Goal: Task Accomplishment & Management: Manage account settings

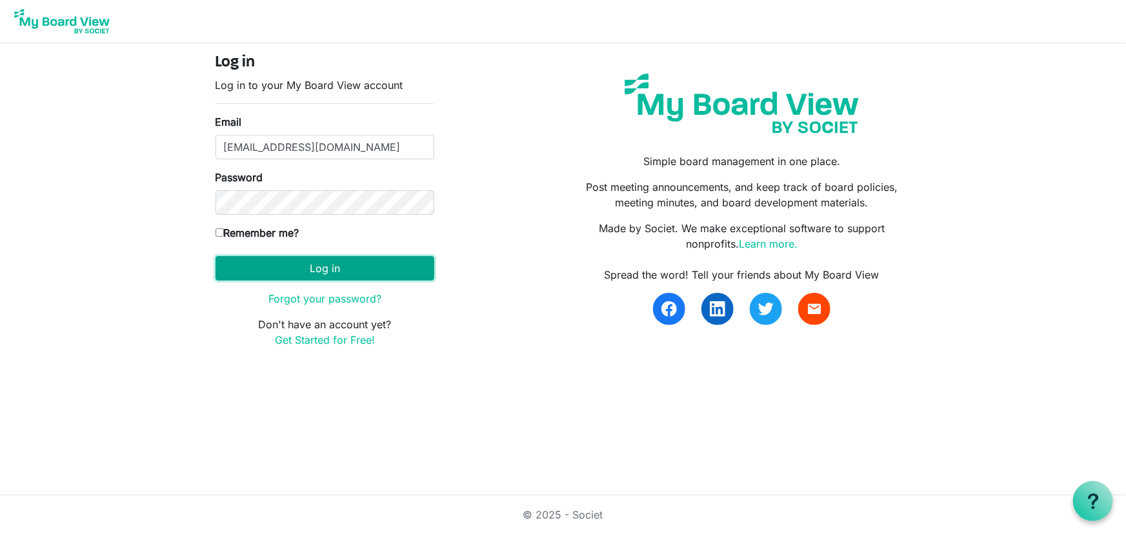
click at [325, 265] on button "Log in" at bounding box center [324, 268] width 219 height 25
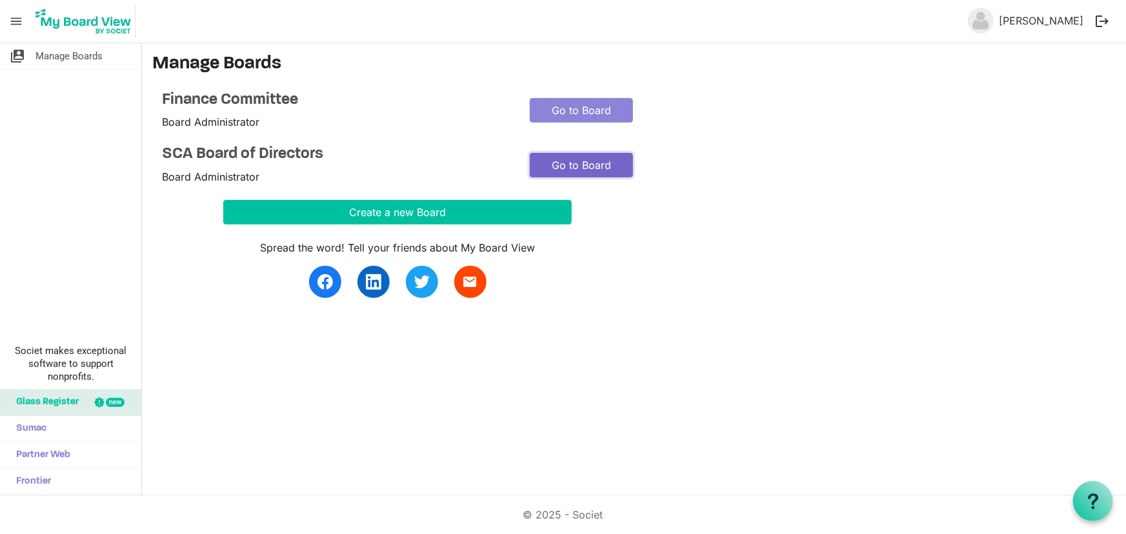
click at [581, 159] on link "Go to Board" at bounding box center [581, 165] width 103 height 25
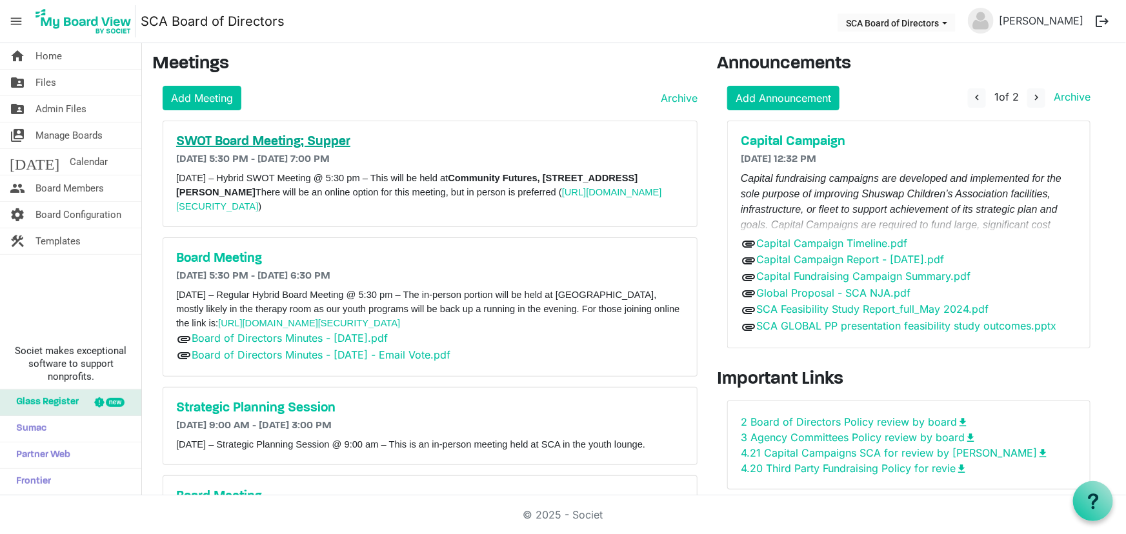
click at [319, 141] on h5 "SWOT Board Meeting; Supper" at bounding box center [430, 141] width 508 height 15
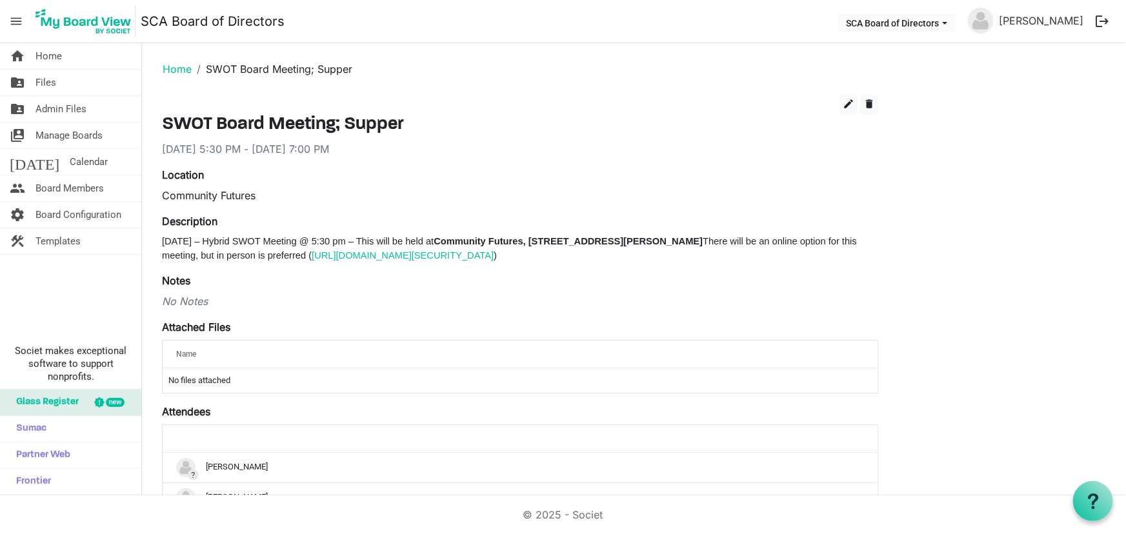
click at [547, 237] on b "Community Futures, [STREET_ADDRESS][PERSON_NAME]" at bounding box center [568, 241] width 269 height 10
click at [555, 237] on b "Community Futures, 160 Harbour Front Dr NE." at bounding box center [568, 241] width 269 height 10
click at [846, 103] on span "edit" at bounding box center [849, 104] width 12 height 12
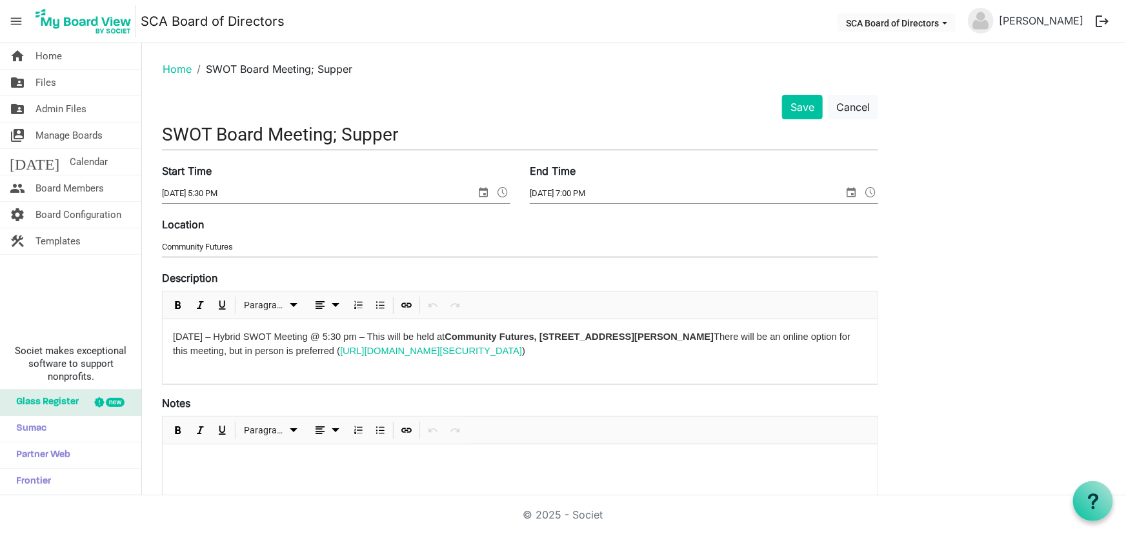
click at [557, 335] on b "Community Futures, 160 Harbour Front Dr NE." at bounding box center [579, 337] width 269 height 10
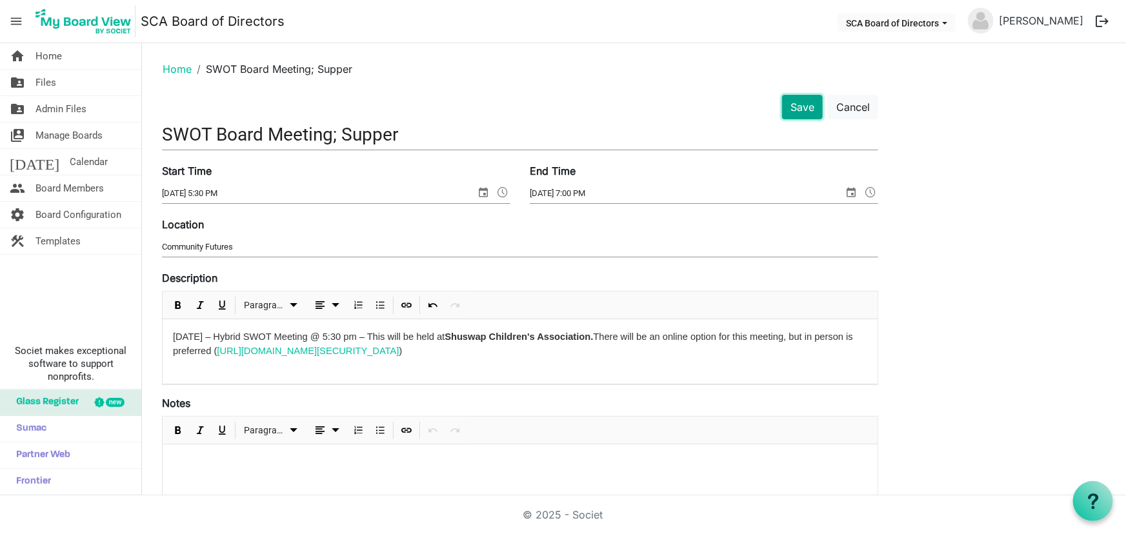
click at [805, 110] on button "Save" at bounding box center [802, 107] width 41 height 25
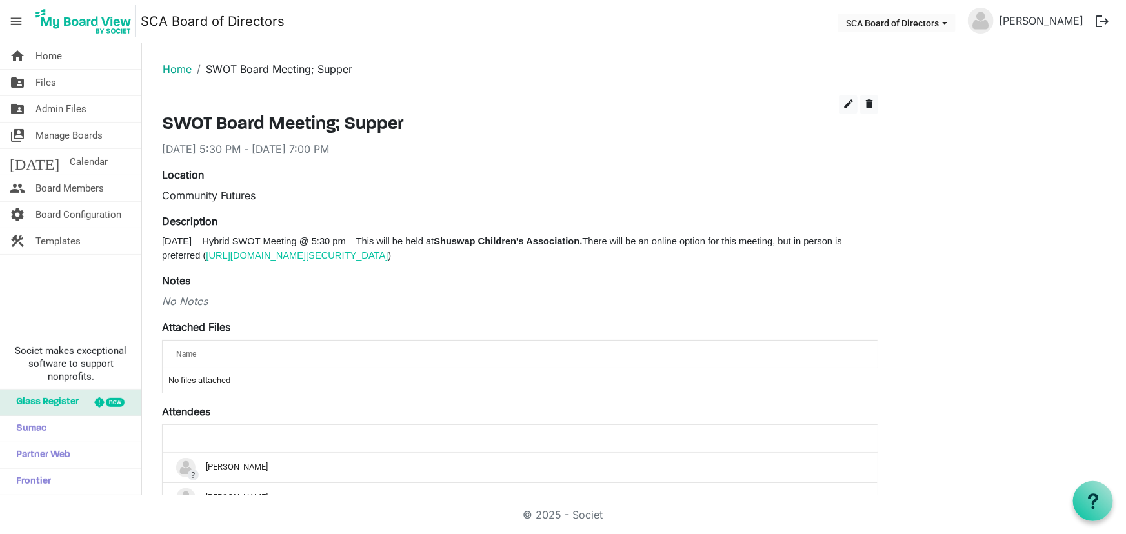
click at [178, 68] on link "Home" at bounding box center [177, 69] width 29 height 13
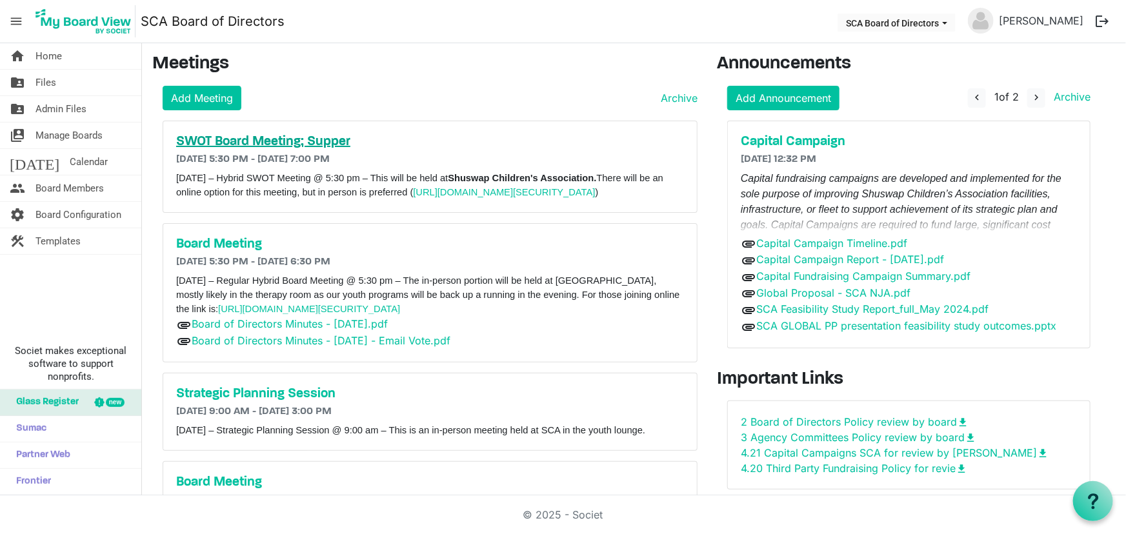
click at [270, 136] on h5 "SWOT Board Meeting; Supper" at bounding box center [430, 141] width 508 height 15
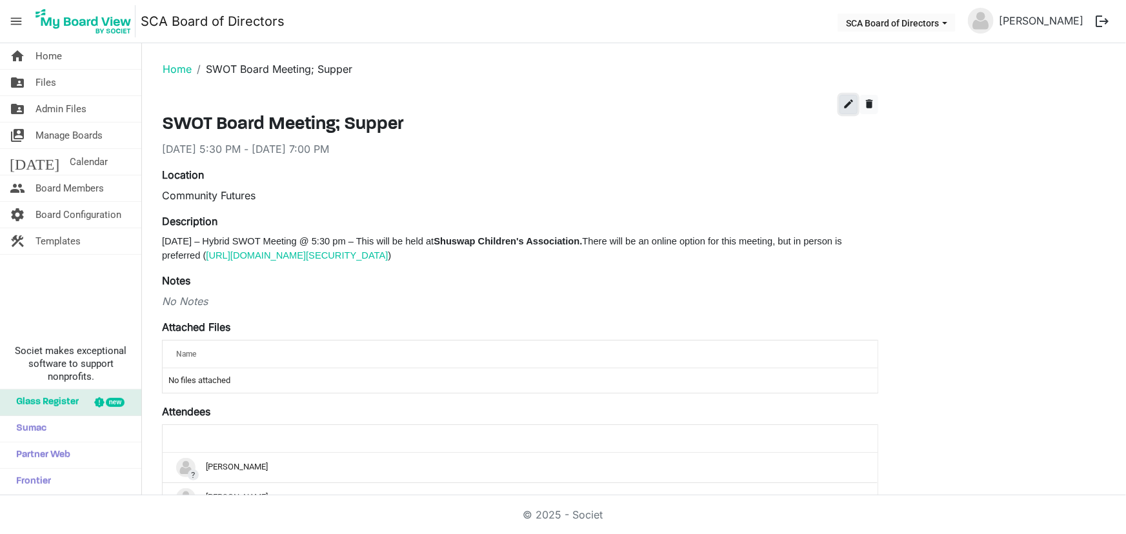
click at [847, 98] on span "edit" at bounding box center [849, 104] width 12 height 12
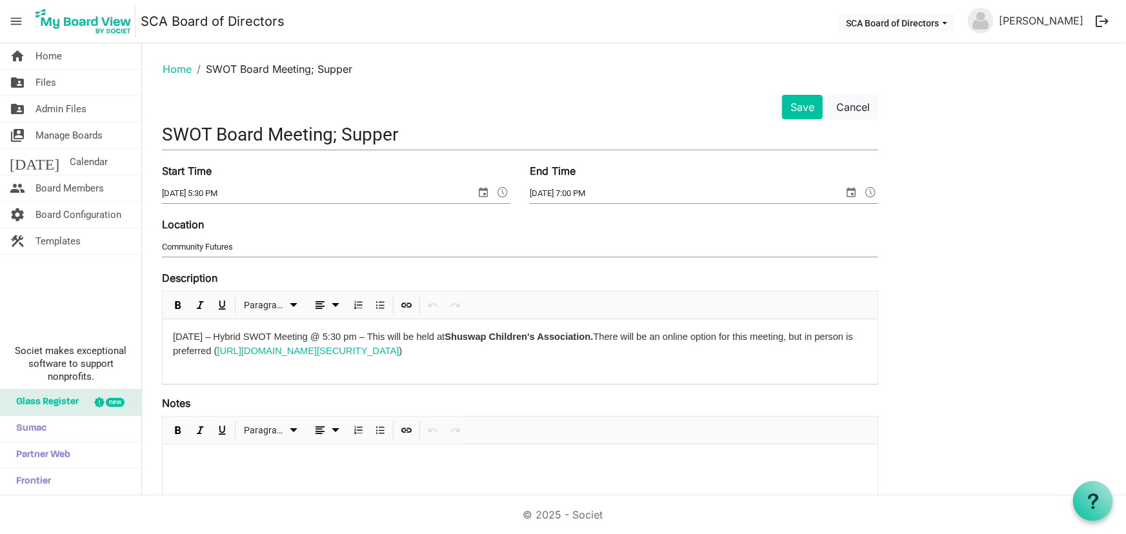
click at [706, 335] on p "Wednesday September 17, 2025 – Hybrid SWOT Meeting @ 5:30 pm – This will be hel…" at bounding box center [520, 344] width 694 height 28
click at [801, 101] on button "Save" at bounding box center [802, 107] width 41 height 25
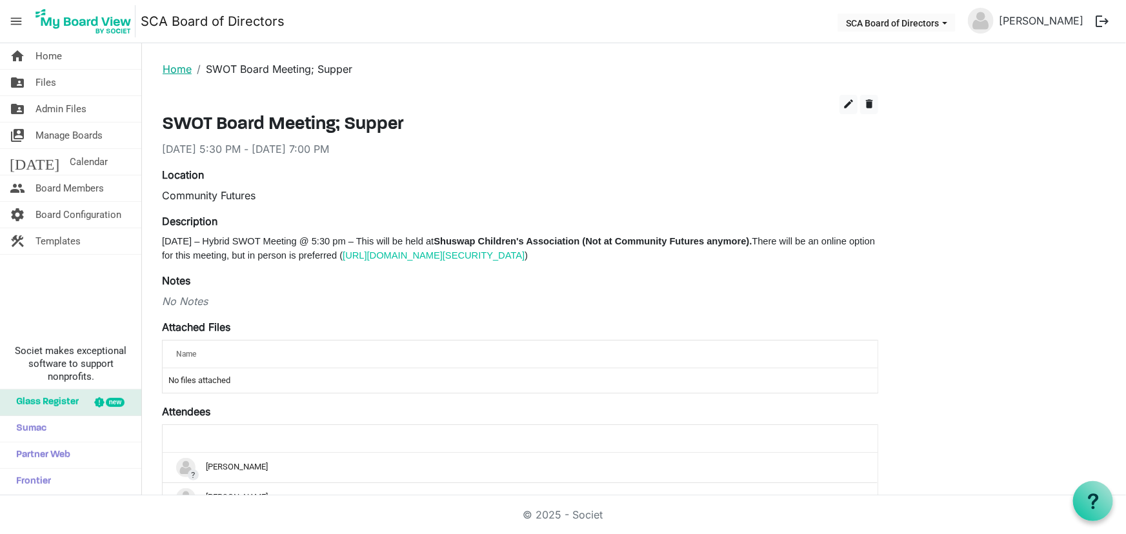
click at [187, 63] on link "Home" at bounding box center [177, 69] width 29 height 13
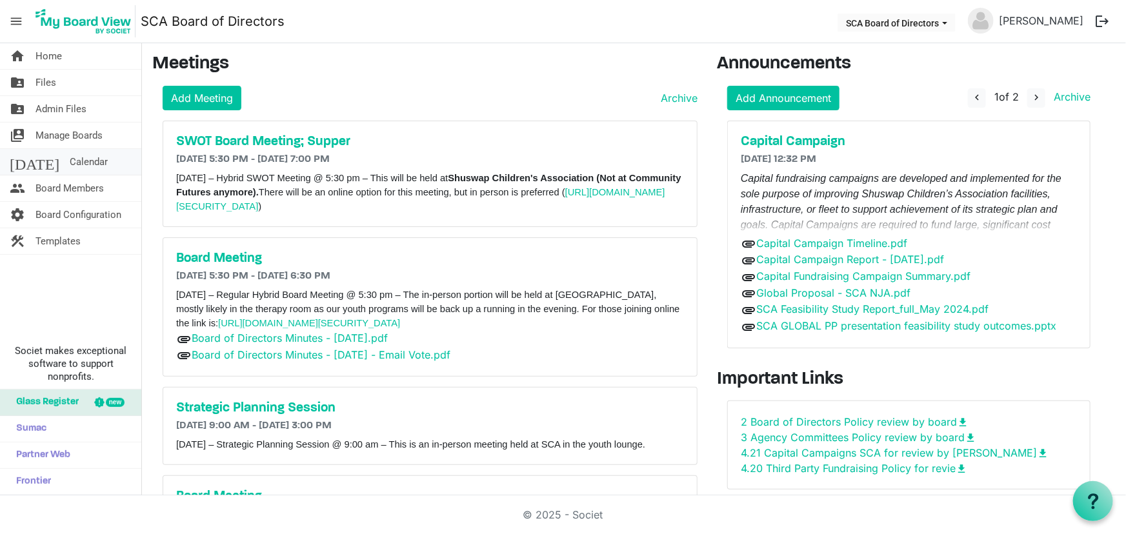
click at [70, 164] on span "Calendar" at bounding box center [89, 162] width 38 height 26
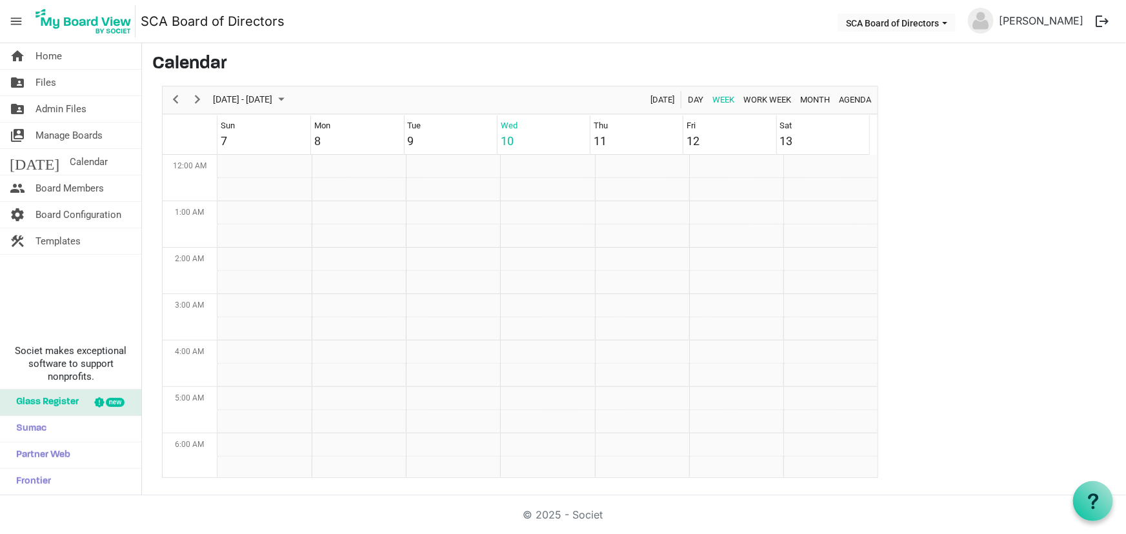
scroll to position [418, 0]
click at [824, 98] on span "Month" at bounding box center [815, 100] width 32 height 16
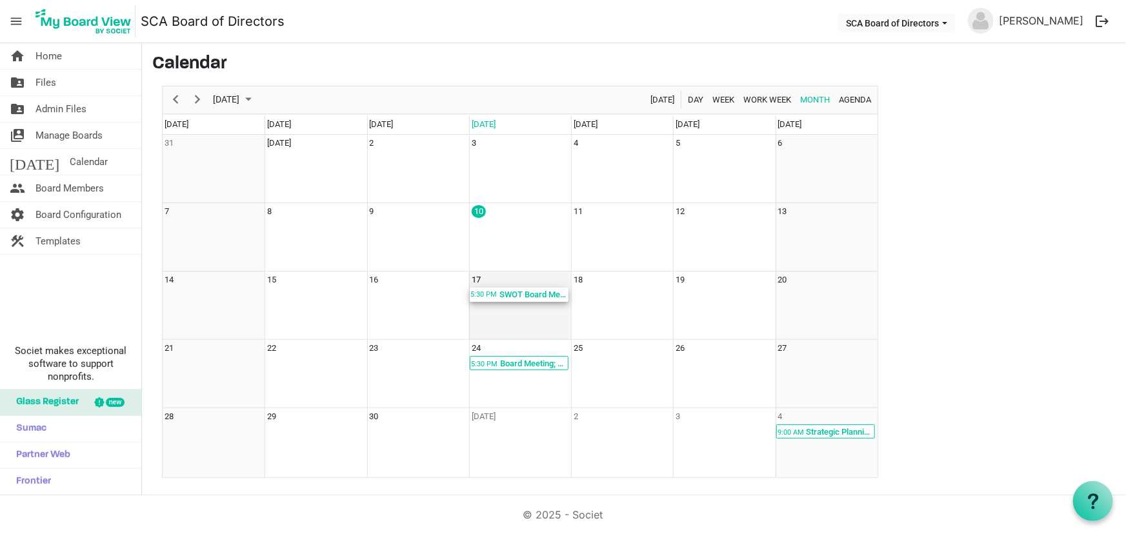
click at [510, 295] on div "SWOT Board Meeting; Supper; Community Futures" at bounding box center [533, 295] width 70 height 14
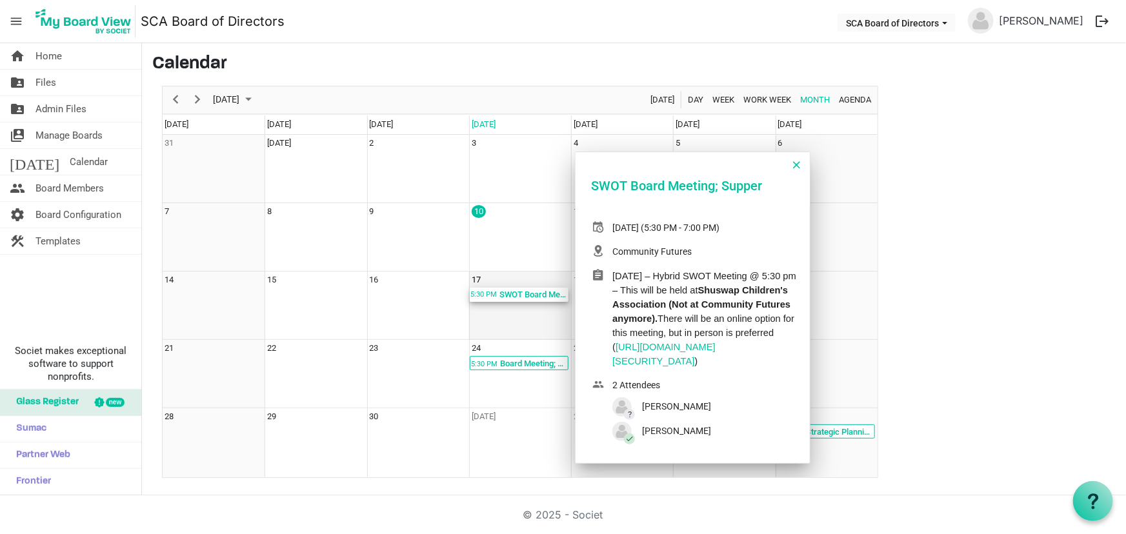
click at [510, 295] on div "SWOT Board Meeting; Supper; Community Futures" at bounding box center [533, 295] width 70 height 14
click at [398, 313] on td "16" at bounding box center [418, 306] width 102 height 68
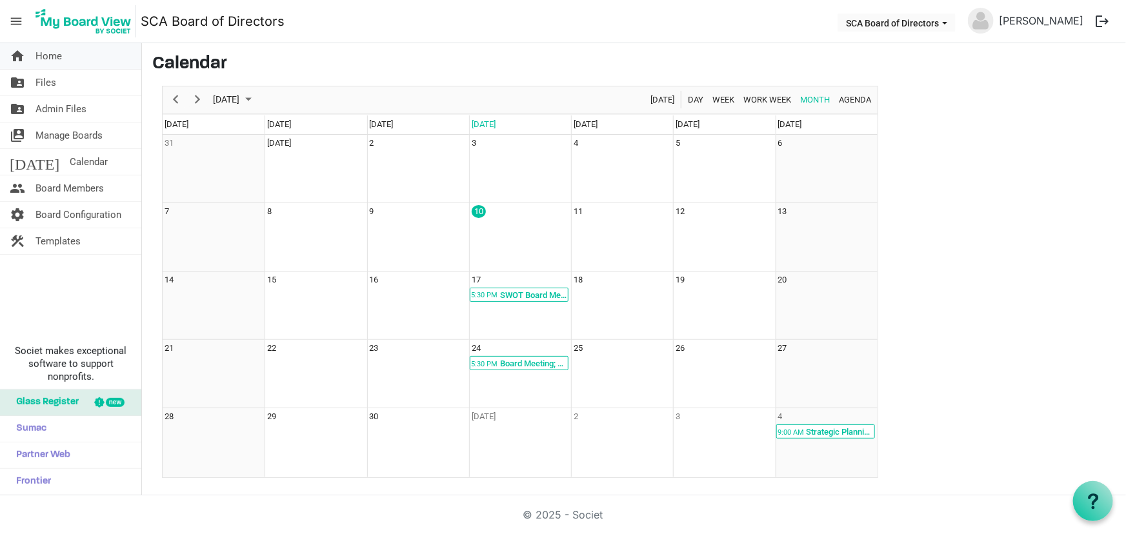
click at [54, 58] on span "Home" at bounding box center [48, 56] width 26 height 26
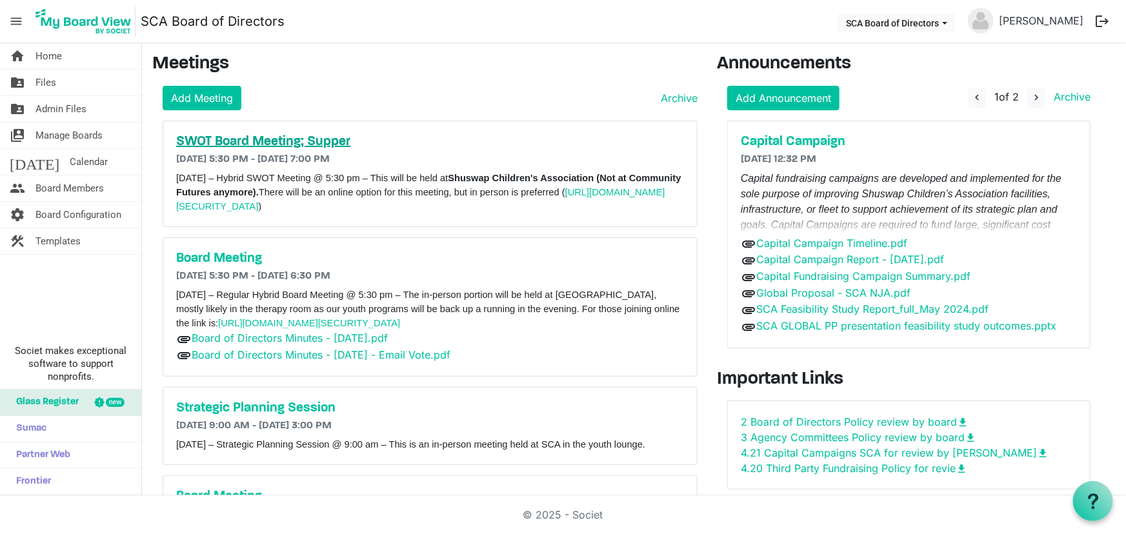
click at [268, 140] on h5 "SWOT Board Meeting; Supper" at bounding box center [430, 141] width 508 height 15
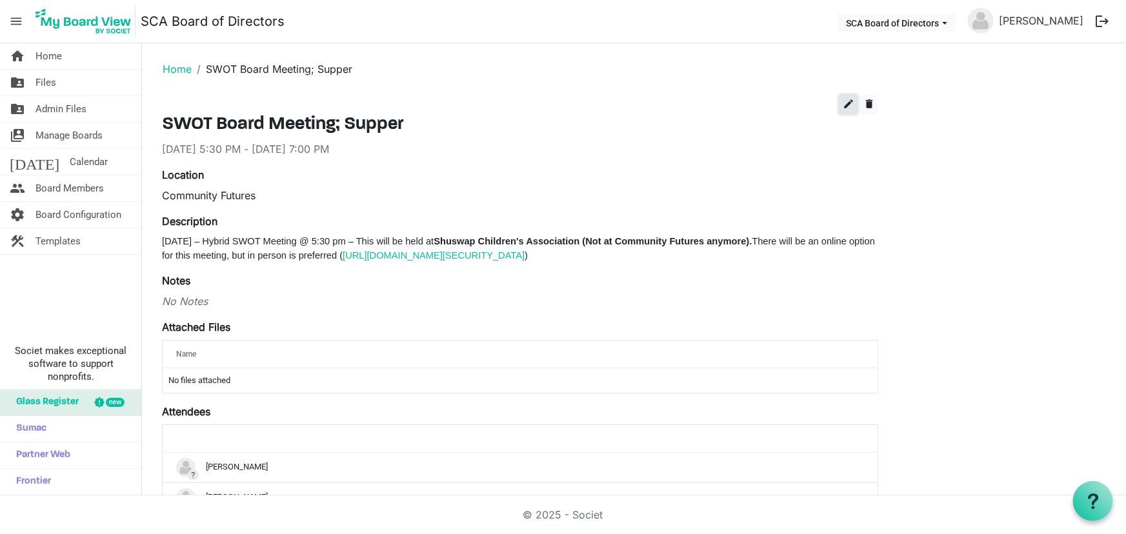
click at [844, 101] on span "edit" at bounding box center [849, 104] width 12 height 12
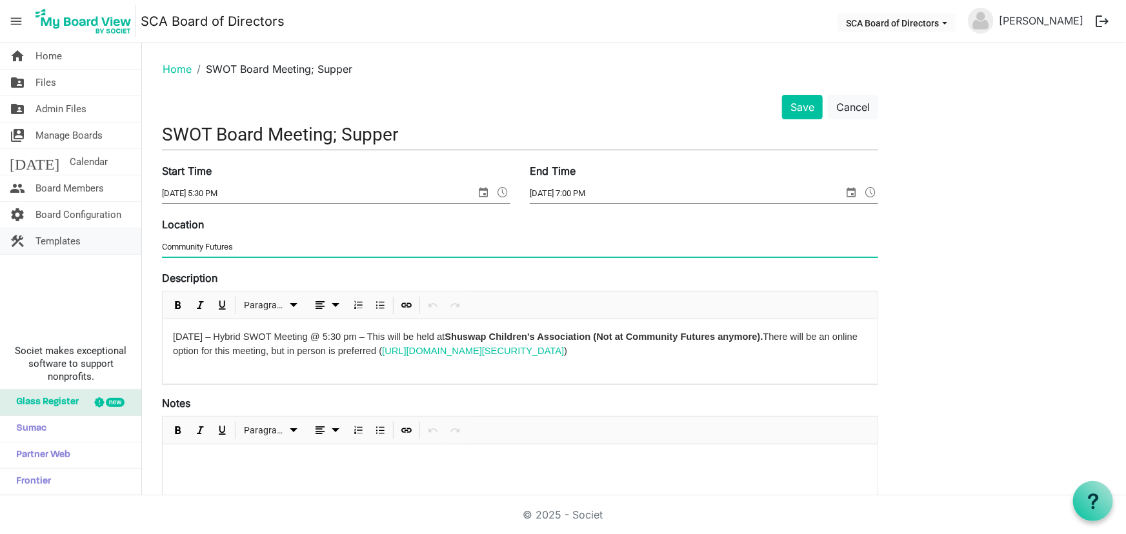
drag, startPoint x: 248, startPoint y: 247, endPoint x: 38, endPoint y: 250, distance: 210.3
click at [38, 249] on div "home Home folder_shared Files folder_shared Admin Files switch_account Manage B…" at bounding box center [563, 269] width 1126 height 452
type input "SCA"
click at [808, 105] on button "Save" at bounding box center [802, 107] width 41 height 25
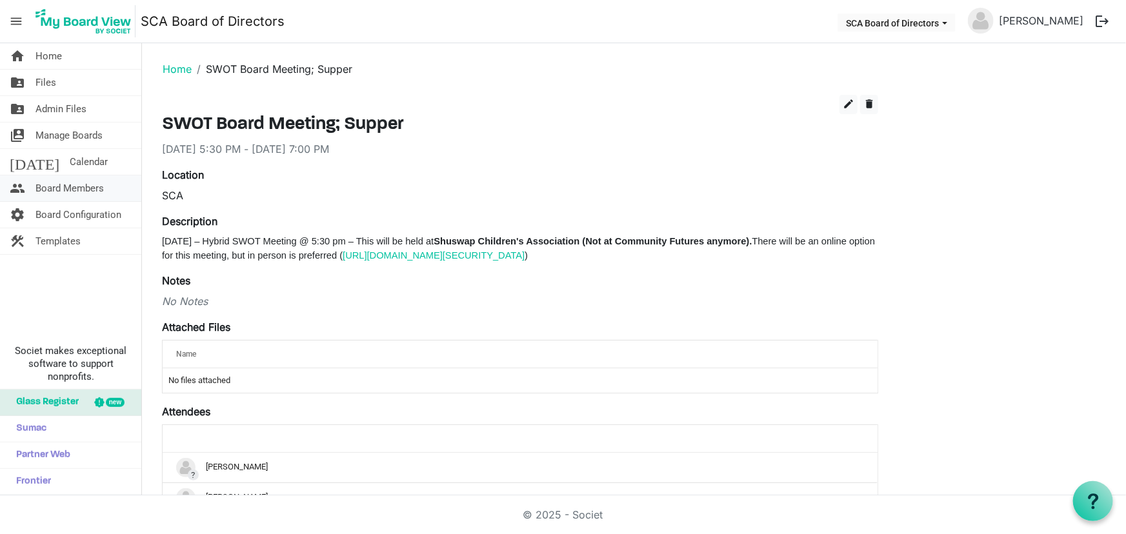
click at [68, 187] on span "Board Members" at bounding box center [69, 188] width 68 height 26
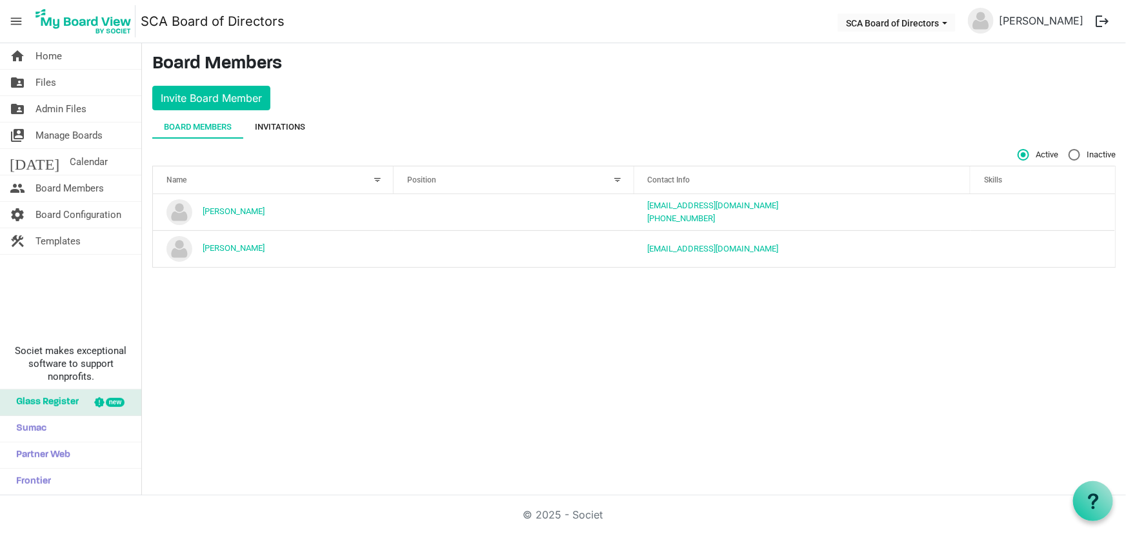
click at [284, 131] on div "Invitations" at bounding box center [280, 127] width 50 height 13
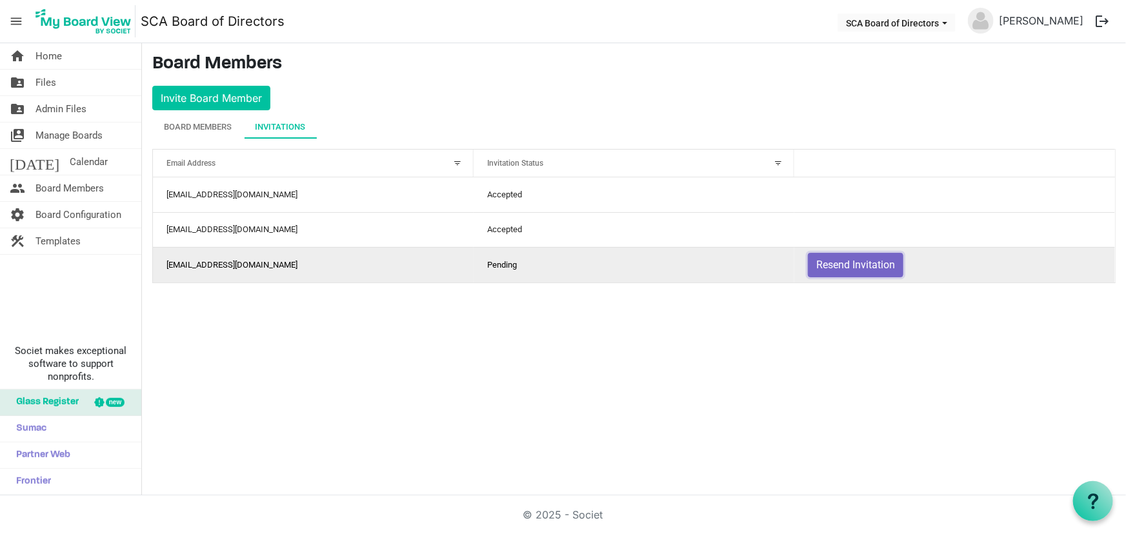
click at [851, 268] on button "Resend Invitation" at bounding box center [855, 265] width 95 height 25
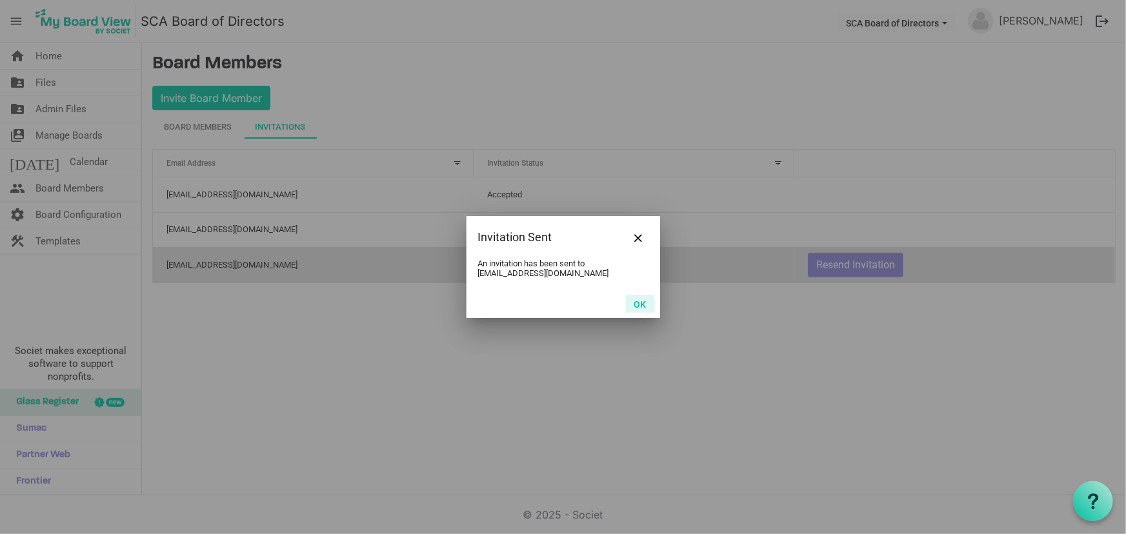
click at [645, 309] on button "OK" at bounding box center [640, 304] width 29 height 18
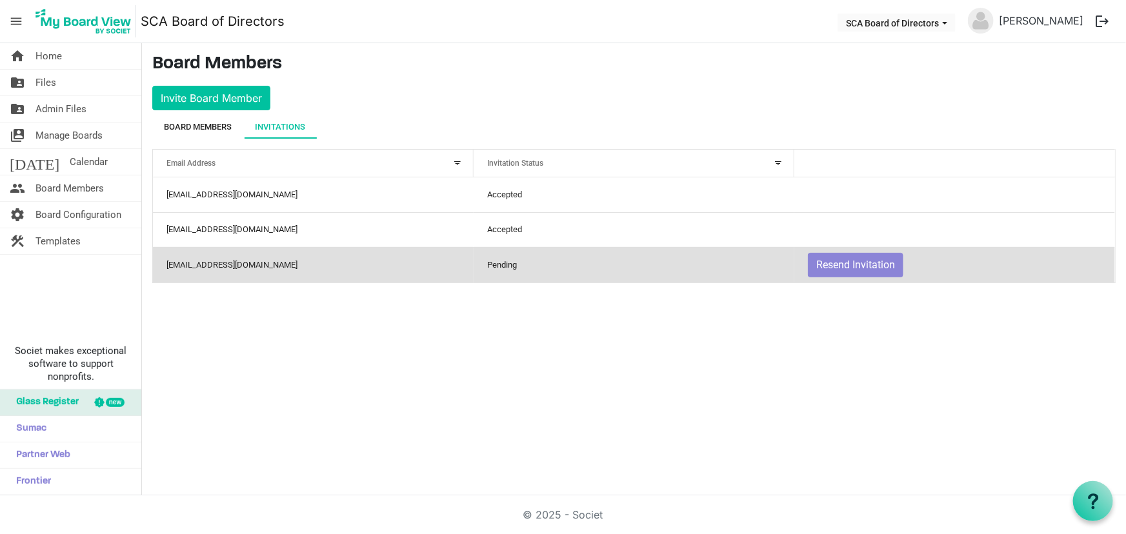
click at [196, 124] on div "Board Members" at bounding box center [198, 127] width 68 height 13
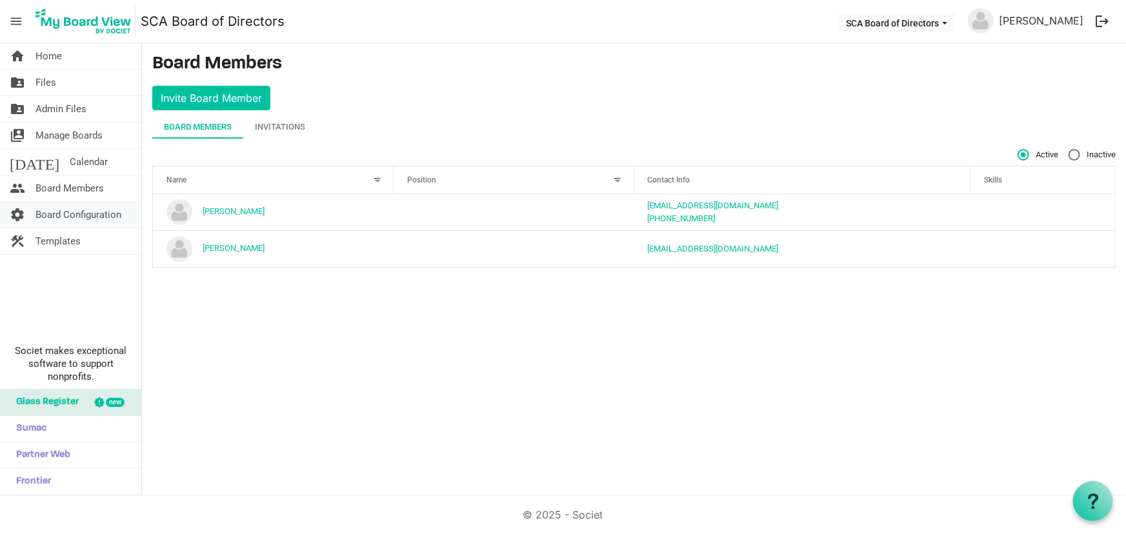
click at [89, 212] on span "Board Configuration" at bounding box center [78, 215] width 86 height 26
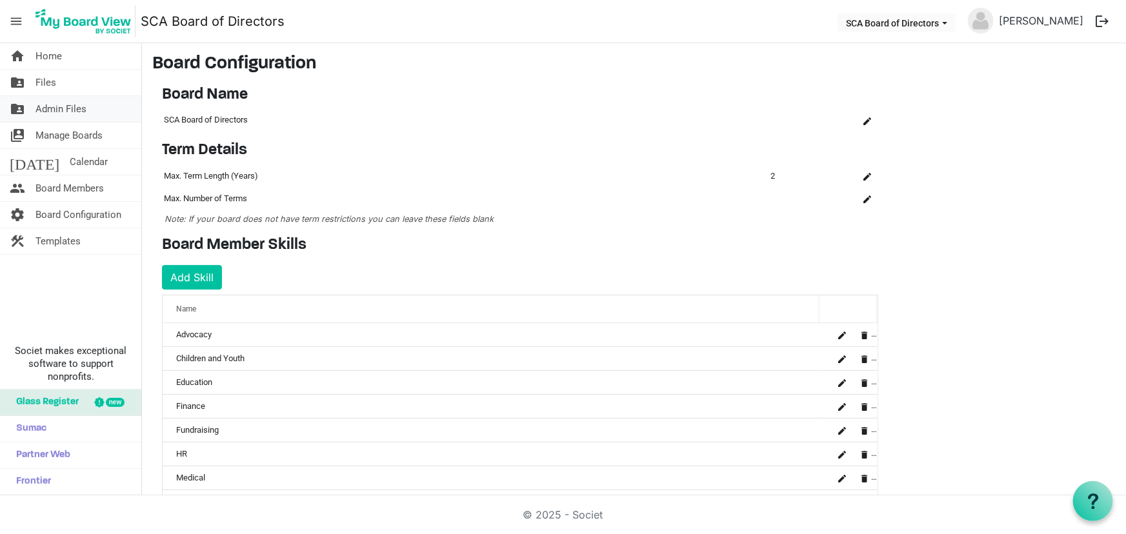
click at [77, 108] on span "Admin Files" at bounding box center [60, 109] width 51 height 26
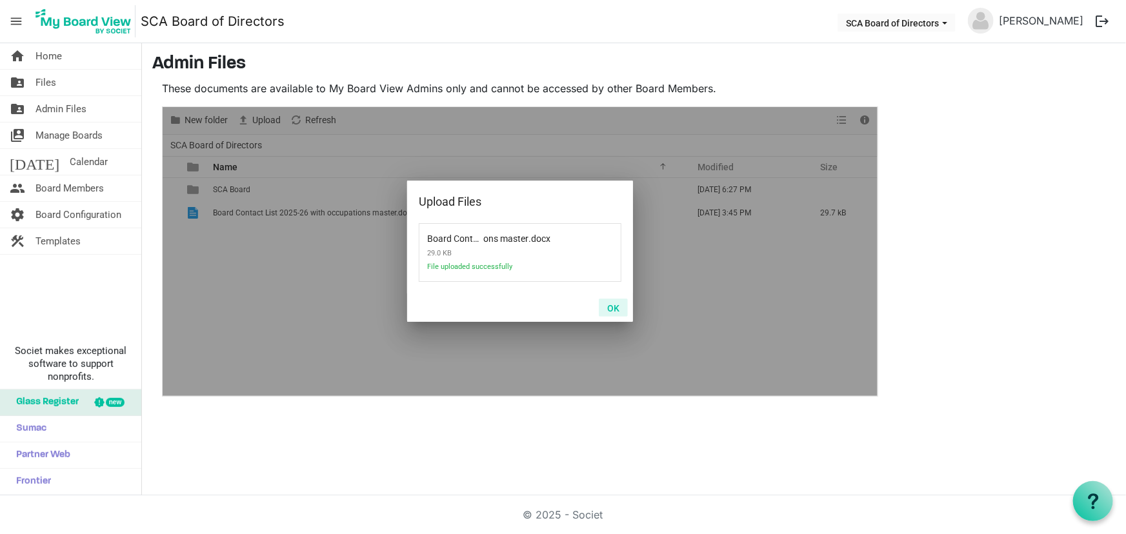
click at [618, 308] on button "OK" at bounding box center [613, 308] width 29 height 18
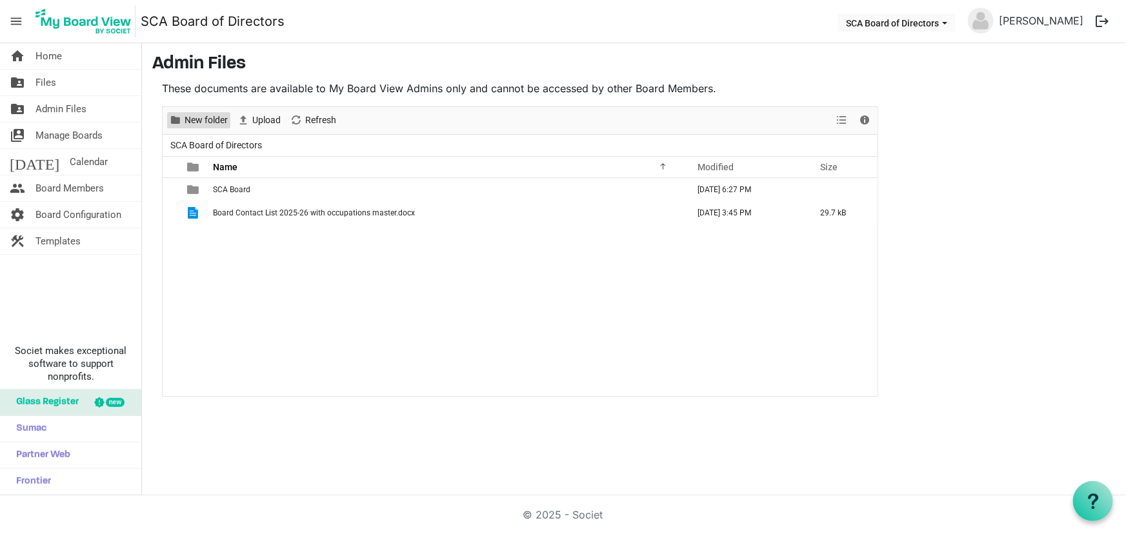
click at [209, 122] on span "New folder" at bounding box center [206, 120] width 46 height 16
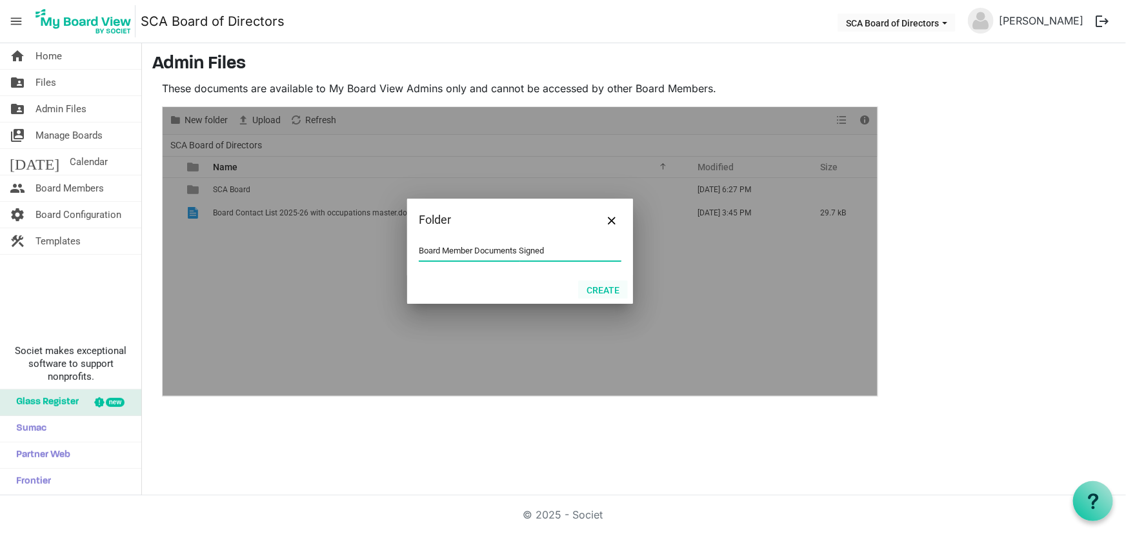
type input "Board Member Documents Signed"
click at [606, 286] on button "Create" at bounding box center [603, 290] width 50 height 18
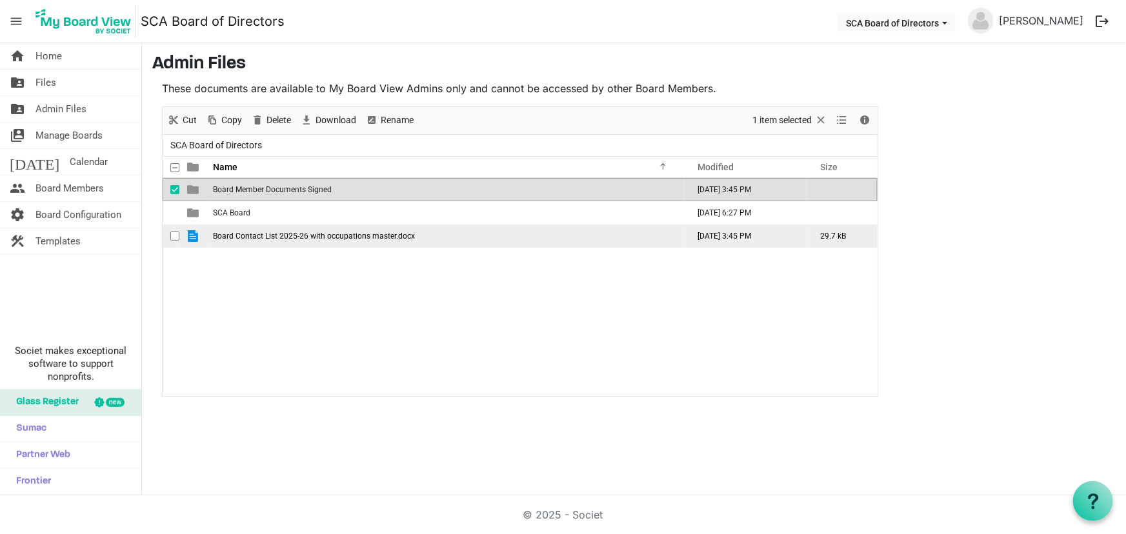
click at [315, 234] on span "Board Contact List 2025-26 with occupations master.docx" at bounding box center [314, 236] width 202 height 9
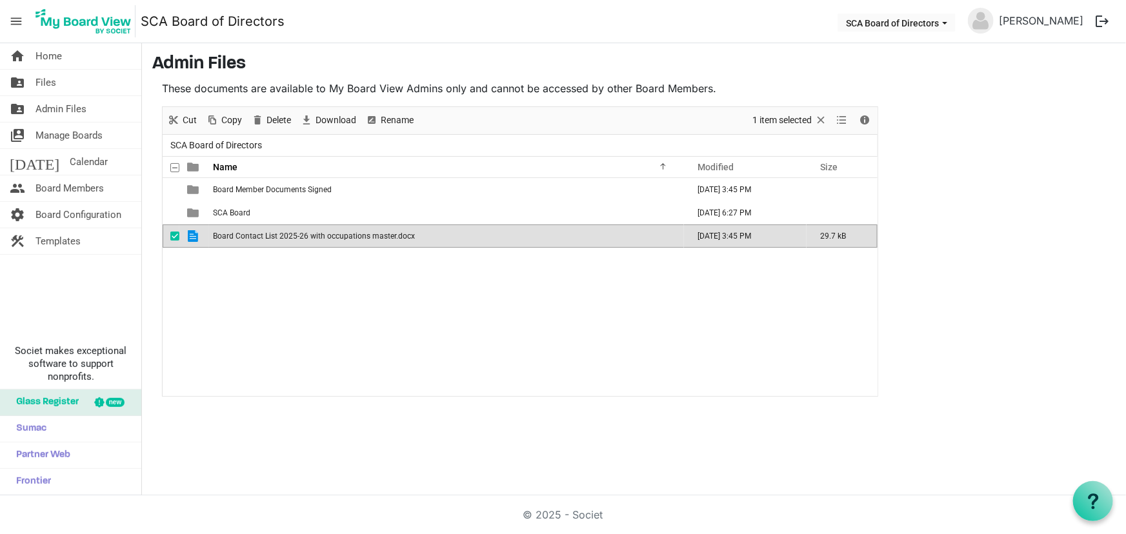
click at [315, 234] on span "Board Contact List 2025-26 with occupations master.docx" at bounding box center [314, 236] width 202 height 9
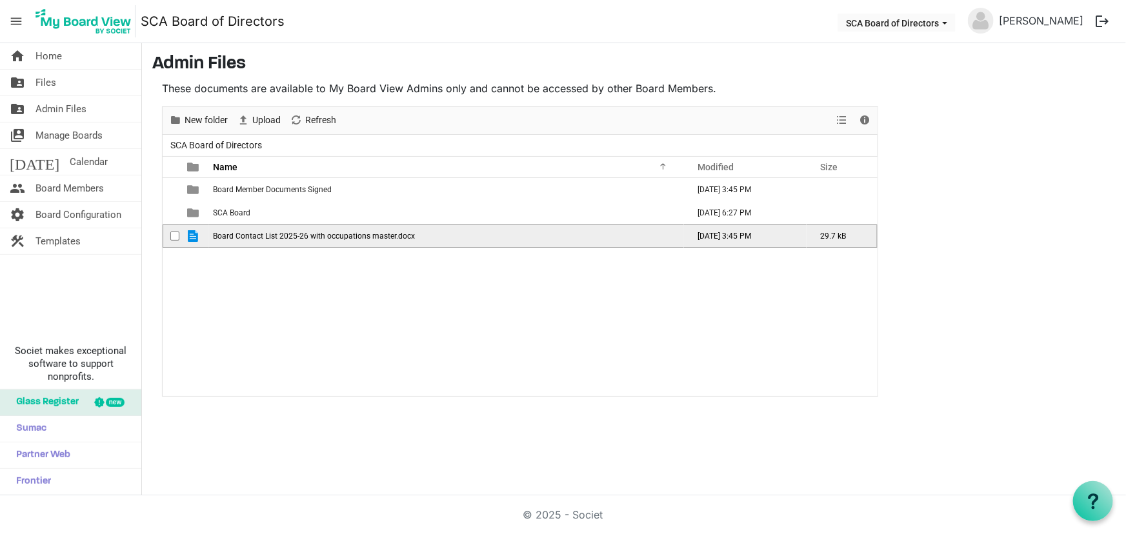
click at [348, 232] on span "Board Contact List 2025-26 with occupations master.docx" at bounding box center [314, 236] width 202 height 9
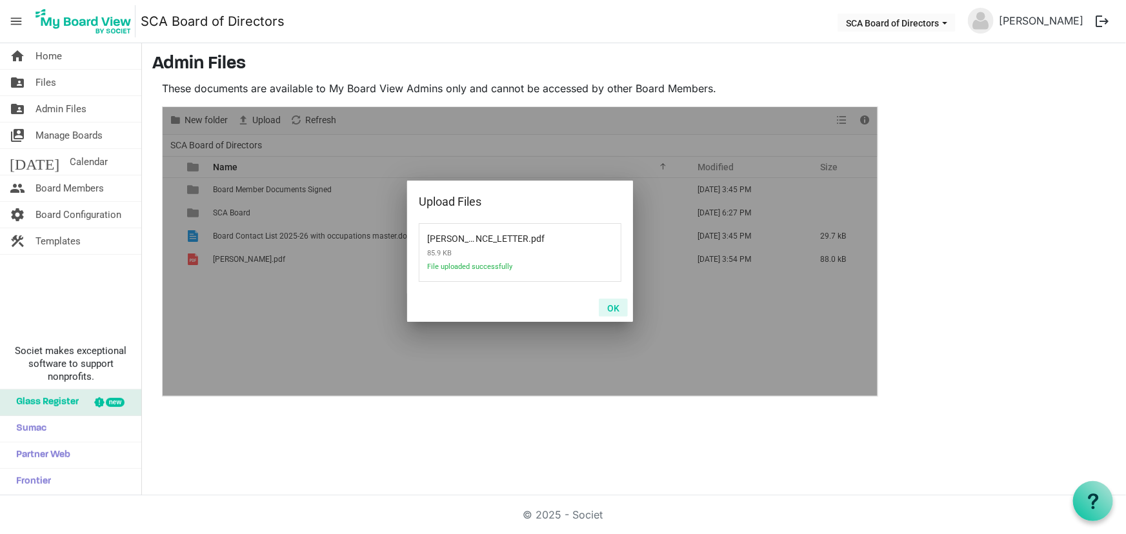
click at [613, 308] on button "OK" at bounding box center [613, 308] width 29 height 18
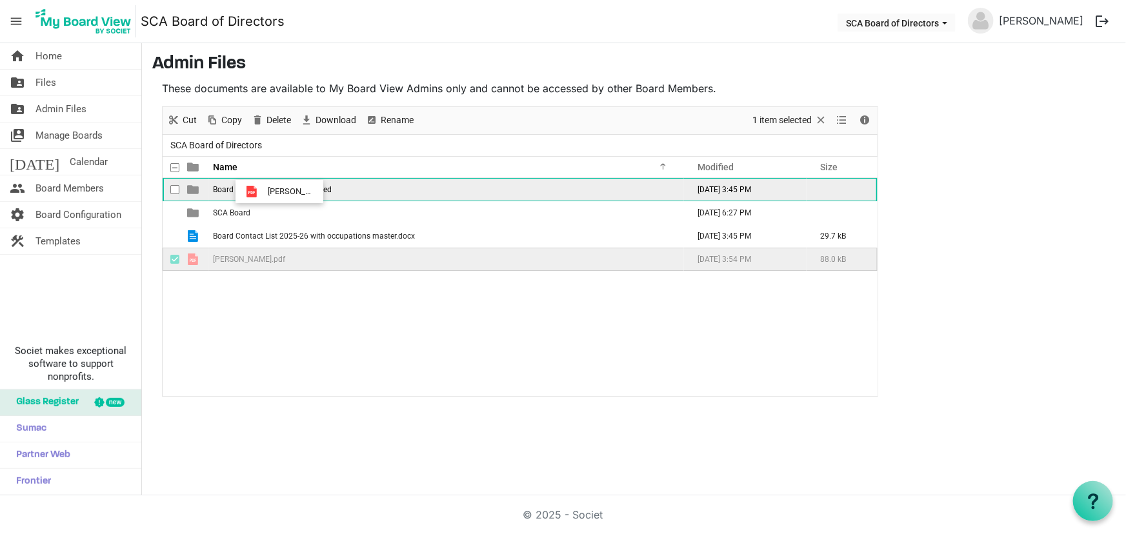
drag, startPoint x: 269, startPoint y: 260, endPoint x: 264, endPoint y: 192, distance: 68.6
click at [264, 192] on tbody "Board Member Documents Signed September 10, 2025 3:45 PM SCA Board February 04,…" at bounding box center [520, 224] width 715 height 93
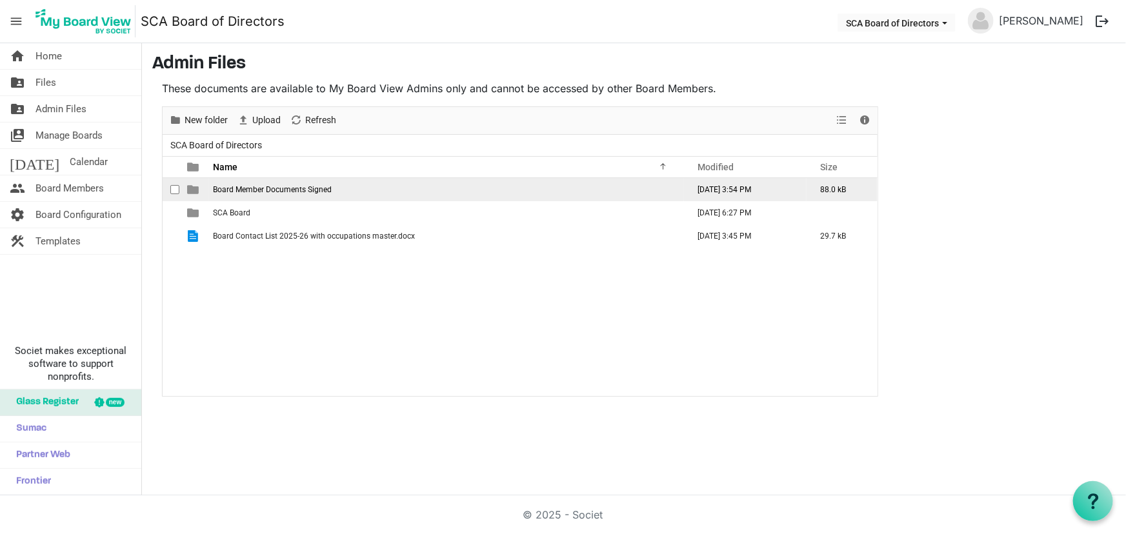
click at [265, 188] on span "Board Member Documents Signed" at bounding box center [272, 189] width 119 height 9
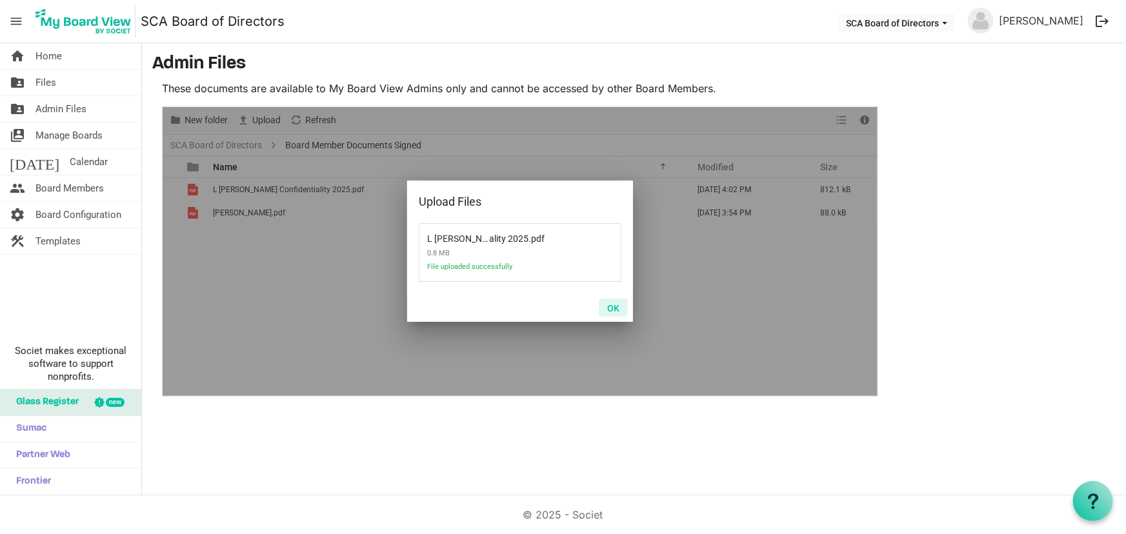
click at [613, 315] on button "OK" at bounding box center [613, 308] width 29 height 18
drag, startPoint x: 615, startPoint y: 305, endPoint x: 97, endPoint y: 137, distance: 544.3
click at [615, 305] on button "OK" at bounding box center [613, 308] width 29 height 18
click at [619, 310] on button "OK" at bounding box center [613, 308] width 29 height 18
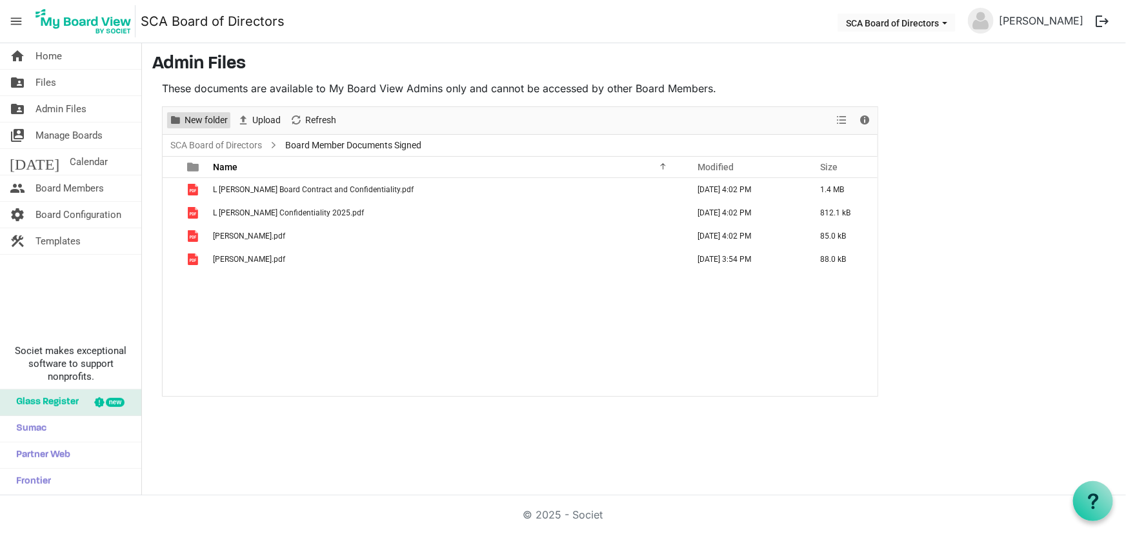
click at [212, 119] on span "New folder" at bounding box center [206, 120] width 46 height 16
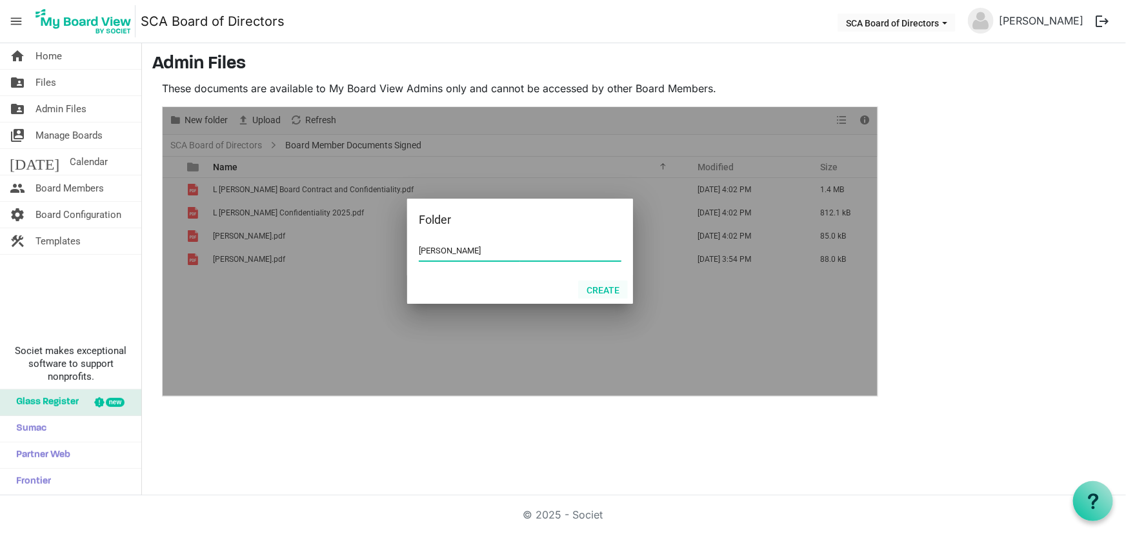
type input "L Gibson"
click at [607, 288] on button "Create" at bounding box center [603, 290] width 50 height 18
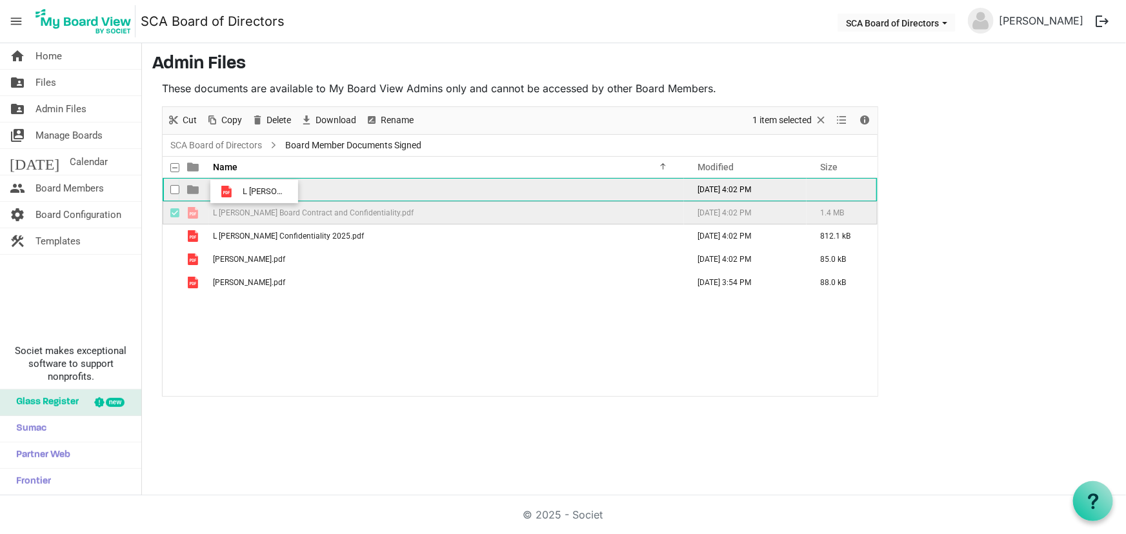
drag, startPoint x: 239, startPoint y: 214, endPoint x: 239, endPoint y: 192, distance: 22.6
click at [239, 192] on tbody "L Gibson September 10, 2025 4:02 PM L Gibson Board Contract and Confidentiality…" at bounding box center [520, 236] width 715 height 116
drag, startPoint x: 255, startPoint y: 214, endPoint x: 255, endPoint y: 196, distance: 18.1
click at [255, 196] on tbody "L Gibson September 10, 2025 4:02 PM 1.4 MB L Gibson Confidentiality 2025.pdf Se…" at bounding box center [520, 224] width 715 height 93
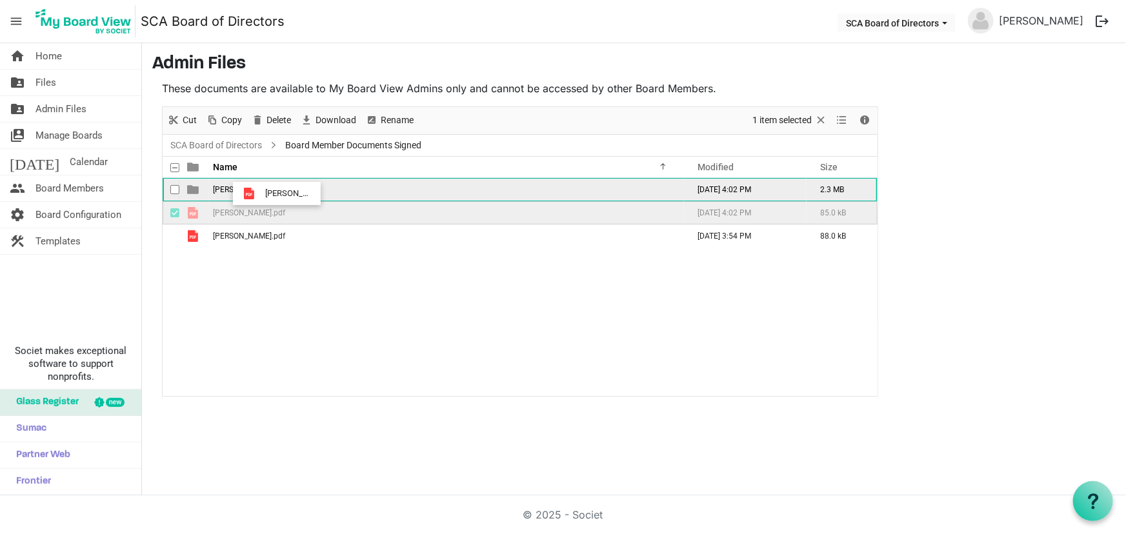
drag, startPoint x: 262, startPoint y: 210, endPoint x: 261, endPoint y: 194, distance: 16.8
click at [261, 194] on tbody "L Gibson September 10, 2025 4:02 PM 2.3 MB LAURA_GIBSON_BCEP_CLEARANCE_LETTER.p…" at bounding box center [520, 213] width 715 height 70
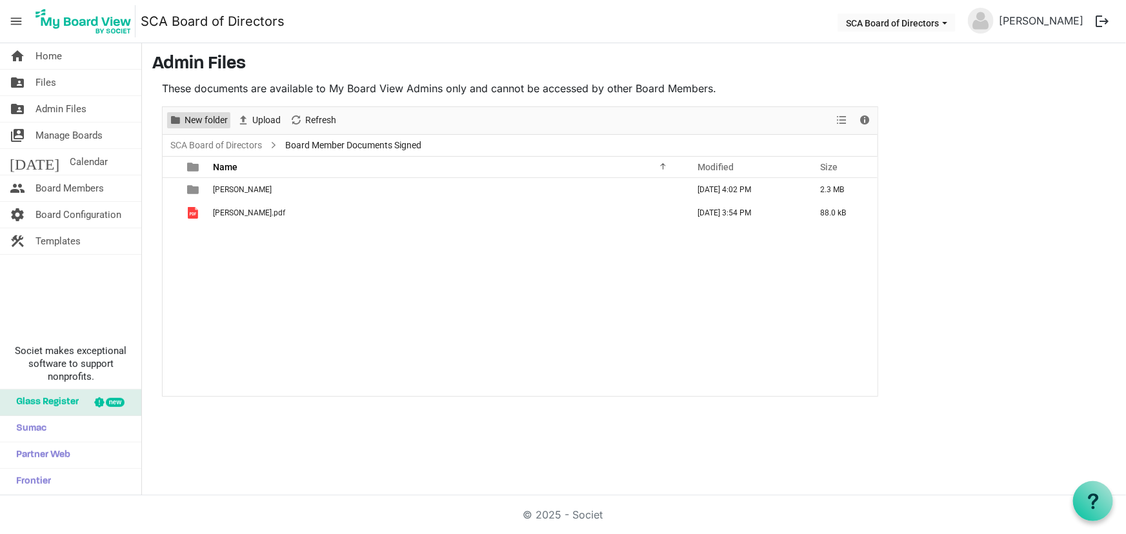
click at [194, 116] on span "New folder" at bounding box center [206, 120] width 46 height 16
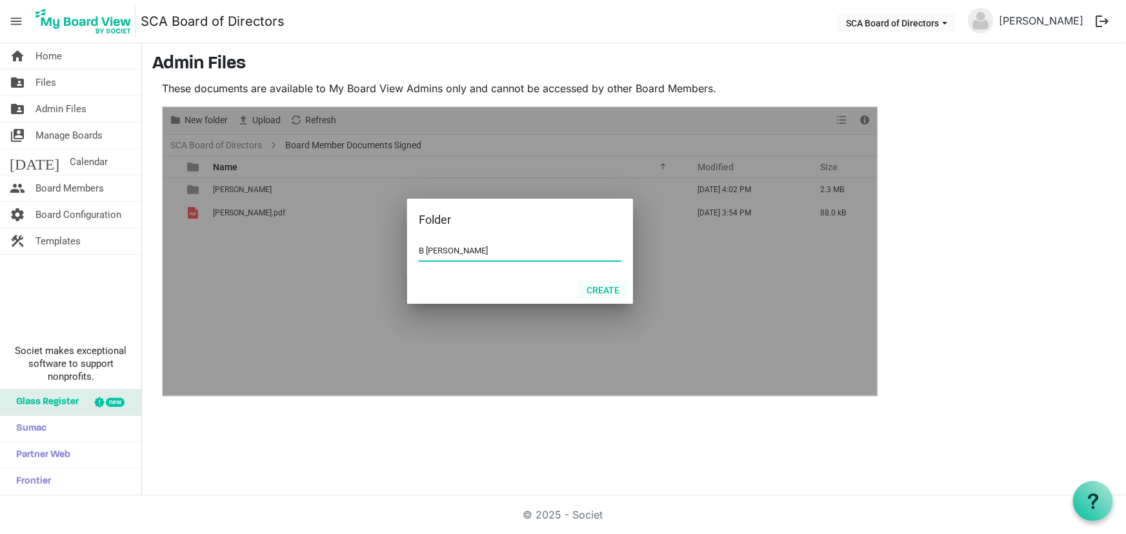
type input "B Blackstock"
click at [599, 296] on button "Create" at bounding box center [603, 290] width 50 height 18
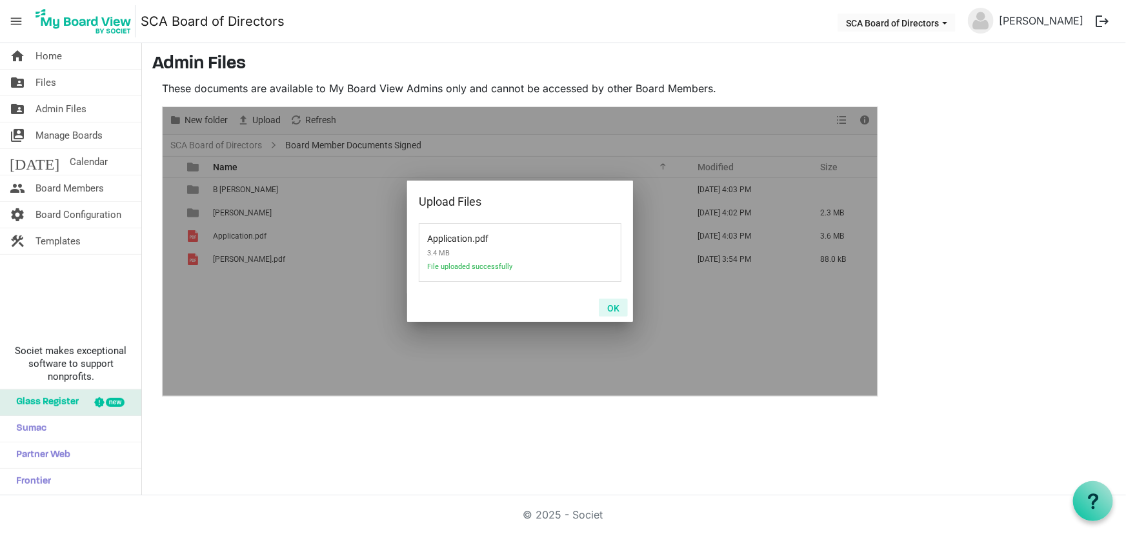
click at [613, 312] on button "OK" at bounding box center [613, 308] width 29 height 18
click at [615, 309] on button "OK" at bounding box center [613, 308] width 29 height 18
click at [617, 303] on button "OK" at bounding box center [613, 308] width 29 height 18
click at [613, 304] on button "OK" at bounding box center [613, 308] width 29 height 18
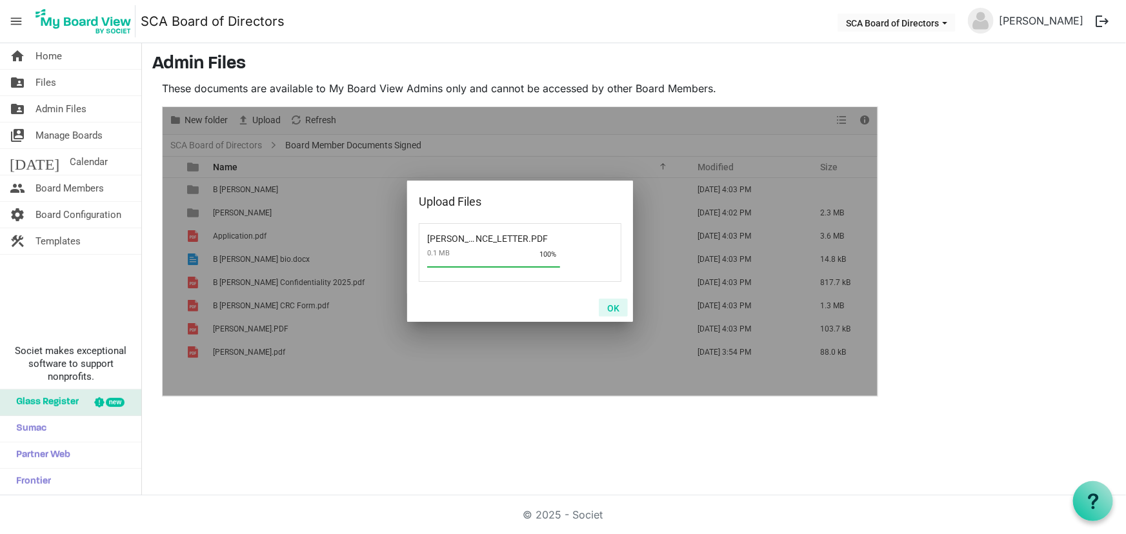
click at [612, 307] on button "OK" at bounding box center [613, 308] width 29 height 18
click at [614, 308] on button "OK" at bounding box center [613, 308] width 29 height 18
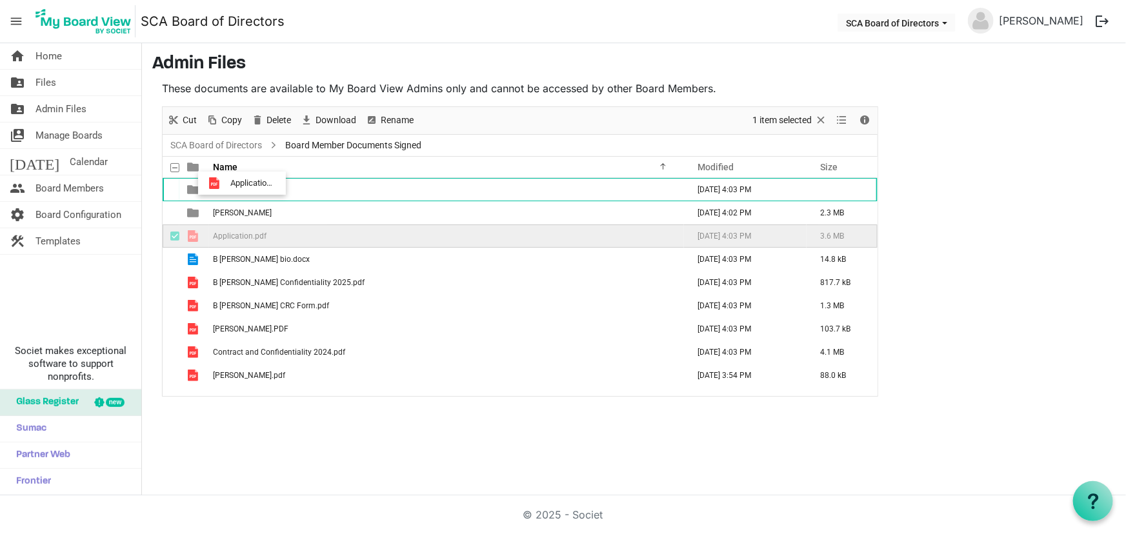
drag, startPoint x: 229, startPoint y: 232, endPoint x: 226, endPoint y: 183, distance: 49.7
click at [226, 183] on tbody "B Blackstock September 10, 2025 4:03 PM L Gibson September 10, 2025 4:02 PM 2.3…" at bounding box center [520, 282] width 715 height 209
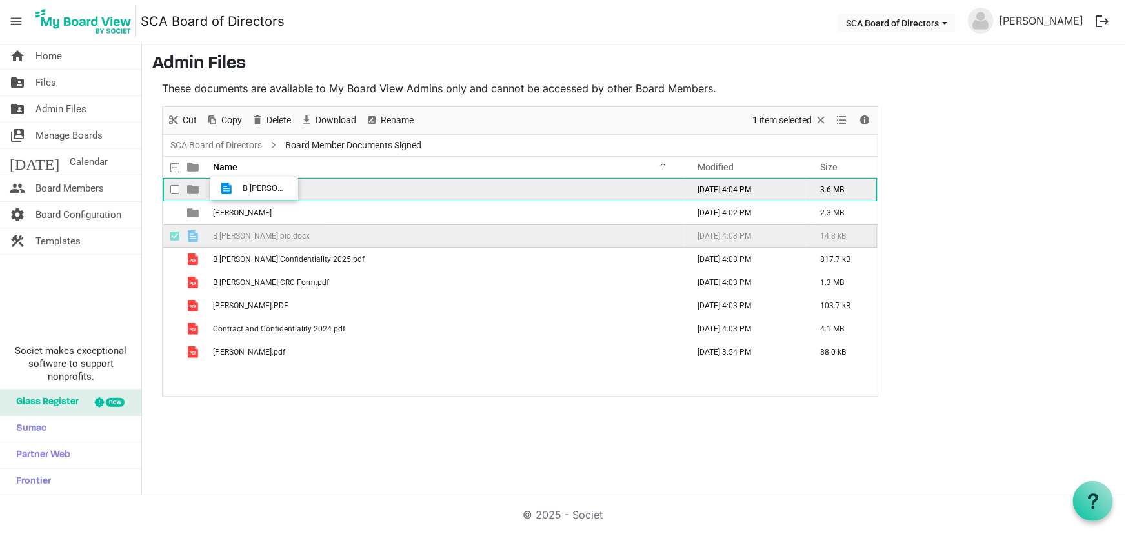
drag, startPoint x: 239, startPoint y: 233, endPoint x: 239, endPoint y: 188, distance: 44.5
click at [239, 188] on tbody "B Blackstock September 10, 2025 4:04 PM 3.6 MB L Gibson September 10, 2025 4:02…" at bounding box center [520, 271] width 715 height 186
drag, startPoint x: 245, startPoint y: 234, endPoint x: 245, endPoint y: 194, distance: 39.4
click at [245, 194] on tbody "B Blackstock September 10, 2025 4:04 PM 3.6 MB L Gibson September 10, 2025 4:02…" at bounding box center [520, 259] width 715 height 163
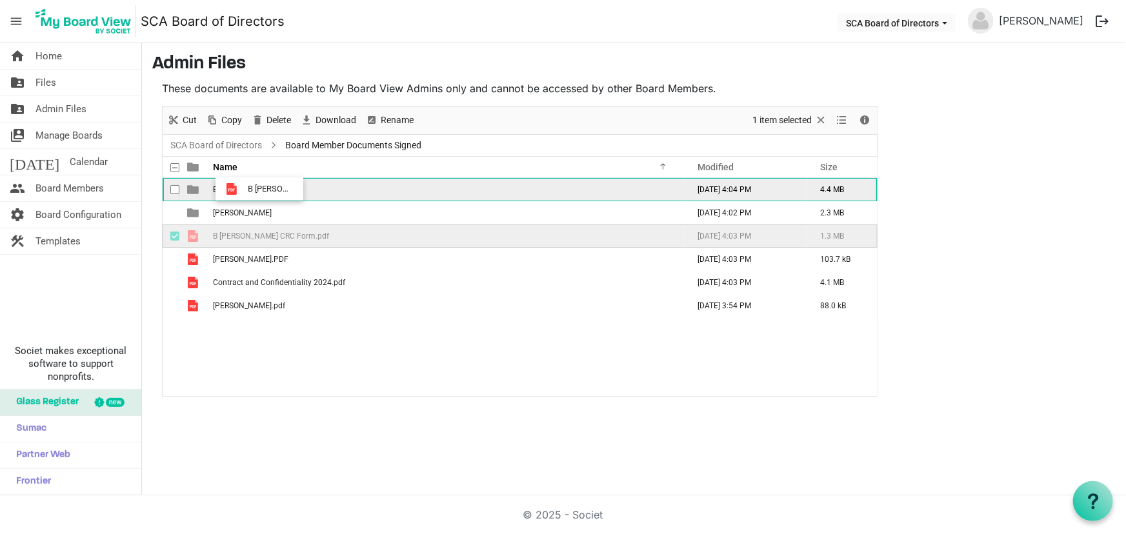
drag, startPoint x: 244, startPoint y: 235, endPoint x: 244, endPoint y: 189, distance: 45.8
click at [244, 189] on tbody "B Blackstock September 10, 2025 4:04 PM 4.4 MB L Gibson September 10, 2025 4:02…" at bounding box center [520, 247] width 715 height 139
drag, startPoint x: 246, startPoint y: 234, endPoint x: 246, endPoint y: 197, distance: 36.1
click at [246, 197] on tbody "B Blackstock September 10, 2025 4:04 PM 5.7 MB L Gibson September 10, 2025 4:02…" at bounding box center [520, 236] width 715 height 116
drag, startPoint x: 256, startPoint y: 234, endPoint x: 254, endPoint y: 195, distance: 38.8
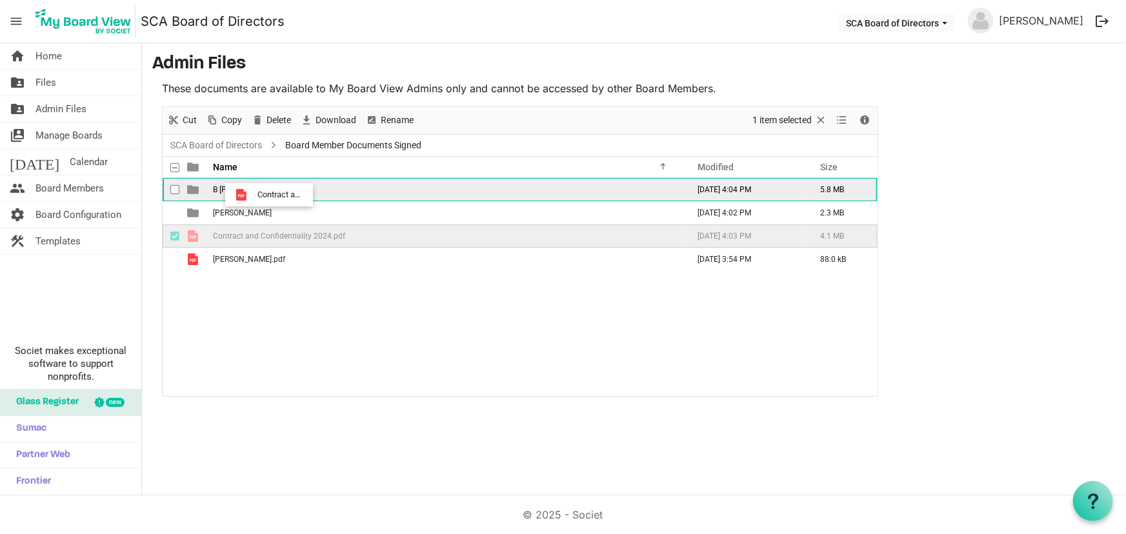
click at [254, 195] on tbody "B Blackstock September 10, 2025 4:04 PM 5.8 MB L Gibson September 10, 2025 4:02…" at bounding box center [520, 224] width 715 height 93
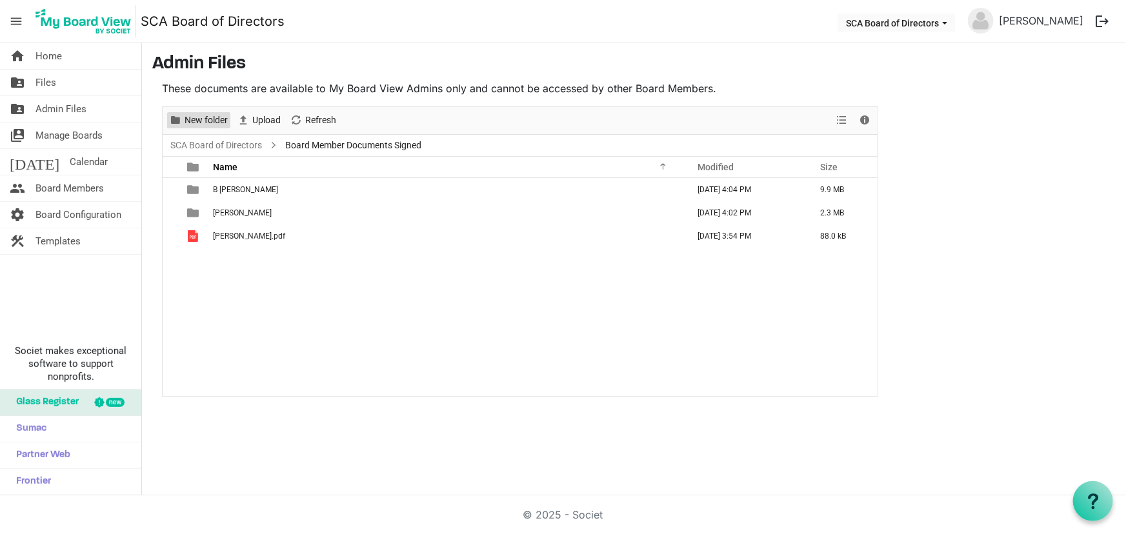
click at [213, 123] on span "New folder" at bounding box center [206, 120] width 46 height 16
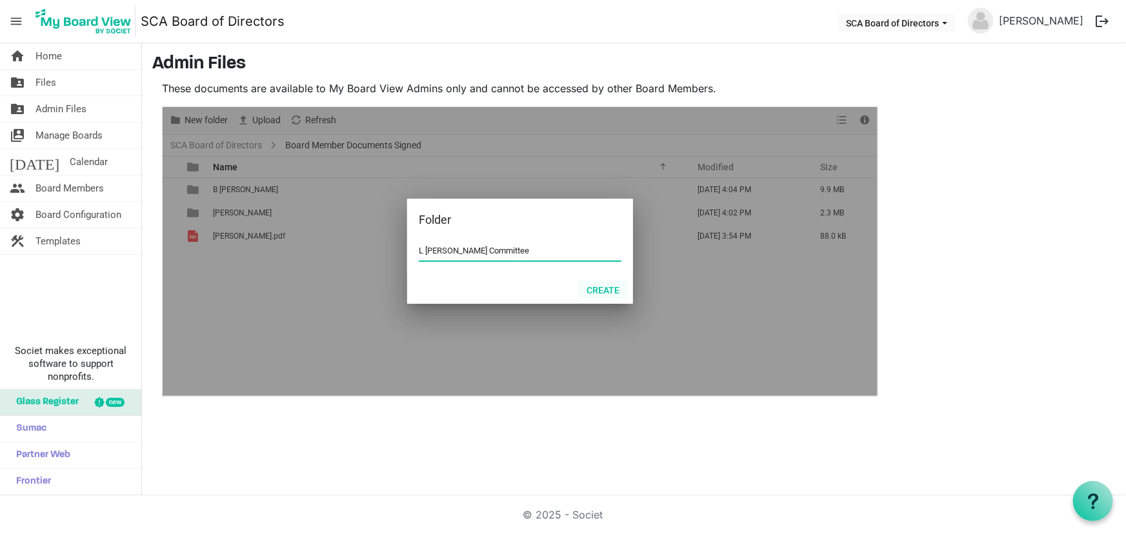
type input "L Blackstock Committee"
click at [603, 290] on button "Create" at bounding box center [603, 290] width 50 height 18
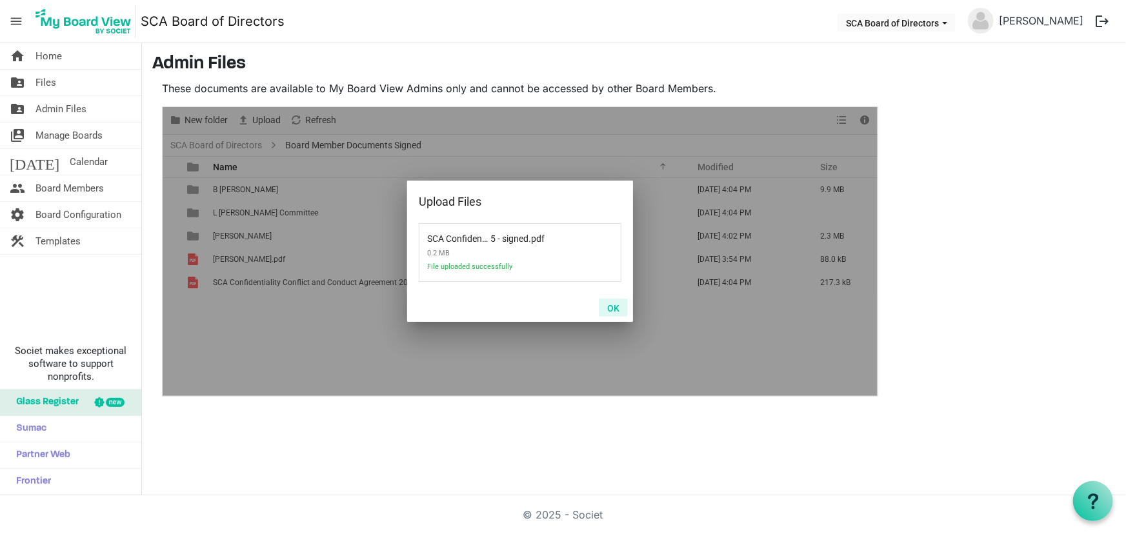
click at [623, 306] on button "OK" at bounding box center [613, 308] width 29 height 18
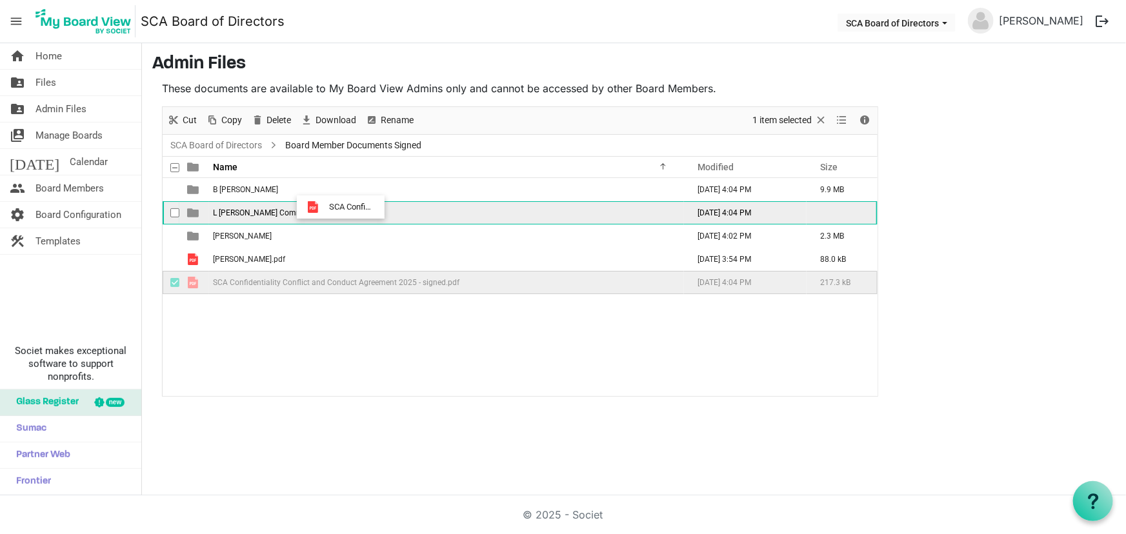
drag, startPoint x: 328, startPoint y: 279, endPoint x: 325, endPoint y: 207, distance: 71.7
click at [325, 207] on tbody "B Blackstock September 10, 2025 4:04 PM 9.9 MB L Blackstock Committee September…" at bounding box center [520, 236] width 715 height 116
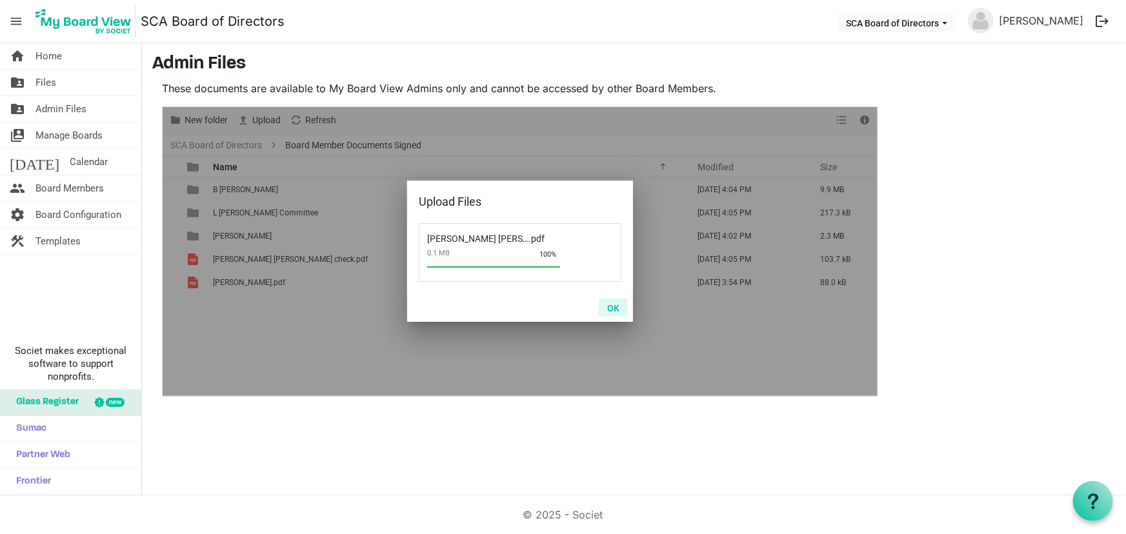
click at [608, 309] on button "OK" at bounding box center [613, 308] width 29 height 18
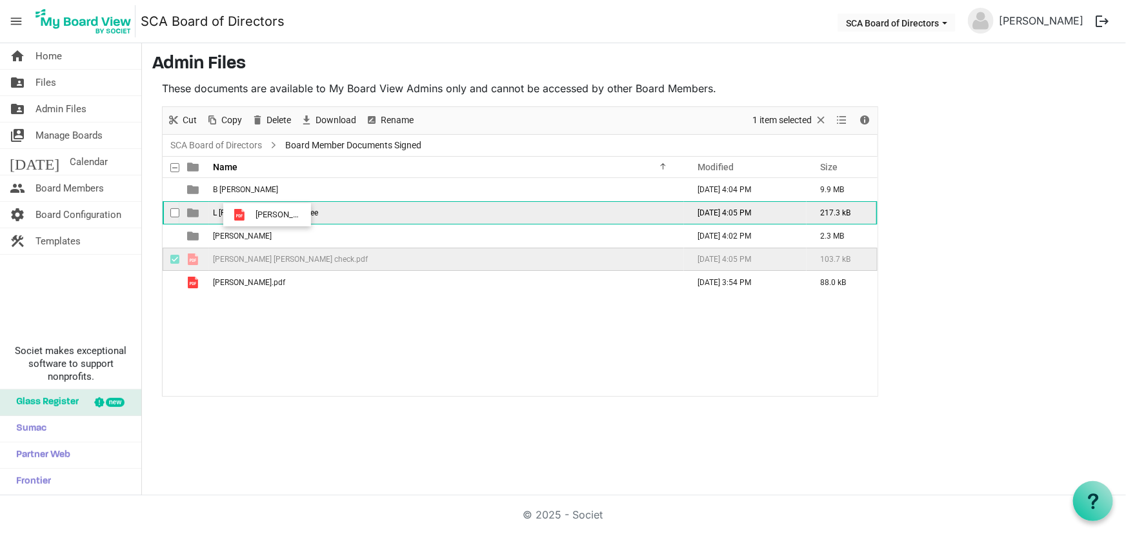
drag, startPoint x: 253, startPoint y: 259, endPoint x: 252, endPoint y: 215, distance: 43.9
click at [252, 215] on tbody "B Blackstock September 10, 2025 4:04 PM 9.9 MB L Blackstock Committee September…" at bounding box center [520, 236] width 715 height 116
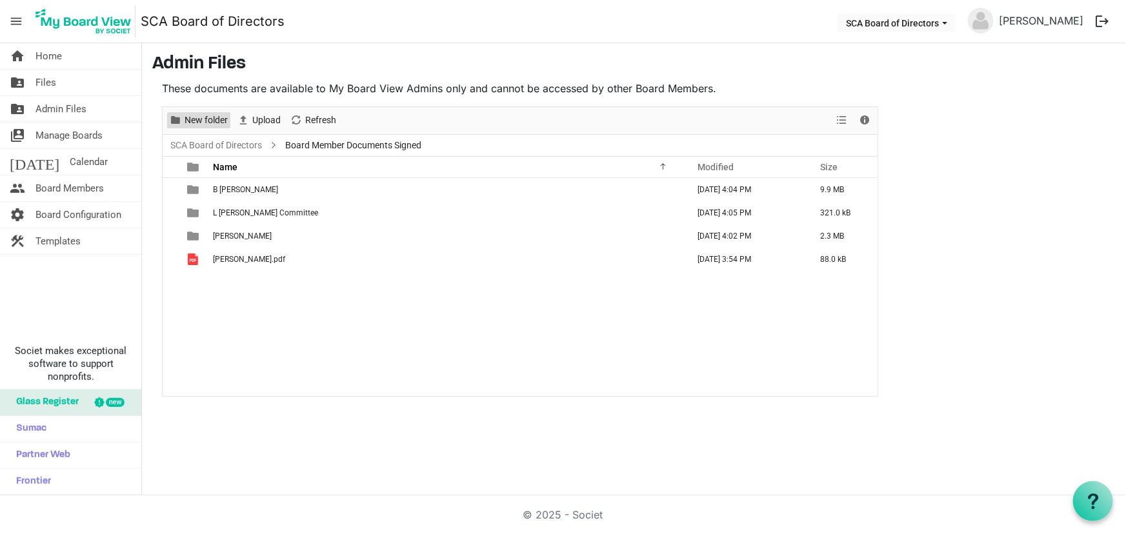
click at [210, 115] on span "New folder" at bounding box center [206, 120] width 46 height 16
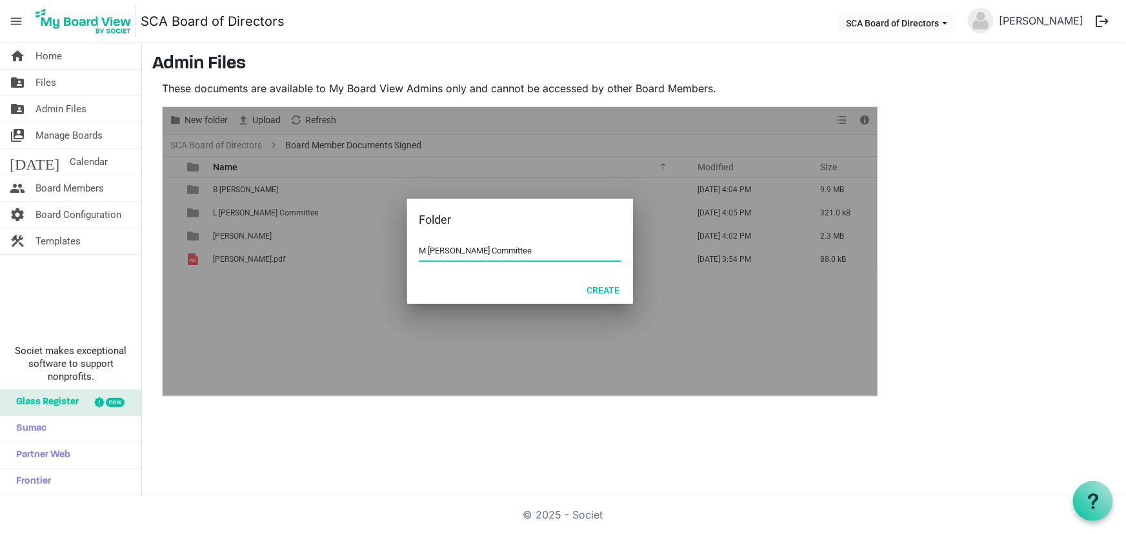
type input "M Scheidegger Committee"
click at [600, 299] on div "Create" at bounding box center [520, 289] width 226 height 28
click at [604, 290] on button "Create" at bounding box center [603, 290] width 50 height 18
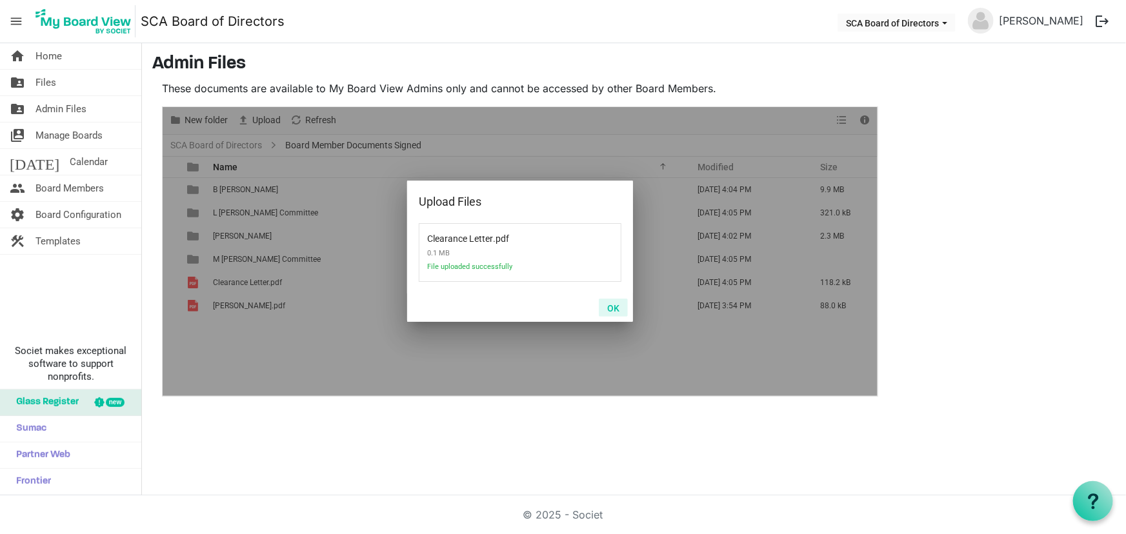
click at [608, 305] on button "OK" at bounding box center [613, 308] width 29 height 18
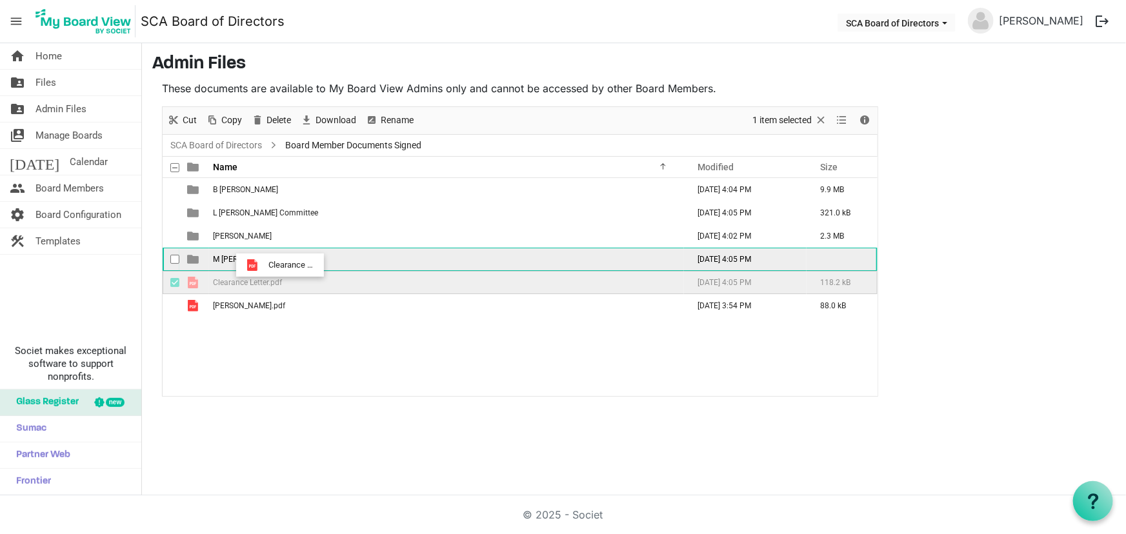
drag, startPoint x: 265, startPoint y: 286, endPoint x: 265, endPoint y: 265, distance: 21.3
click at [265, 265] on tbody "B Blackstock September 10, 2025 4:04 PM 9.9 MB L Blackstock Committee September…" at bounding box center [520, 247] width 715 height 139
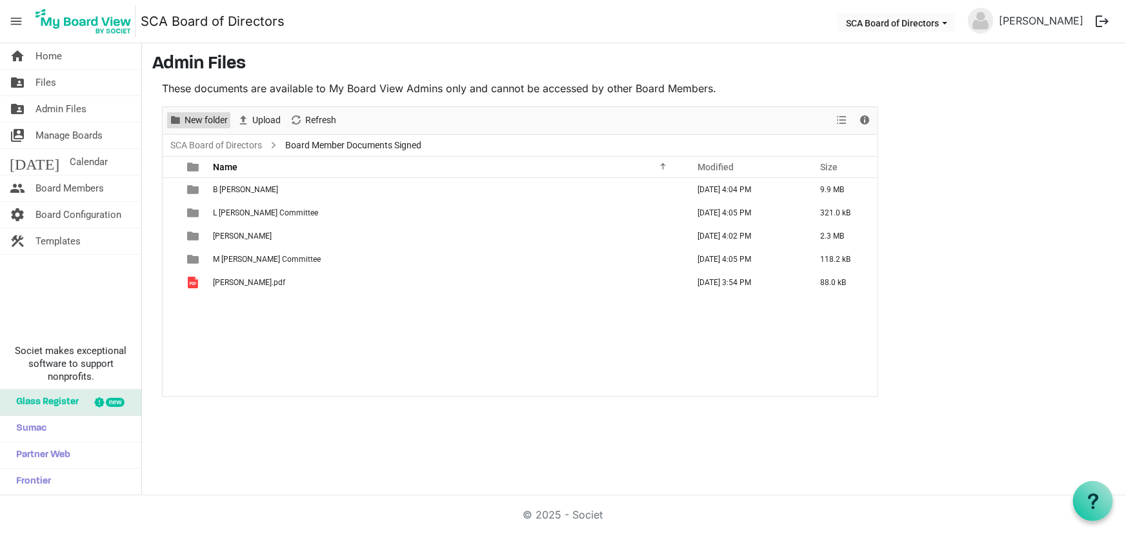
click at [213, 117] on span "New folder" at bounding box center [206, 120] width 46 height 16
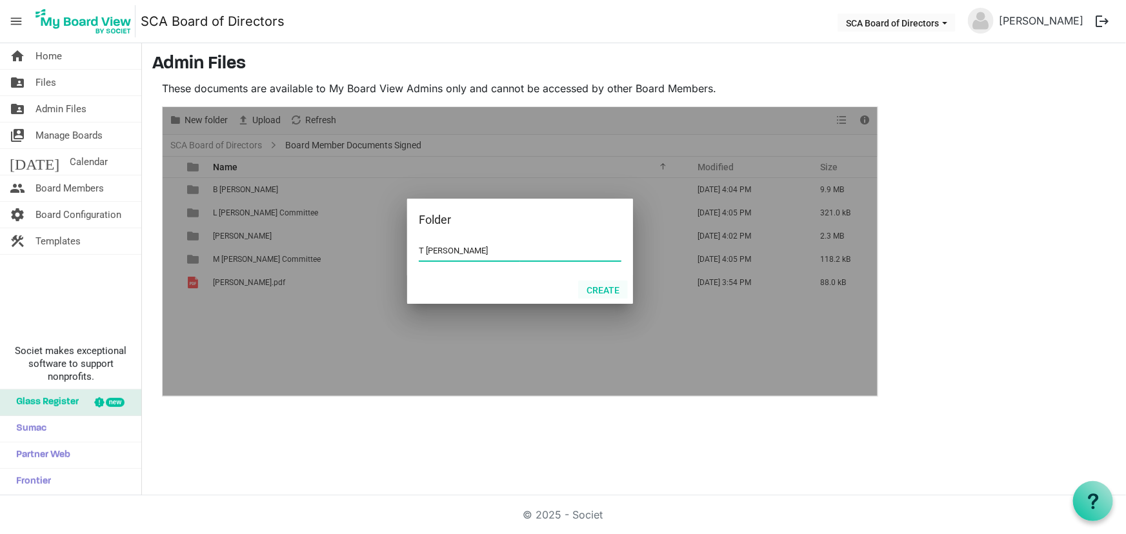
type input "T Giesbrecht Committtee"
click at [613, 288] on button "Create" at bounding box center [603, 290] width 50 height 18
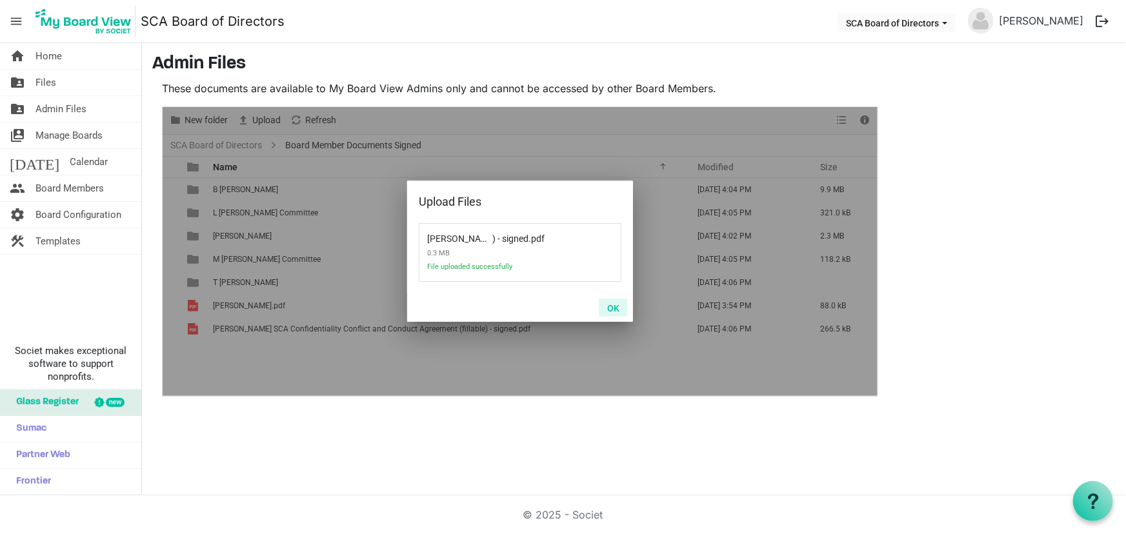
click at [612, 305] on button "OK" at bounding box center [613, 308] width 29 height 18
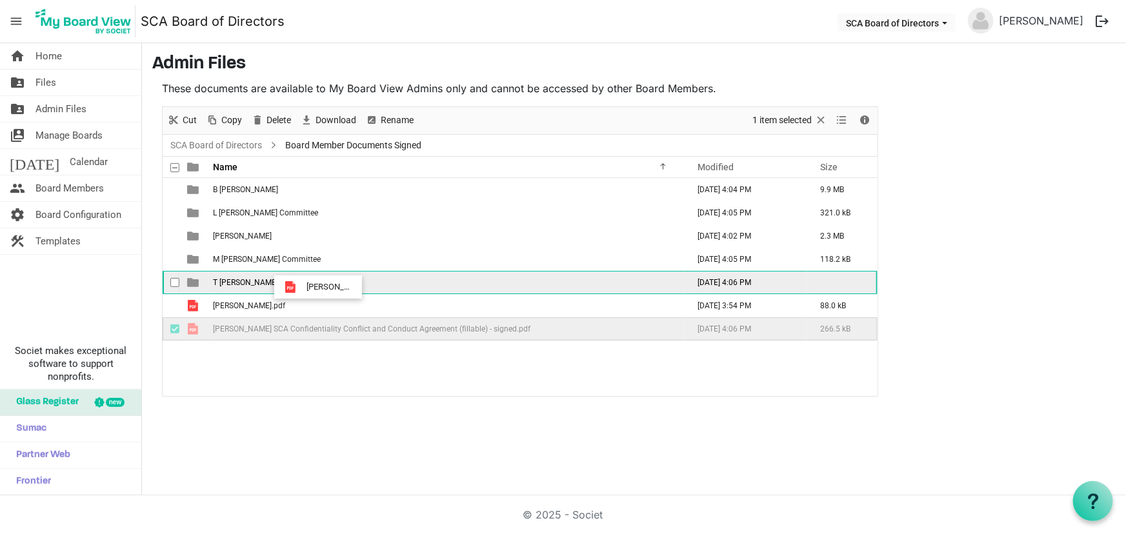
drag, startPoint x: 309, startPoint y: 329, endPoint x: 303, endPoint y: 287, distance: 42.4
click at [303, 287] on tbody "B Blackstock September 10, 2025 4:04 PM 9.9 MB L Blackstock Committee September…" at bounding box center [520, 259] width 715 height 163
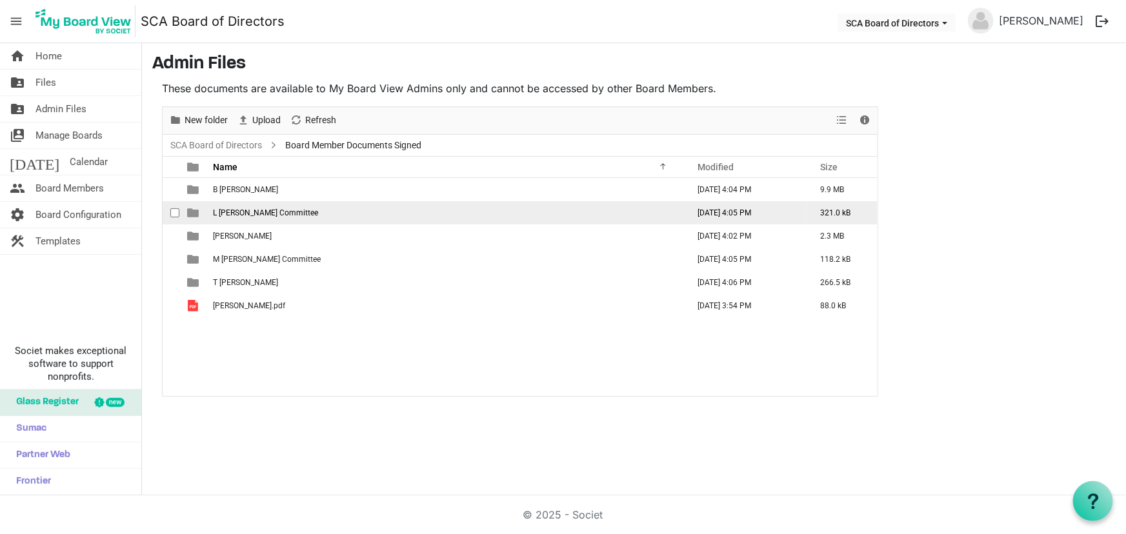
click at [249, 214] on span "L Blackstock Committee" at bounding box center [265, 212] width 105 height 9
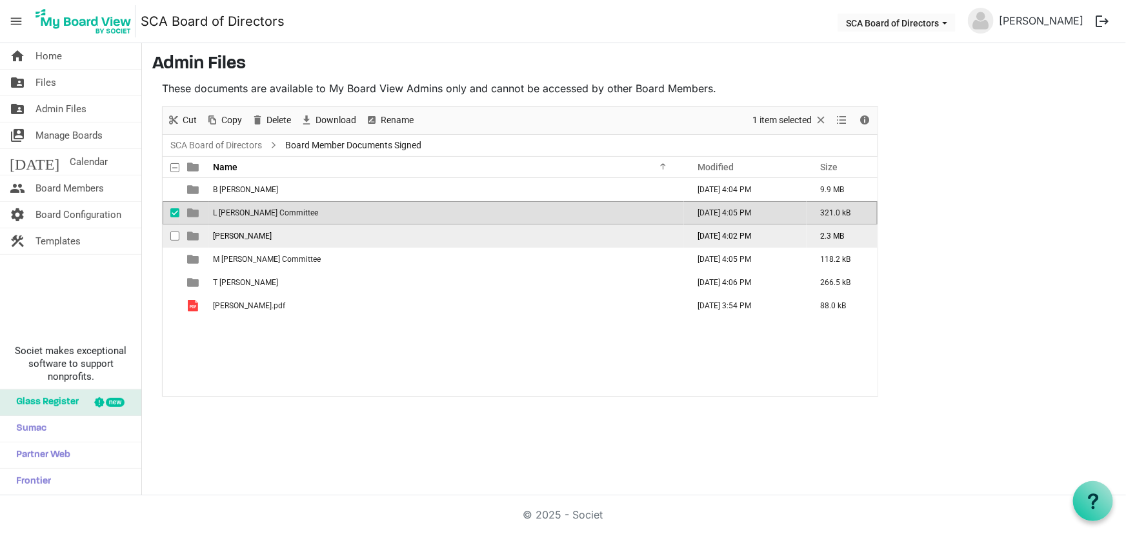
click at [245, 232] on td "L Gibson" at bounding box center [446, 236] width 475 height 23
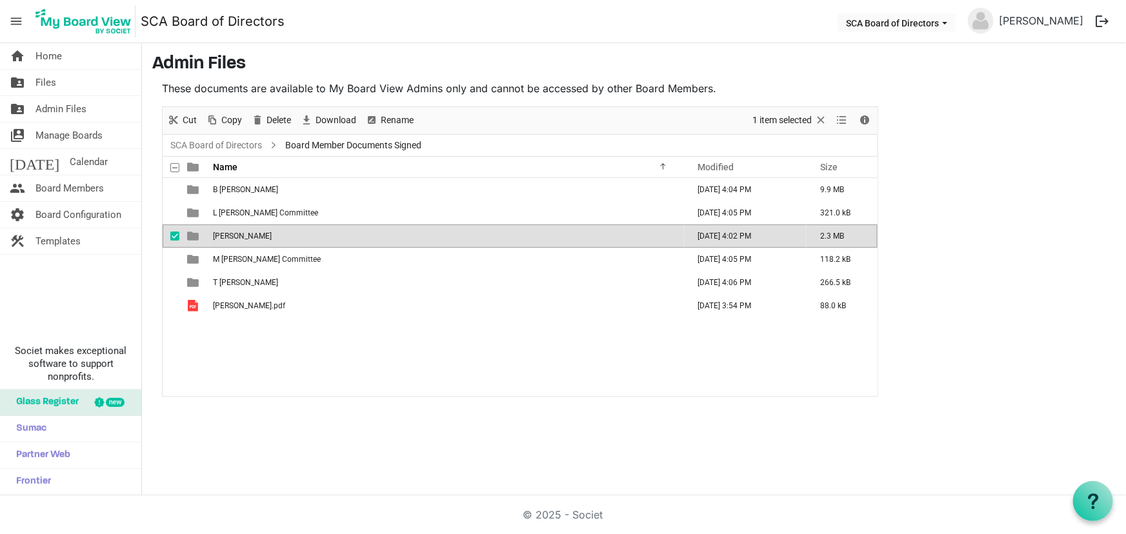
click at [245, 232] on td "L Gibson" at bounding box center [446, 236] width 475 height 23
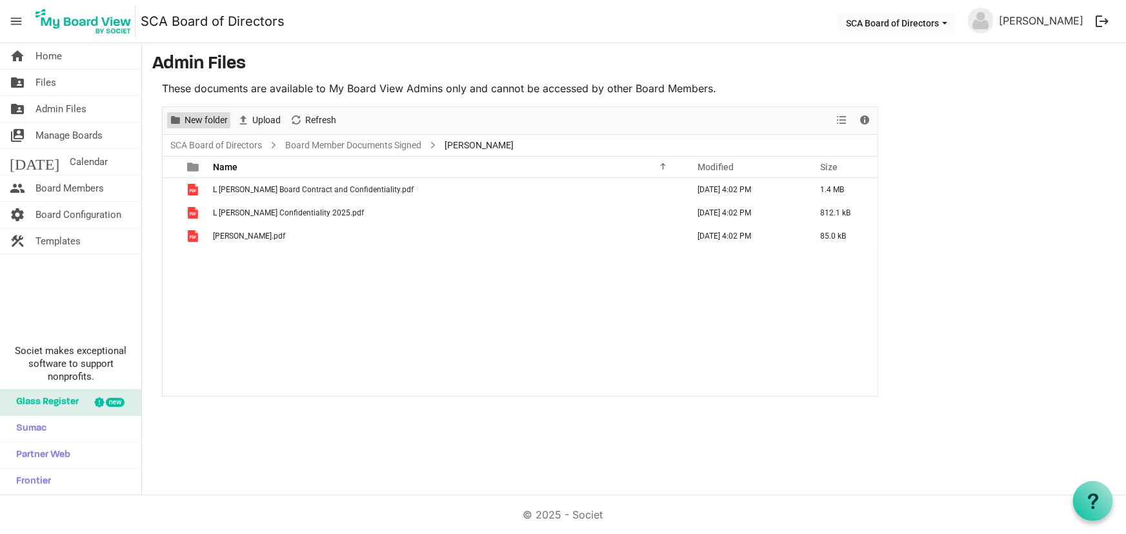
click at [214, 122] on span "New folder" at bounding box center [206, 120] width 46 height 16
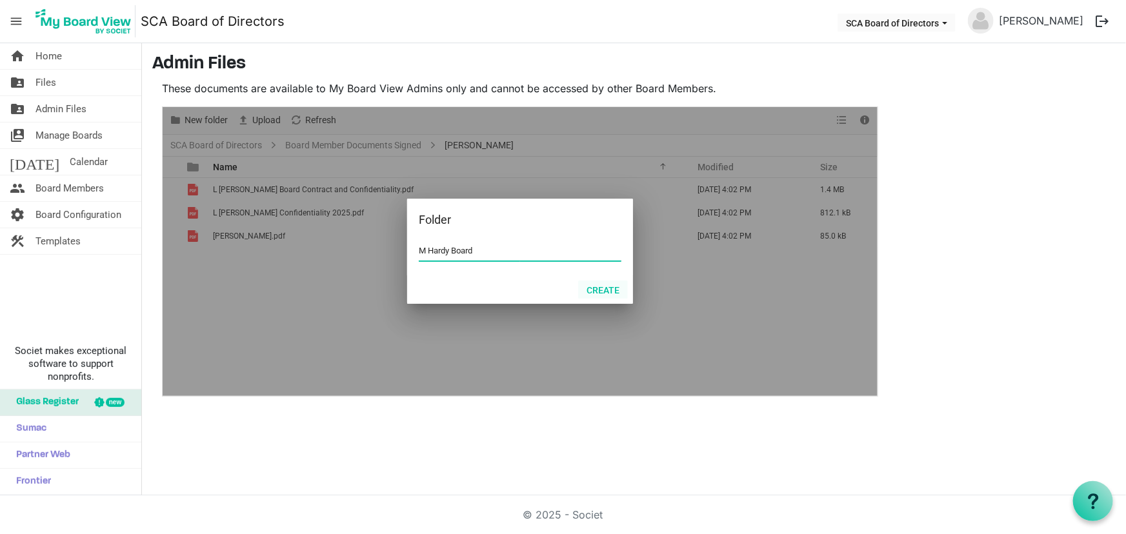
type input "M Hardy Board"
click at [603, 286] on button "Create" at bounding box center [603, 290] width 50 height 18
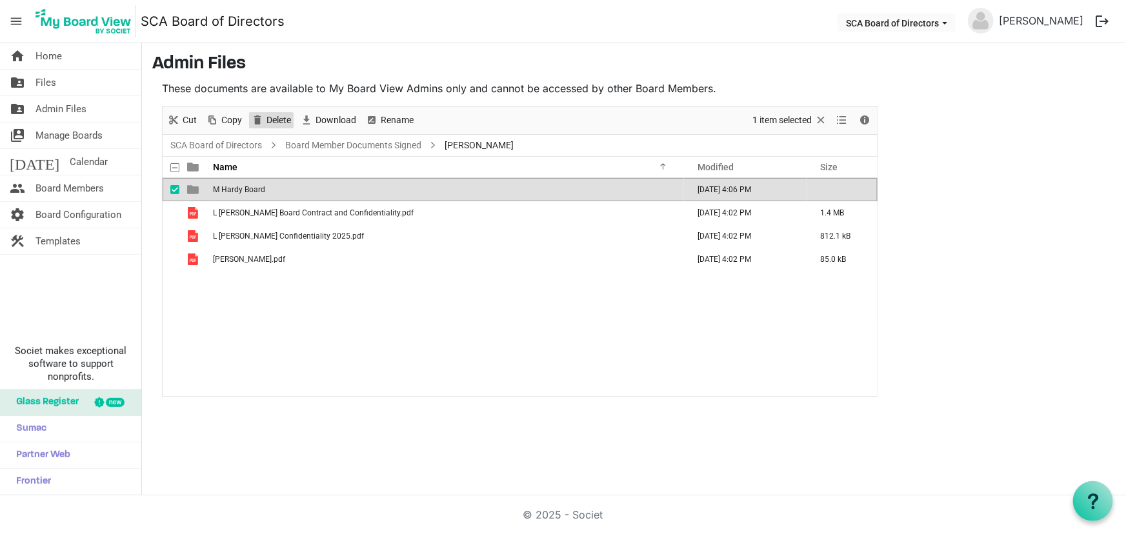
click at [270, 116] on span "Delete" at bounding box center [278, 120] width 27 height 16
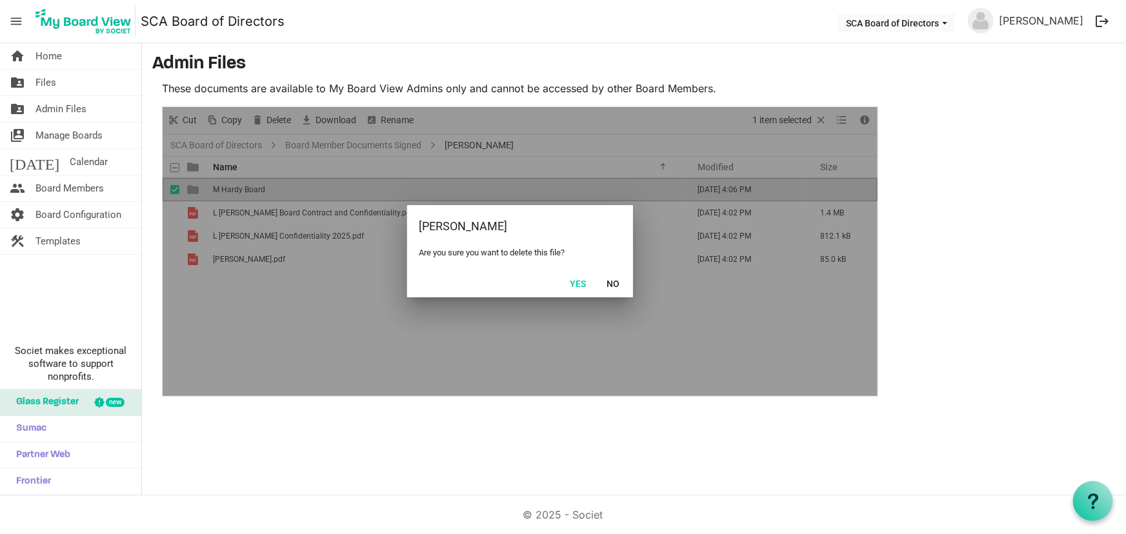
click at [576, 296] on div "Yes No" at bounding box center [520, 283] width 226 height 28
click at [575, 284] on button "Yes" at bounding box center [577, 283] width 33 height 18
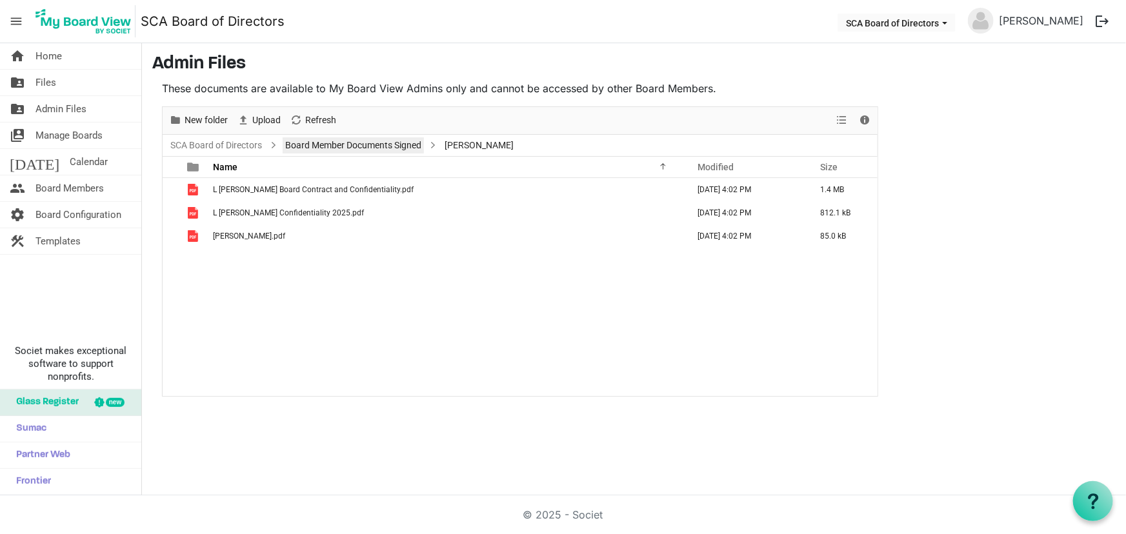
click at [325, 140] on link "Board Member Documents Signed" at bounding box center [353, 145] width 141 height 16
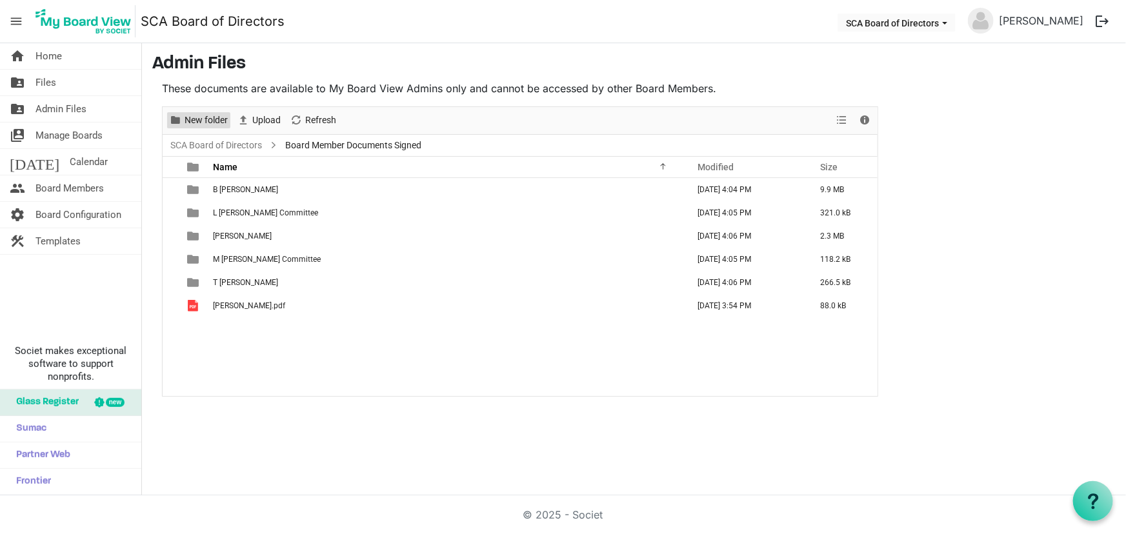
click at [199, 121] on span "New folder" at bounding box center [206, 120] width 46 height 16
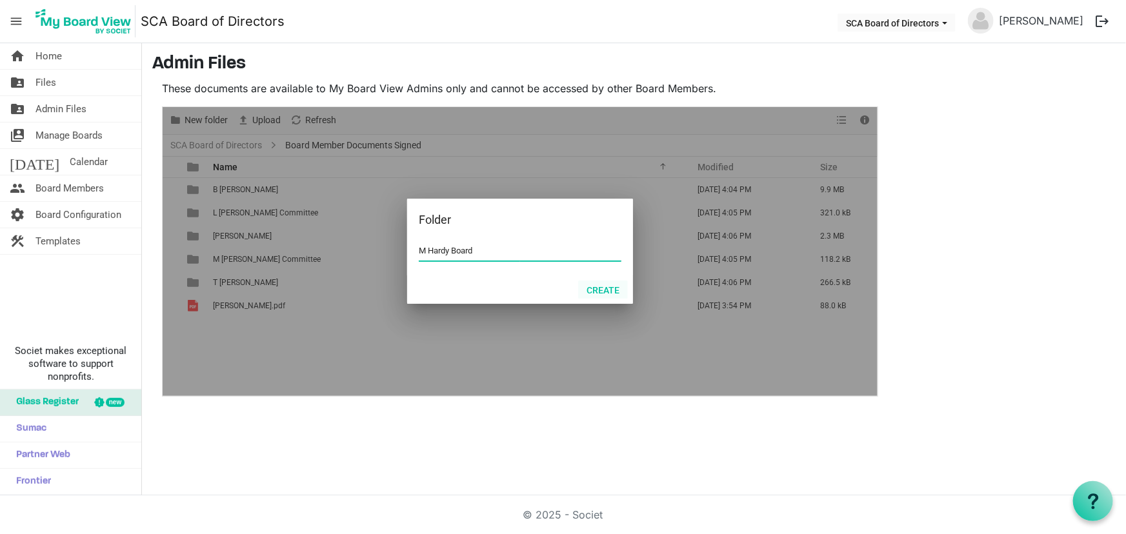
type input "M Hardy Board"
click at [597, 288] on button "Create" at bounding box center [603, 290] width 50 height 18
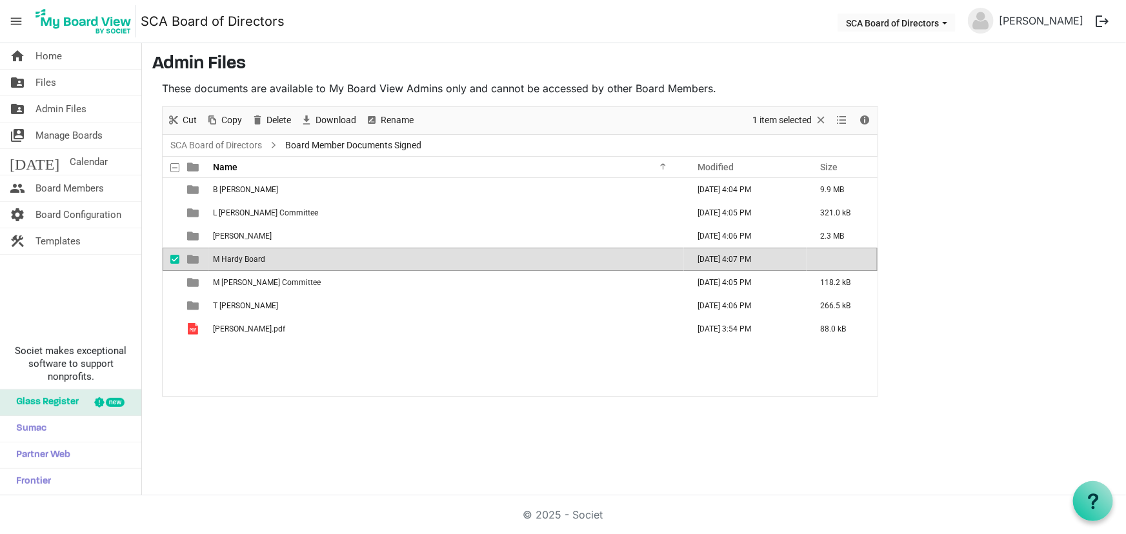
click at [255, 259] on span "M Hardy Board" at bounding box center [239, 259] width 52 height 9
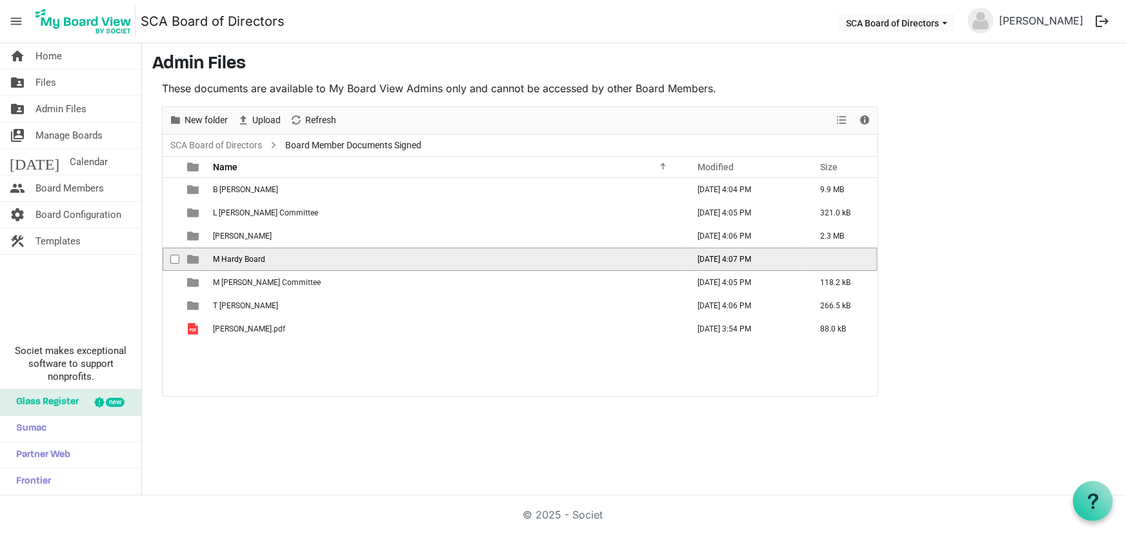
click at [255, 259] on span "M Hardy Board" at bounding box center [239, 259] width 52 height 9
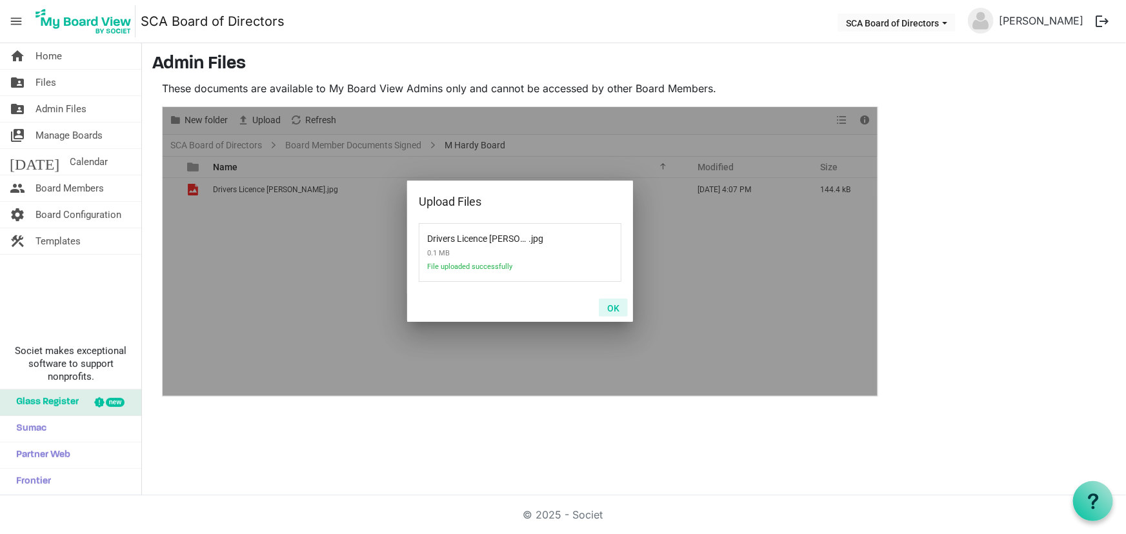
click at [608, 307] on button "OK" at bounding box center [613, 308] width 29 height 18
click at [613, 307] on button "OK" at bounding box center [613, 308] width 29 height 18
click at [612, 310] on button "OK" at bounding box center [613, 308] width 29 height 18
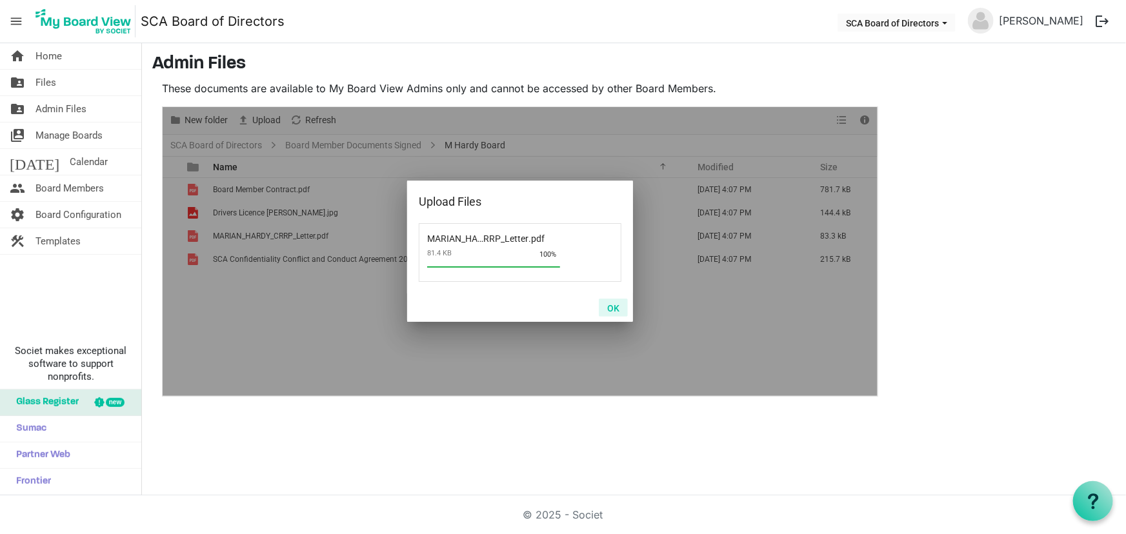
click at [612, 308] on button "OK" at bounding box center [613, 308] width 29 height 18
click at [612, 306] on button "OK" at bounding box center [613, 308] width 29 height 18
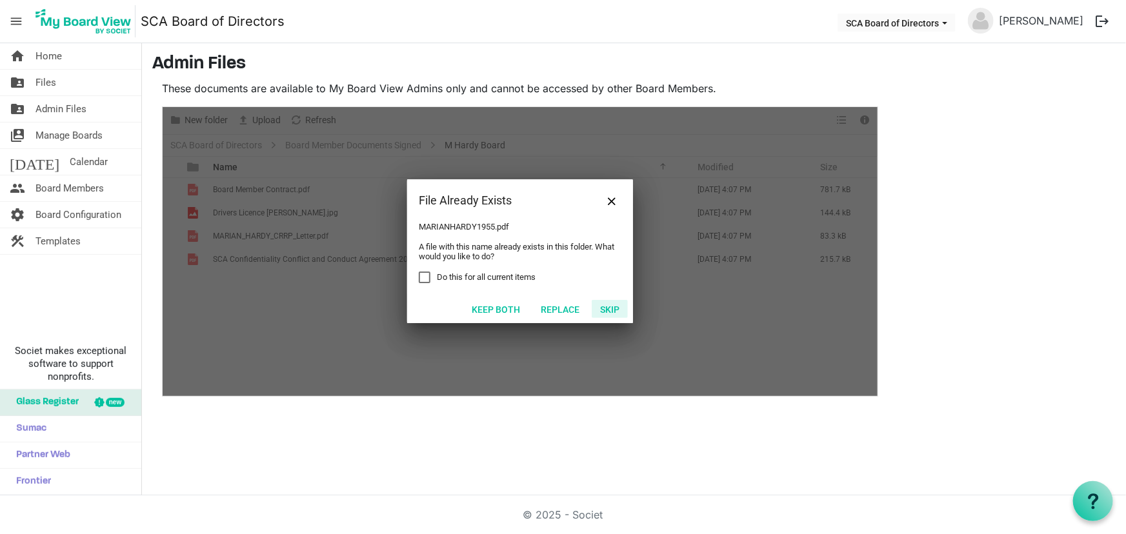
click at [606, 307] on button "Skip" at bounding box center [610, 309] width 36 height 18
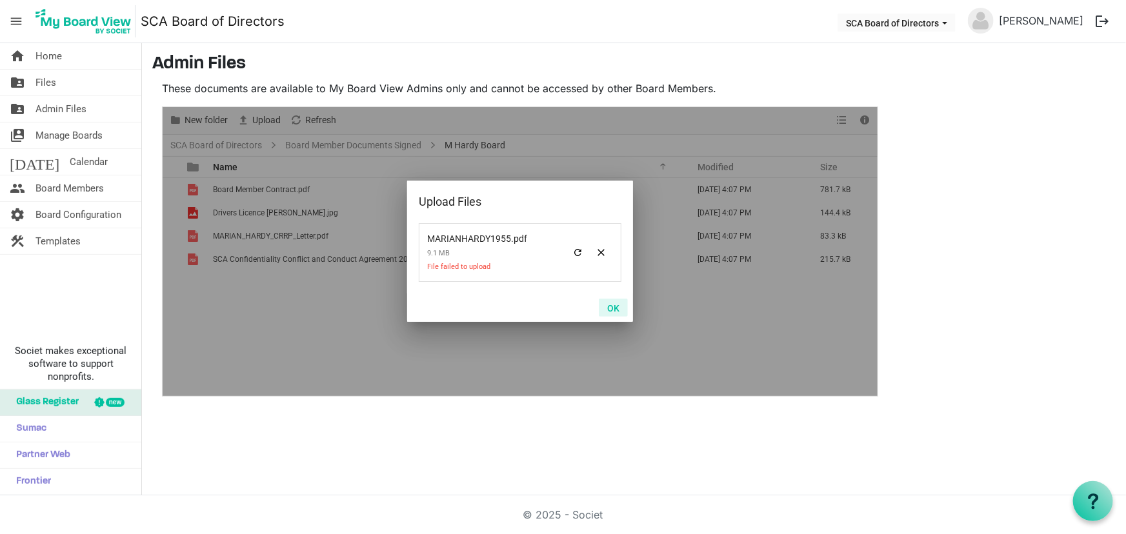
click at [619, 309] on button "OK" at bounding box center [613, 308] width 29 height 18
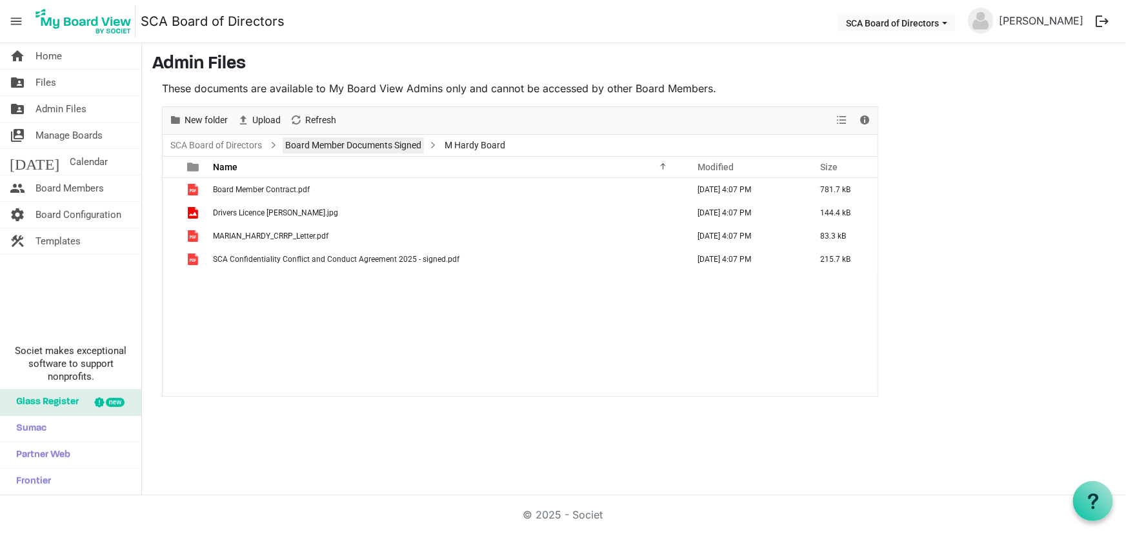
click at [381, 140] on link "Board Member Documents Signed" at bounding box center [353, 145] width 141 height 16
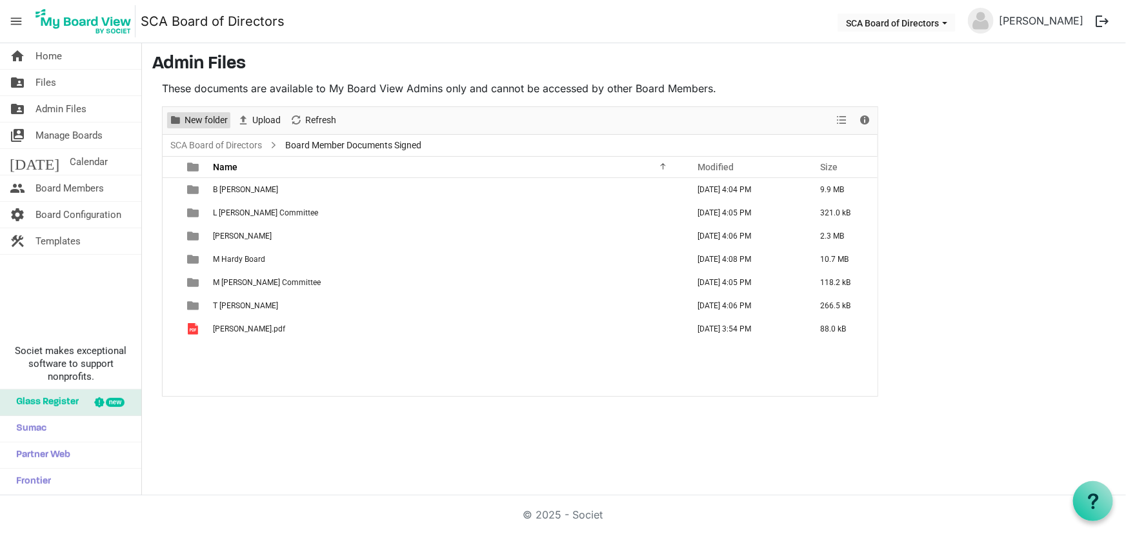
click at [219, 123] on span "New folder" at bounding box center [206, 120] width 46 height 16
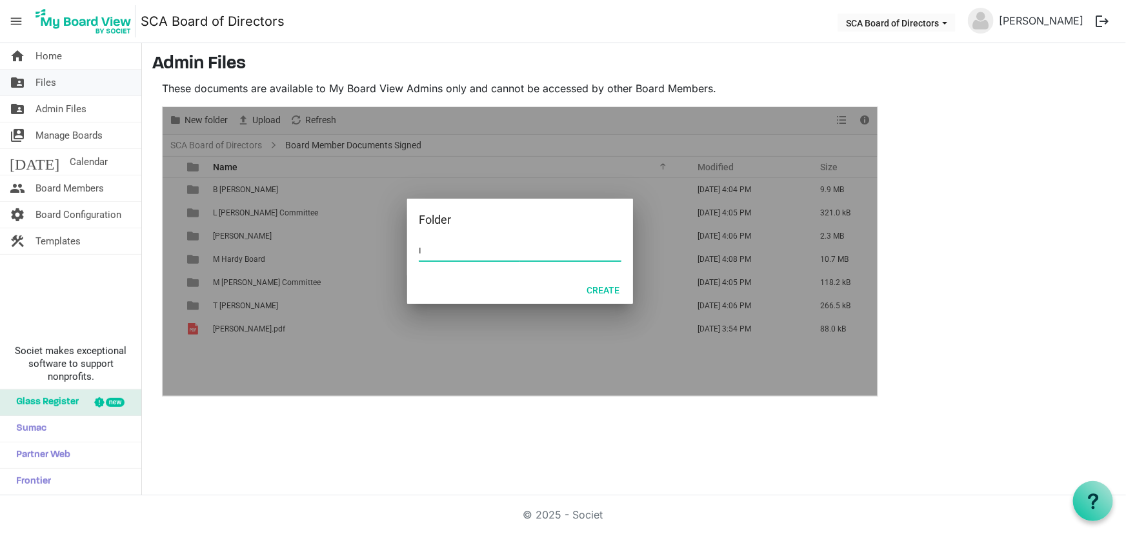
type input "I"
type input "S Inglis Board"
click at [605, 293] on button "Create" at bounding box center [603, 290] width 50 height 18
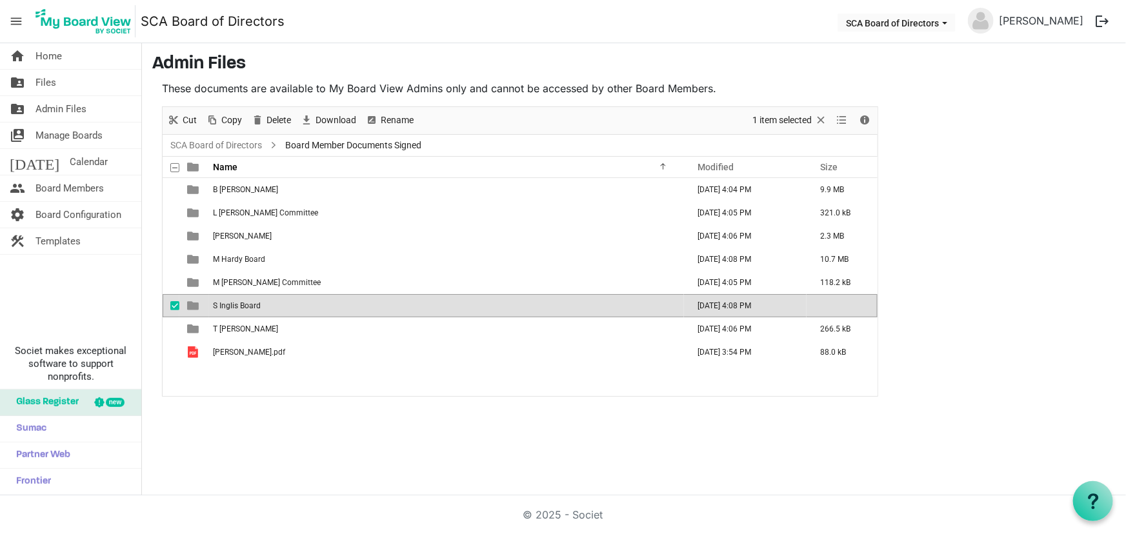
click at [258, 303] on span "S Inglis Board" at bounding box center [237, 305] width 48 height 9
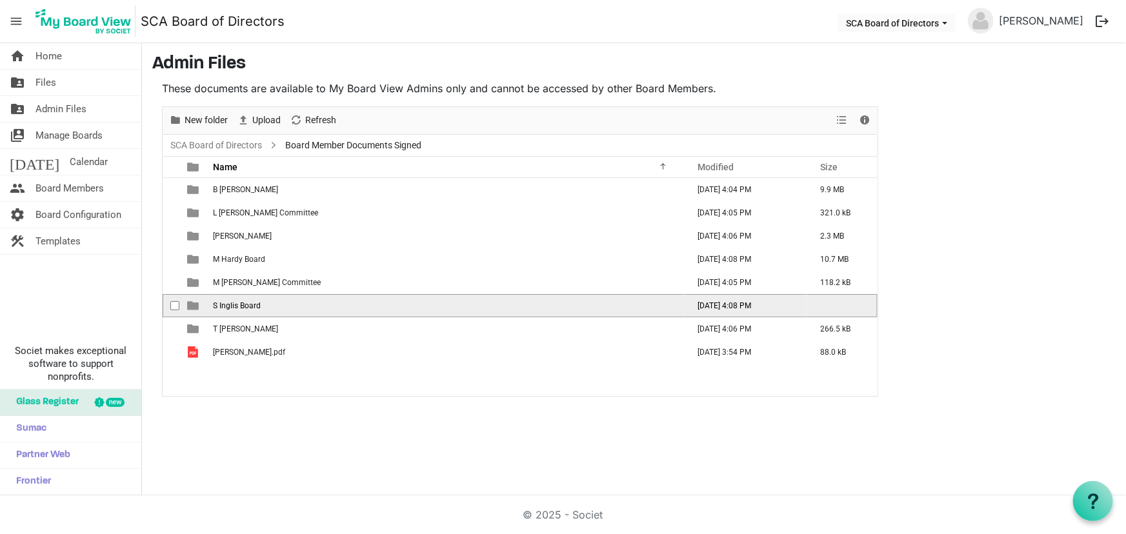
click at [258, 303] on span "S Inglis Board" at bounding box center [237, 305] width 48 height 9
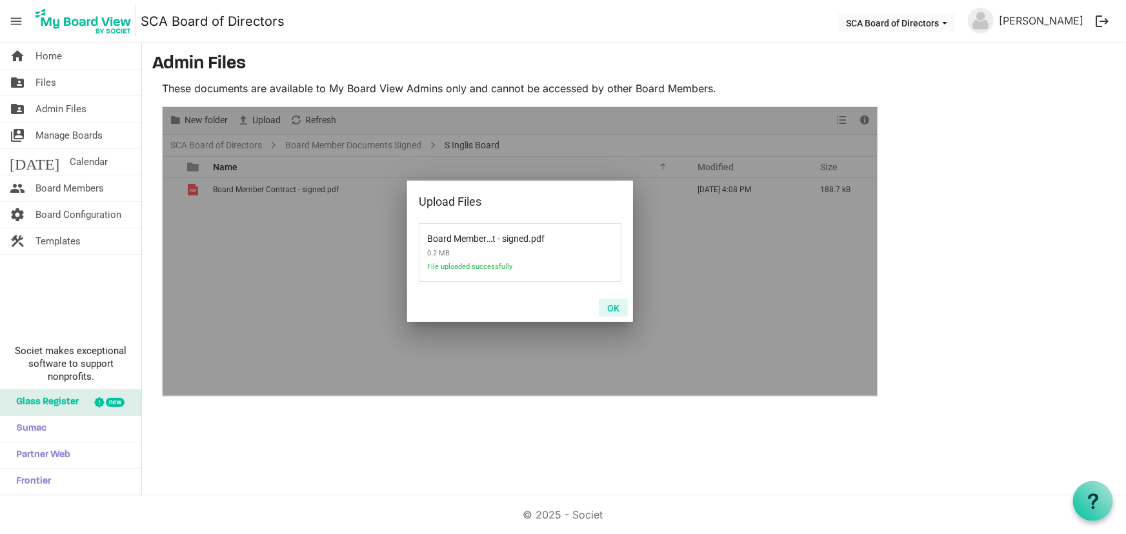
click at [622, 305] on button "OK" at bounding box center [613, 308] width 29 height 18
click at [621, 309] on button "OK" at bounding box center [613, 308] width 29 height 18
click at [614, 306] on button "OK" at bounding box center [613, 308] width 29 height 18
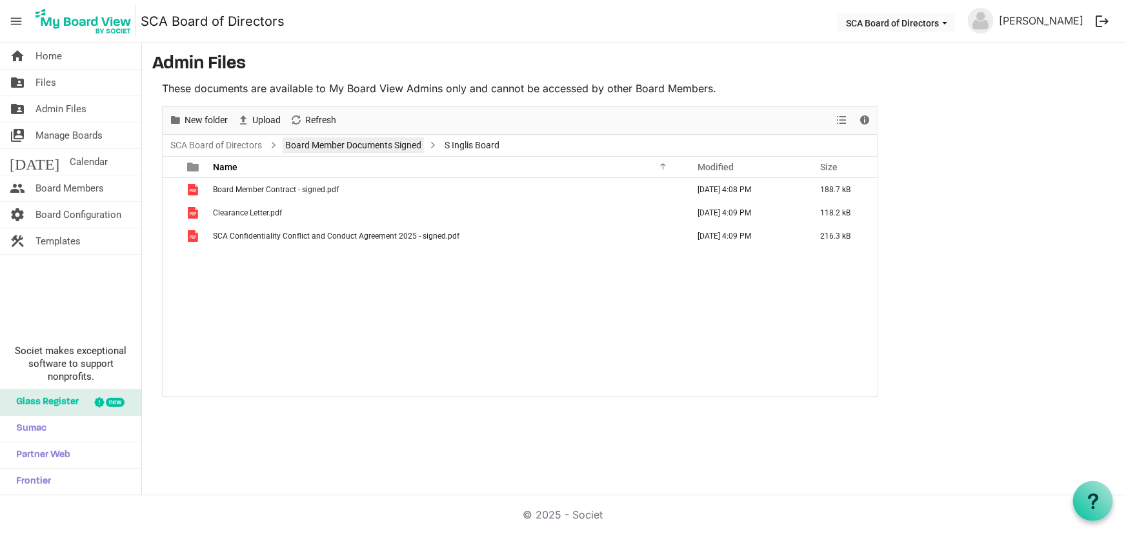
click at [331, 143] on link "Board Member Documents Signed" at bounding box center [353, 145] width 141 height 16
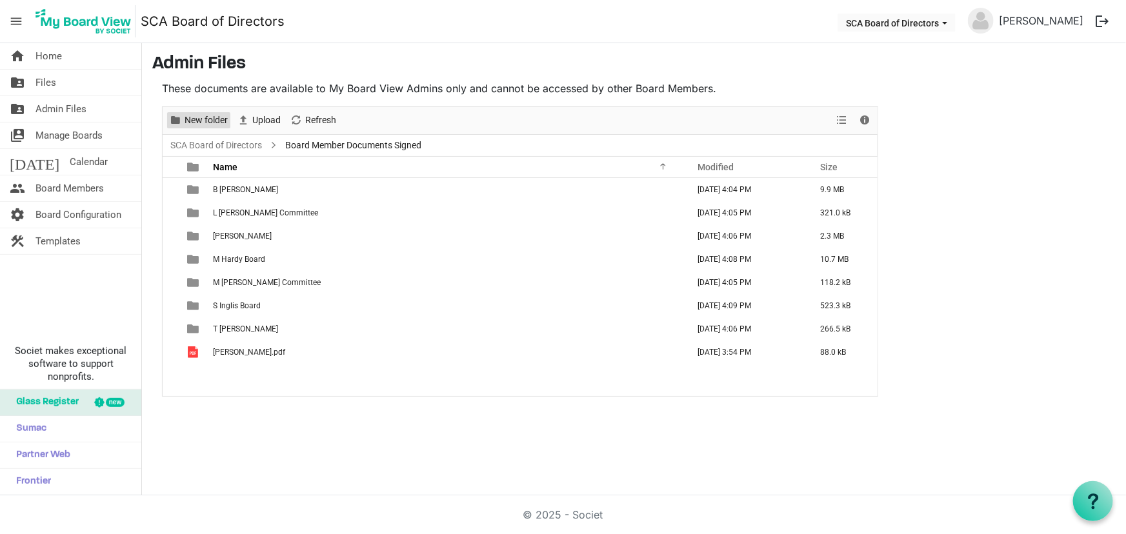
click at [215, 120] on span "New folder" at bounding box center [206, 120] width 46 height 16
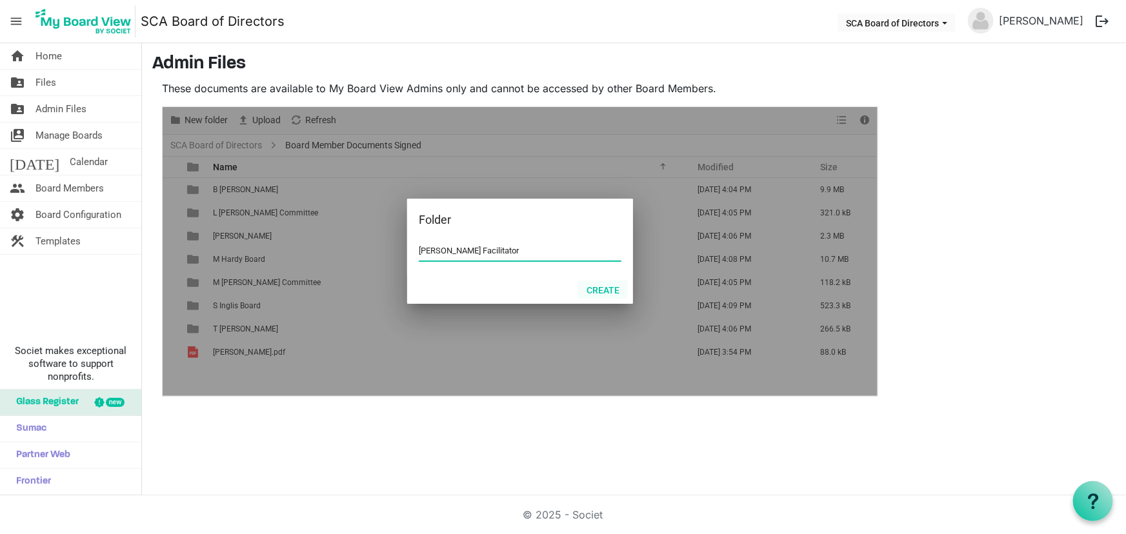
type input "R Jesperson Facilitator"
click at [610, 295] on button "Create" at bounding box center [603, 290] width 50 height 18
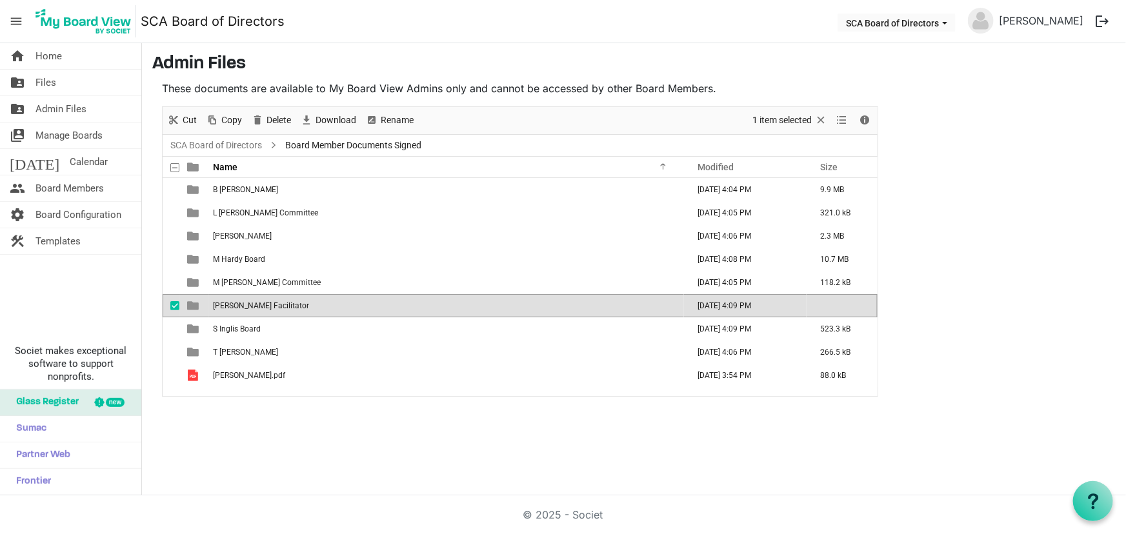
click at [290, 303] on span "R Jesperson Facilitator" at bounding box center [261, 305] width 96 height 9
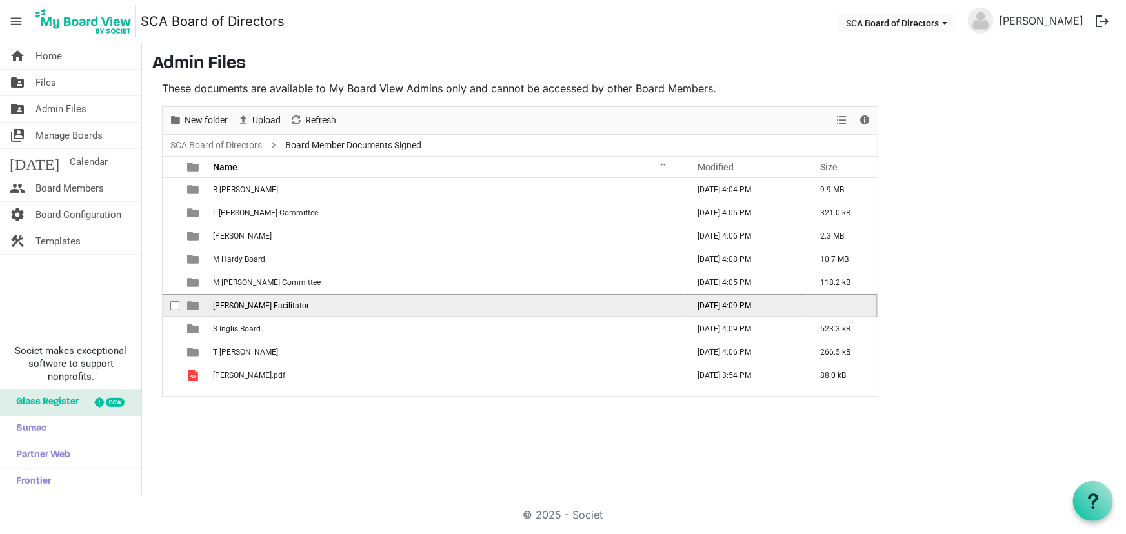
click at [290, 303] on span "R Jesperson Facilitator" at bounding box center [261, 305] width 96 height 9
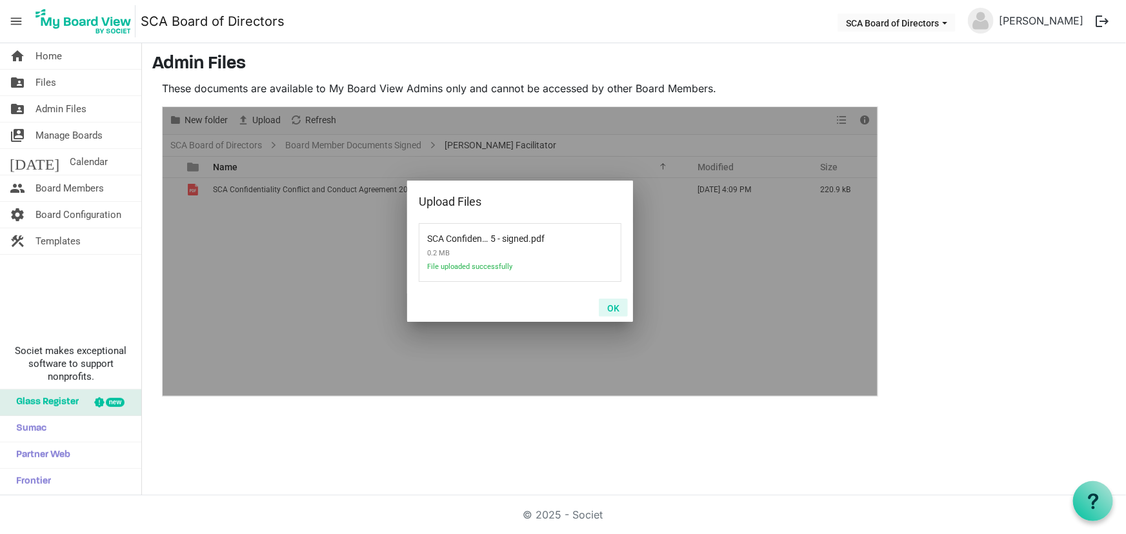
click at [610, 308] on button "OK" at bounding box center [613, 308] width 29 height 18
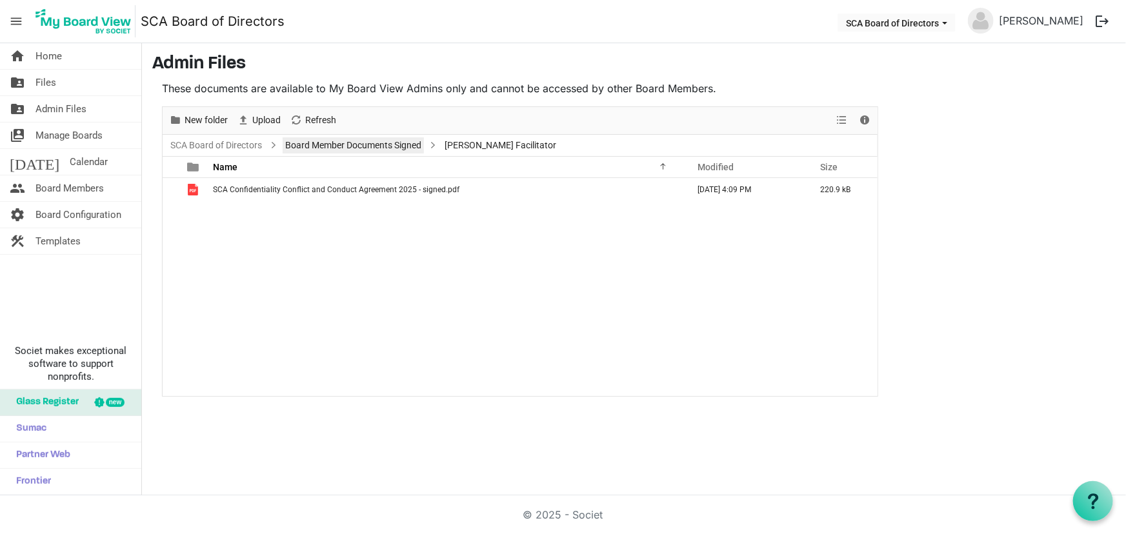
click at [340, 144] on link "Board Member Documents Signed" at bounding box center [353, 145] width 141 height 16
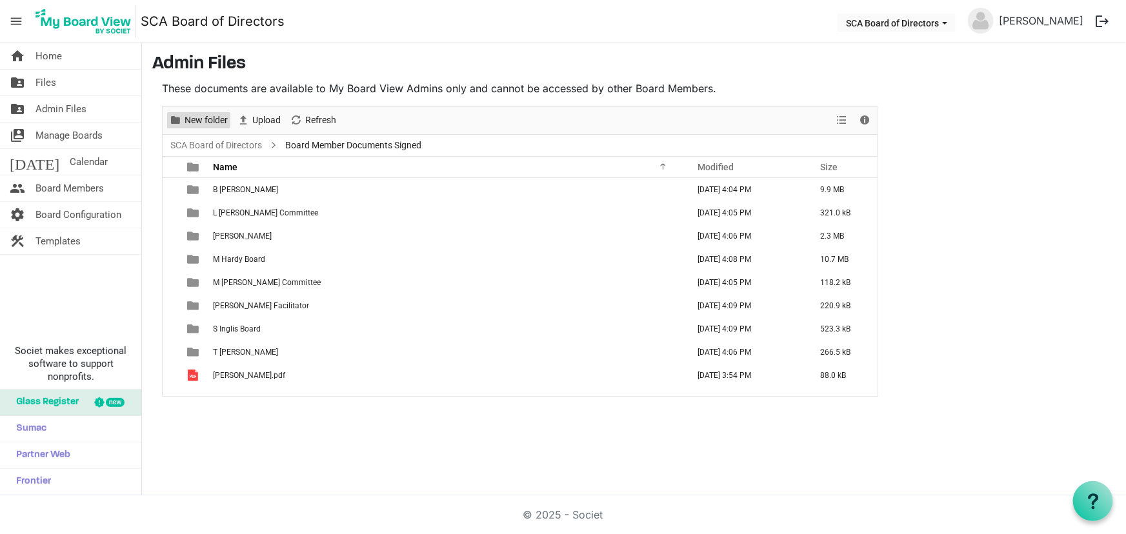
click at [210, 119] on span "New folder" at bounding box center [206, 120] width 46 height 16
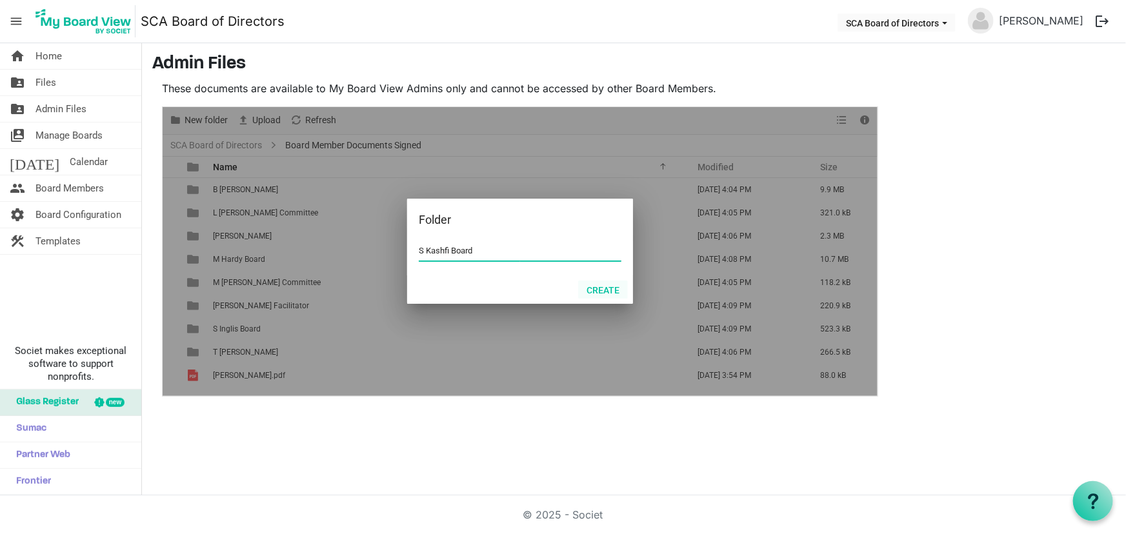
type input "S Kashfi Board"
click at [601, 289] on button "Create" at bounding box center [603, 290] width 50 height 18
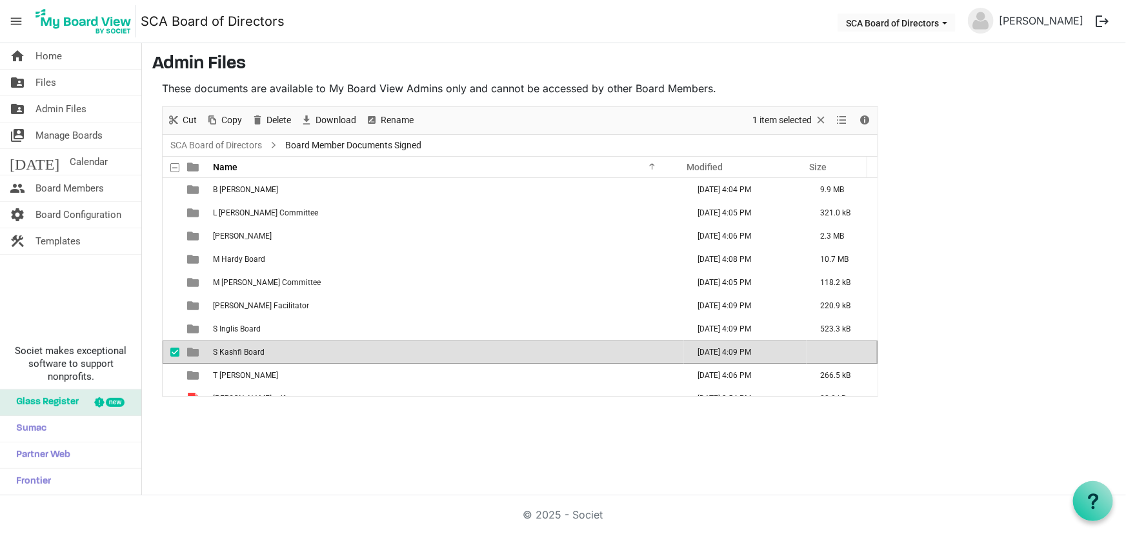
click at [272, 352] on td "S Kashfi Board" at bounding box center [446, 352] width 475 height 23
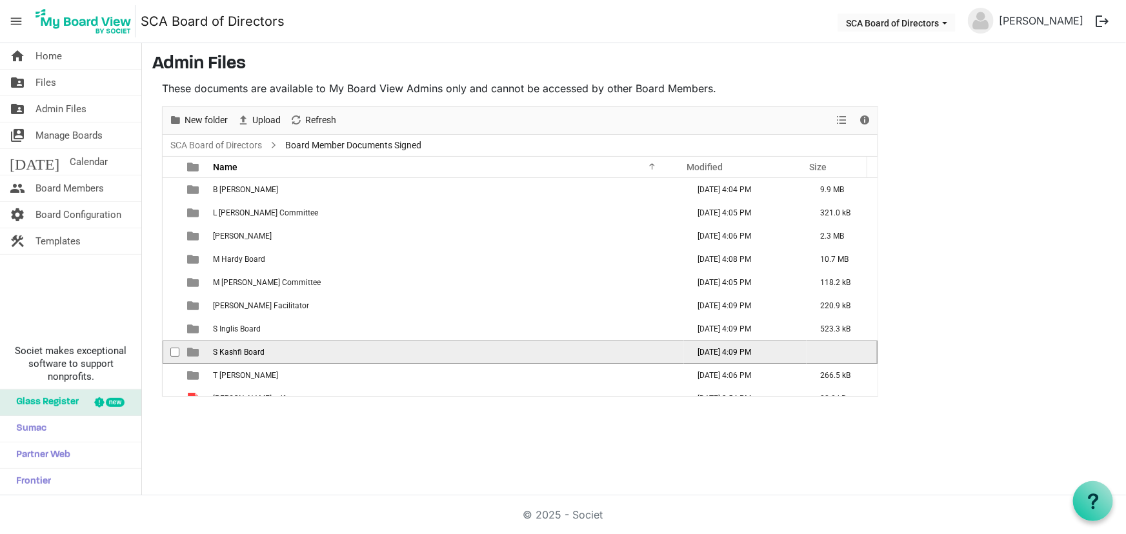
click at [272, 352] on td "S Kashfi Board" at bounding box center [446, 352] width 475 height 23
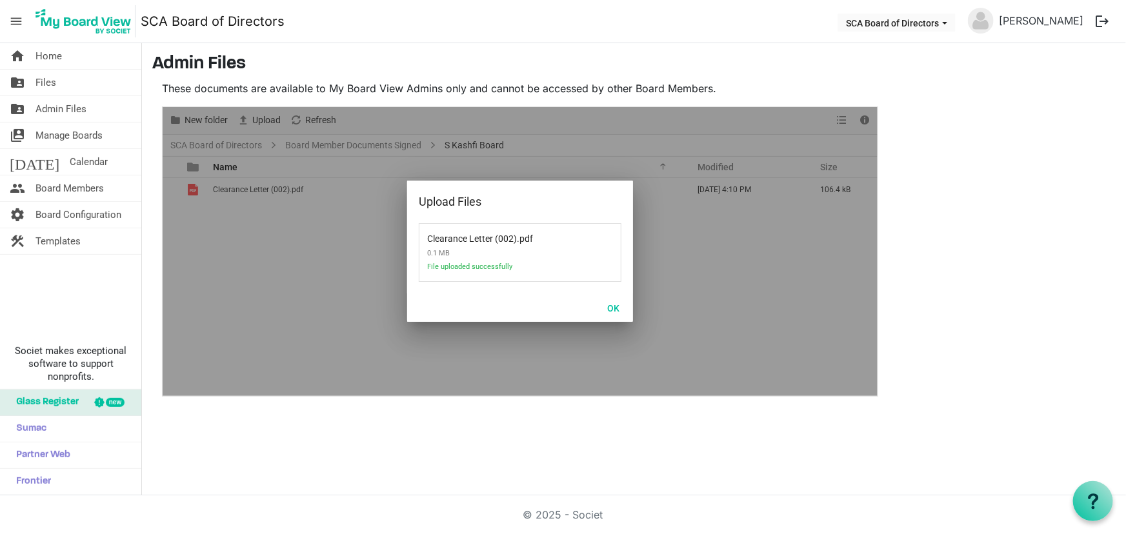
click at [615, 316] on div "OK" at bounding box center [520, 308] width 226 height 28
click at [615, 308] on button "OK" at bounding box center [613, 308] width 29 height 18
click at [612, 312] on button "OK" at bounding box center [613, 308] width 29 height 18
click at [614, 306] on button "OK" at bounding box center [613, 308] width 29 height 18
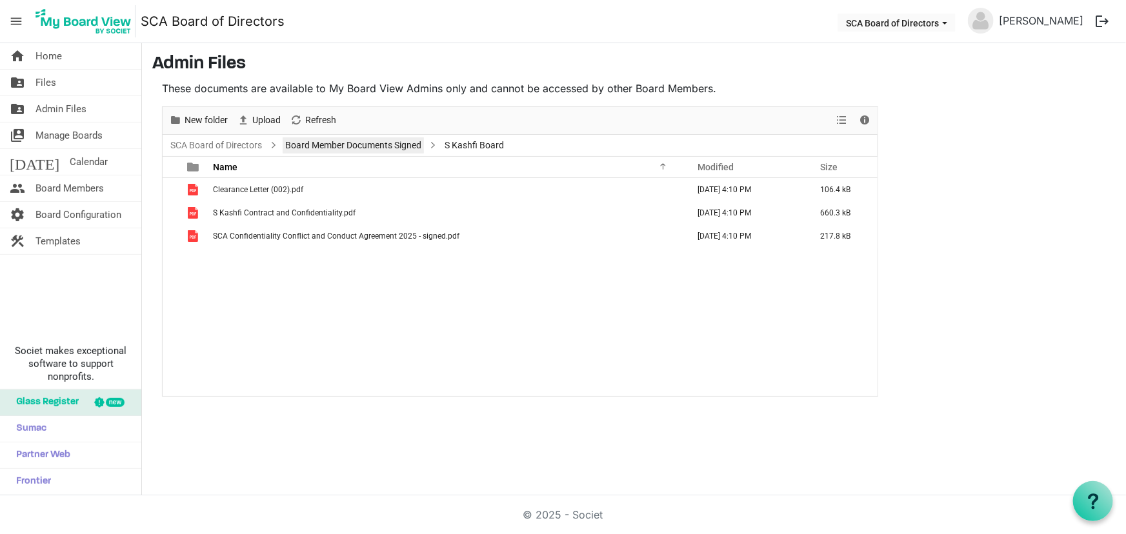
click at [312, 143] on link "Board Member Documents Signed" at bounding box center [353, 145] width 141 height 16
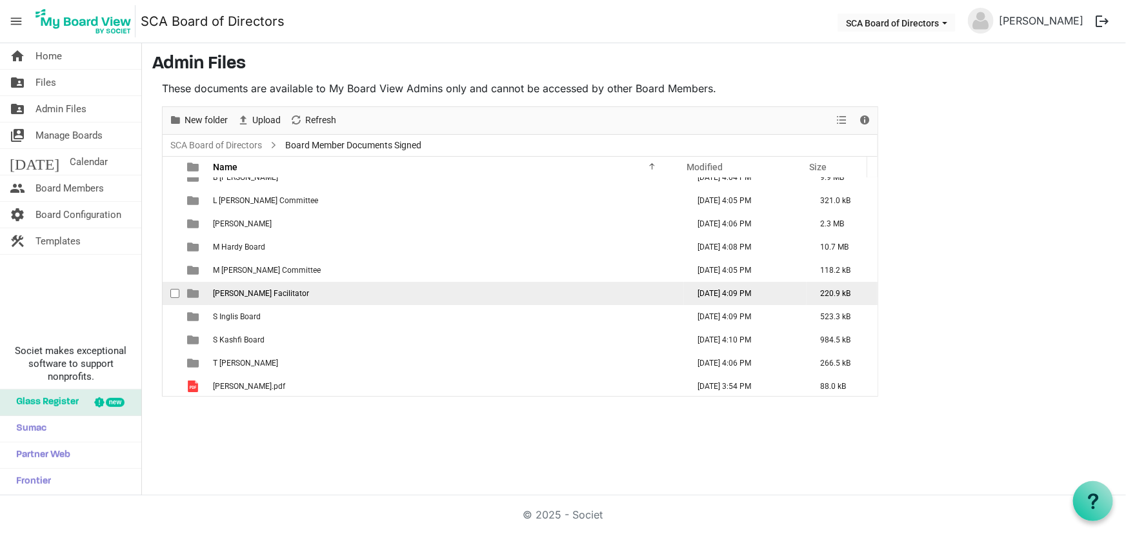
scroll to position [14, 0]
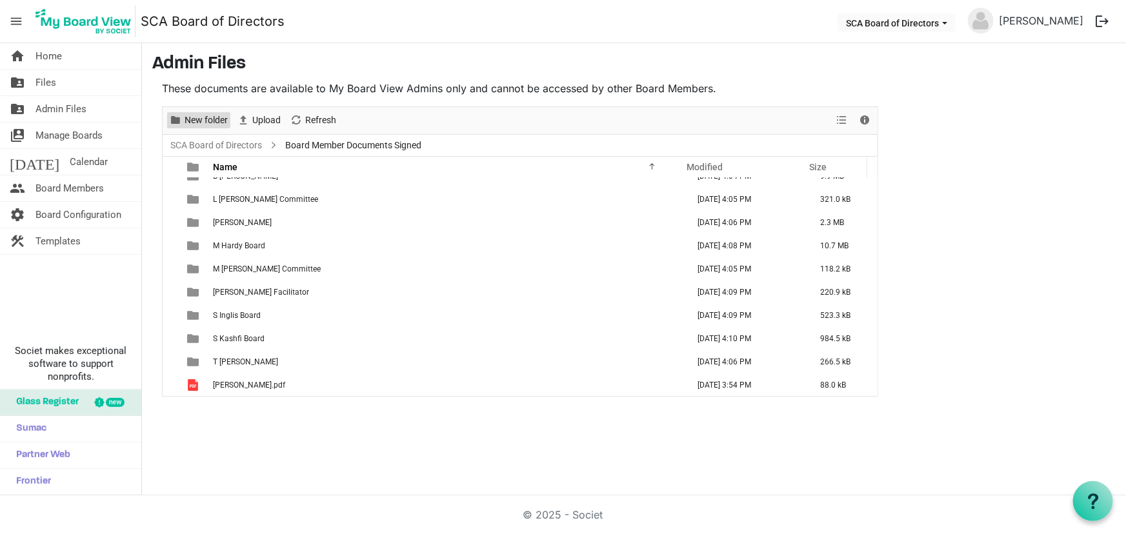
click at [213, 116] on span "New folder" at bounding box center [206, 120] width 46 height 16
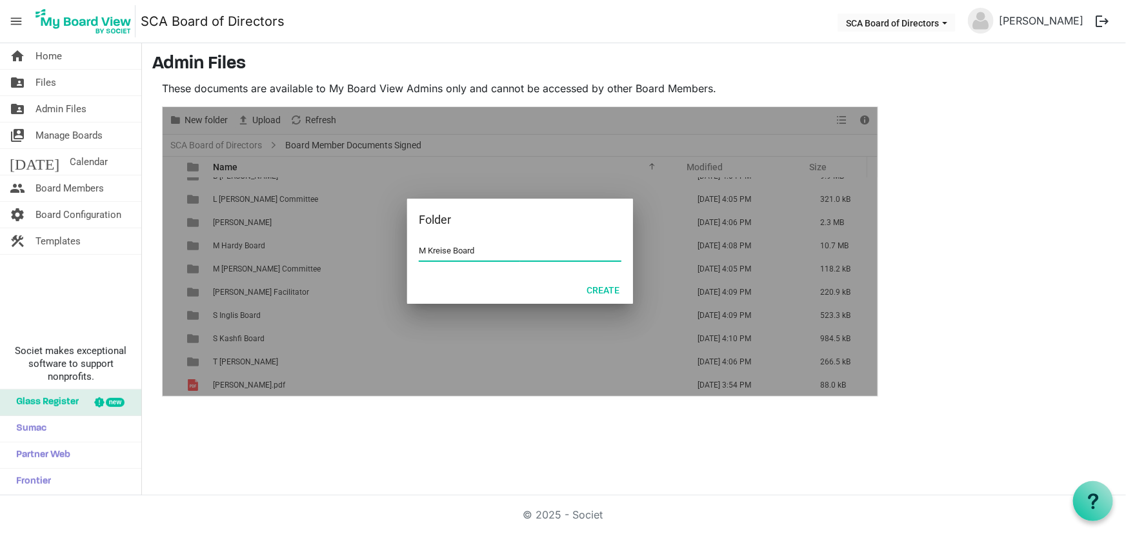
click at [443, 254] on input "M Kreise Board" at bounding box center [520, 250] width 203 height 19
type input "M Kriese Board"
click at [602, 288] on button "Create" at bounding box center [603, 290] width 50 height 18
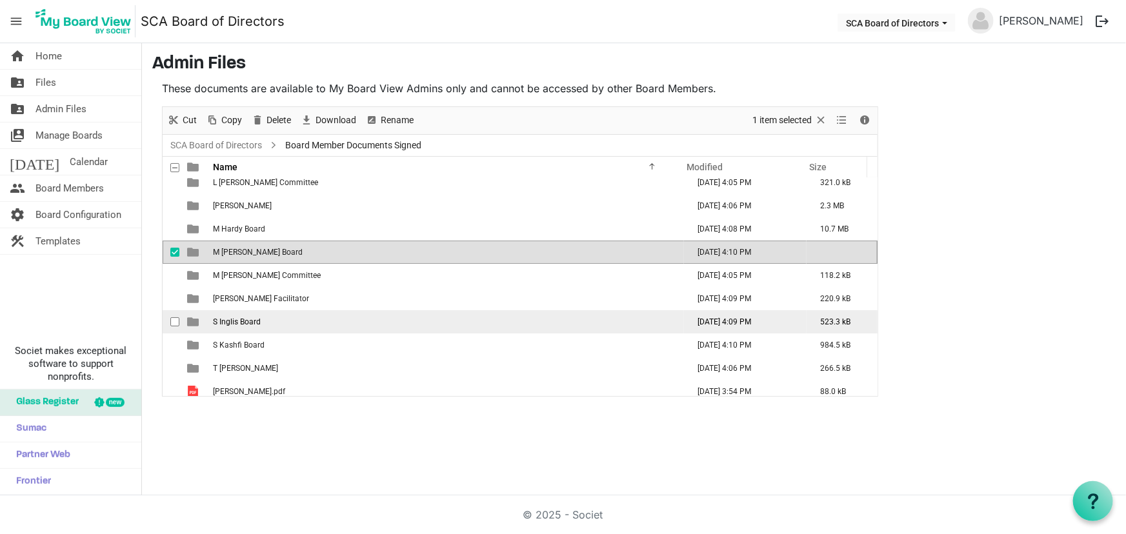
scroll to position [37, 0]
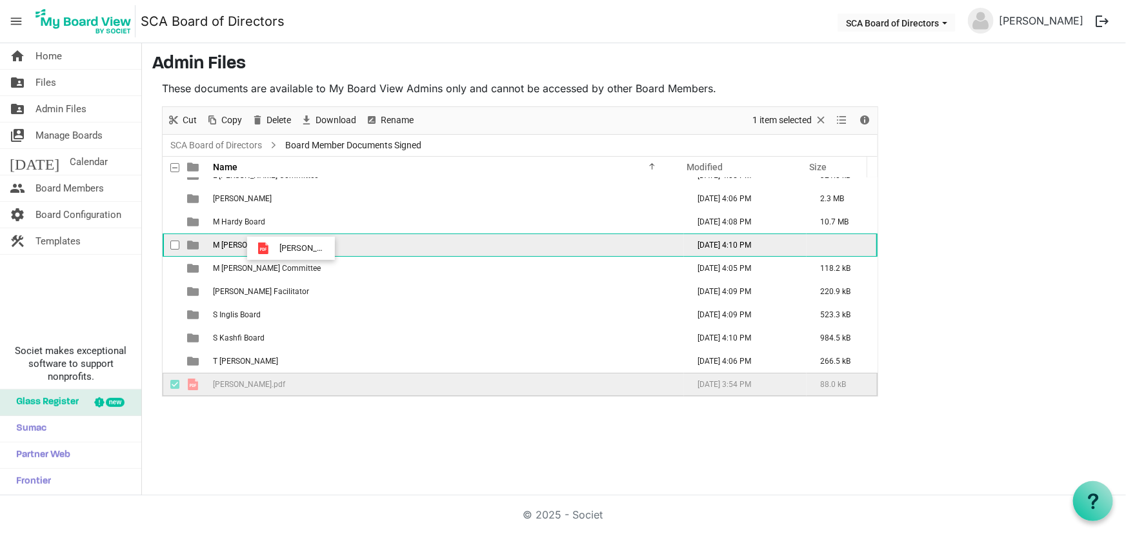
drag, startPoint x: 281, startPoint y: 381, endPoint x: 275, endPoint y: 248, distance: 132.4
click at [275, 248] on tbody "B Blackstock September 10, 2025 4:04 PM 9.9 MB L Blackstock Committee September…" at bounding box center [520, 268] width 715 height 255
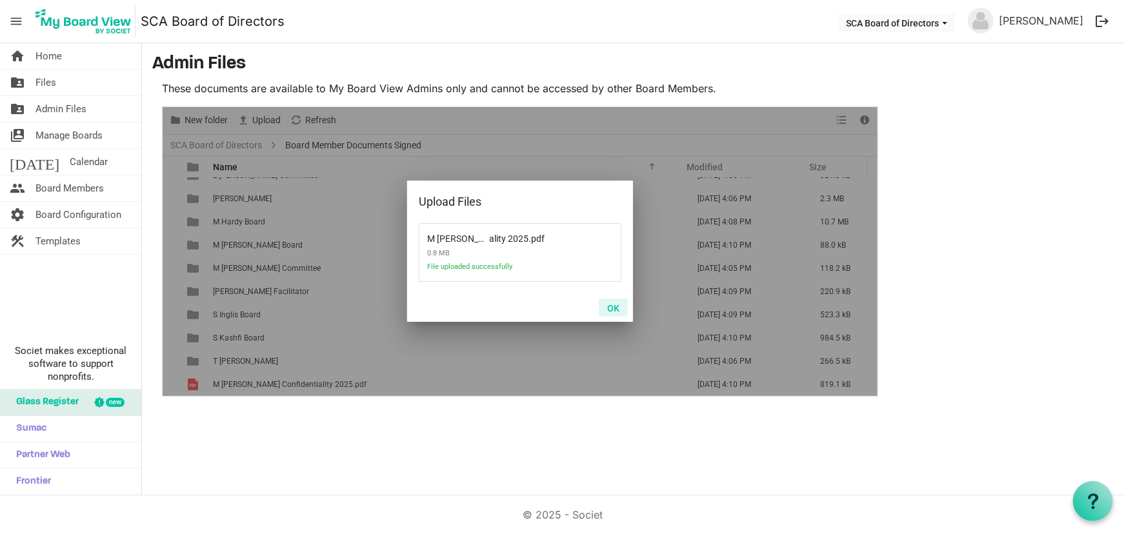
click at [612, 308] on button "OK" at bounding box center [613, 308] width 29 height 18
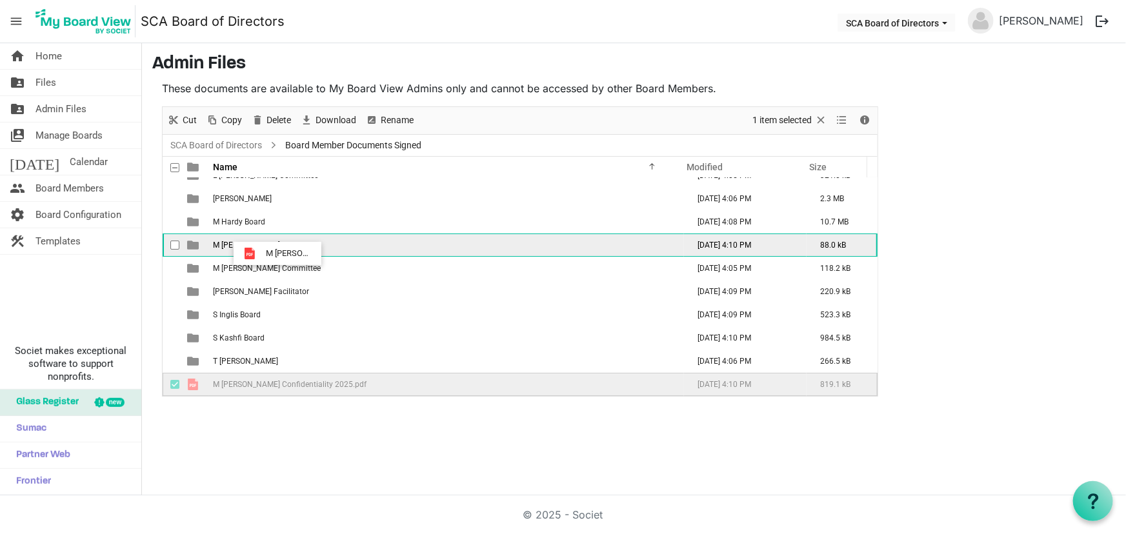
drag, startPoint x: 263, startPoint y: 384, endPoint x: 262, endPoint y: 254, distance: 130.3
click at [262, 254] on tbody "B Blackstock September 10, 2025 4:04 PM 9.9 MB L Blackstock Committee September…" at bounding box center [520, 268] width 715 height 255
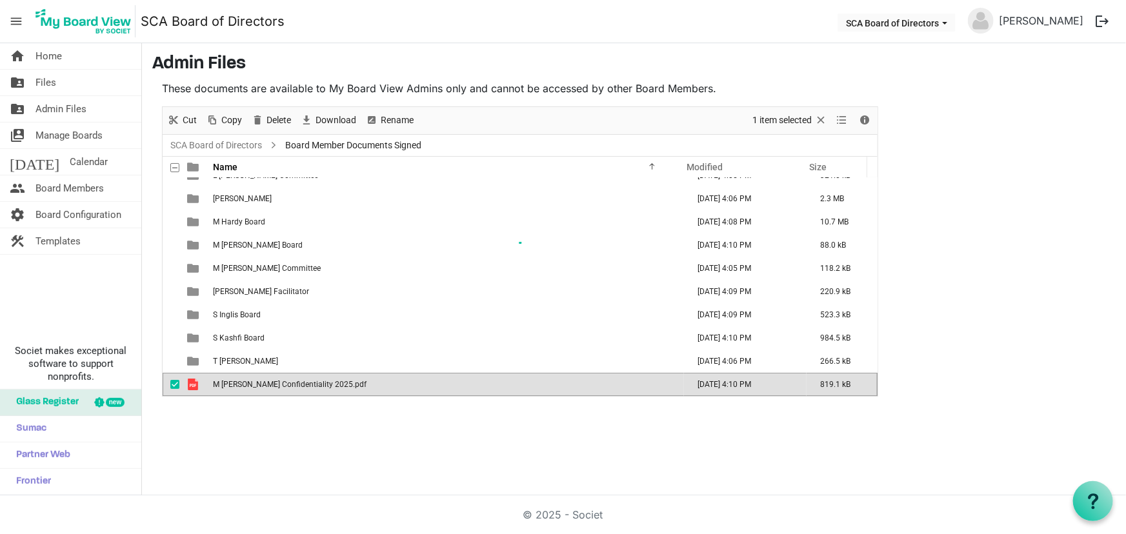
scroll to position [14, 0]
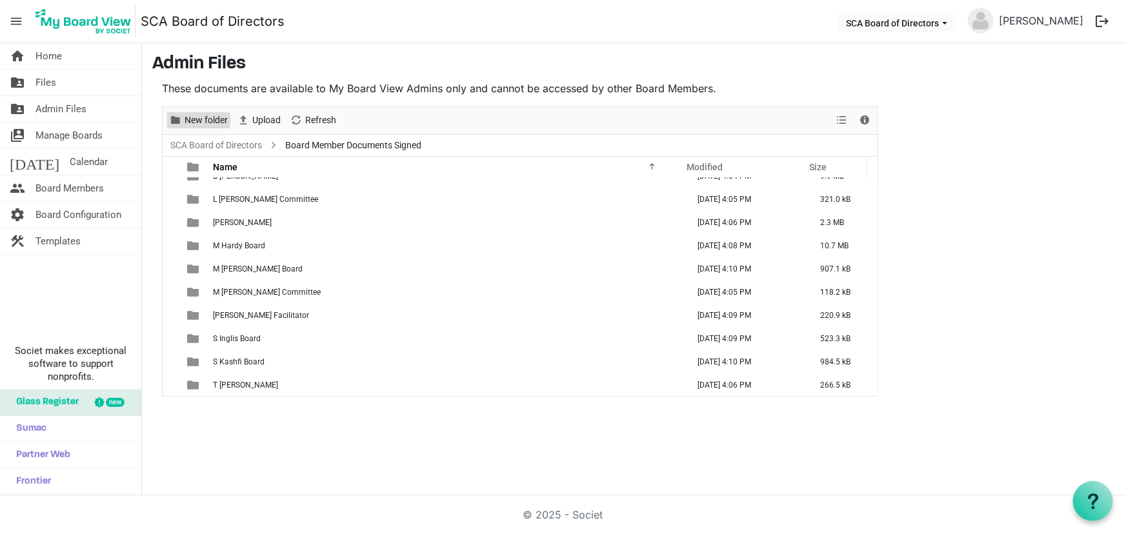
click at [214, 123] on span "New folder" at bounding box center [206, 120] width 46 height 16
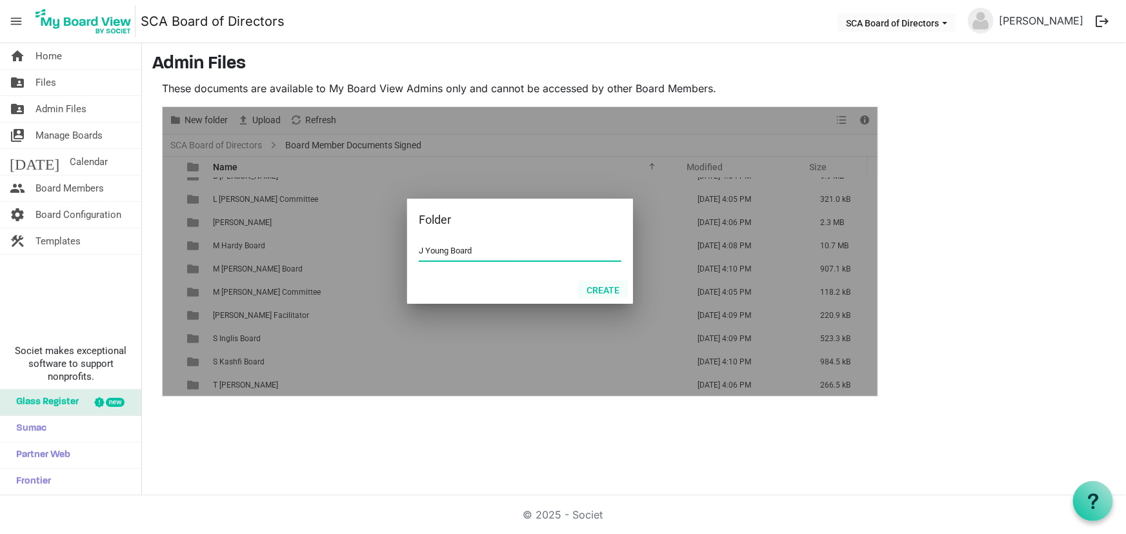
type input "J Young Board"
click at [602, 287] on button "Create" at bounding box center [603, 290] width 50 height 18
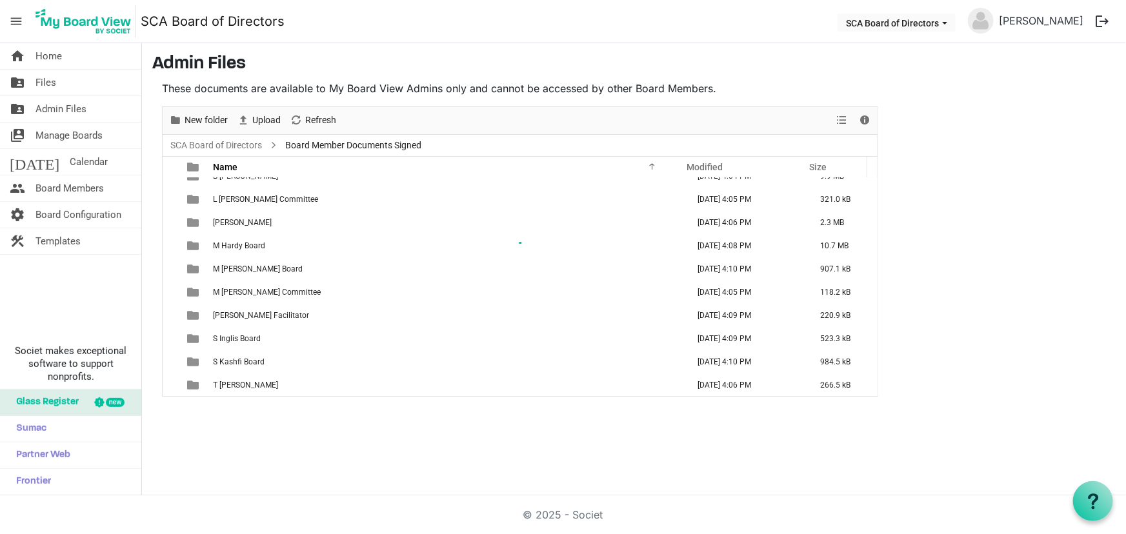
scroll to position [0, 0]
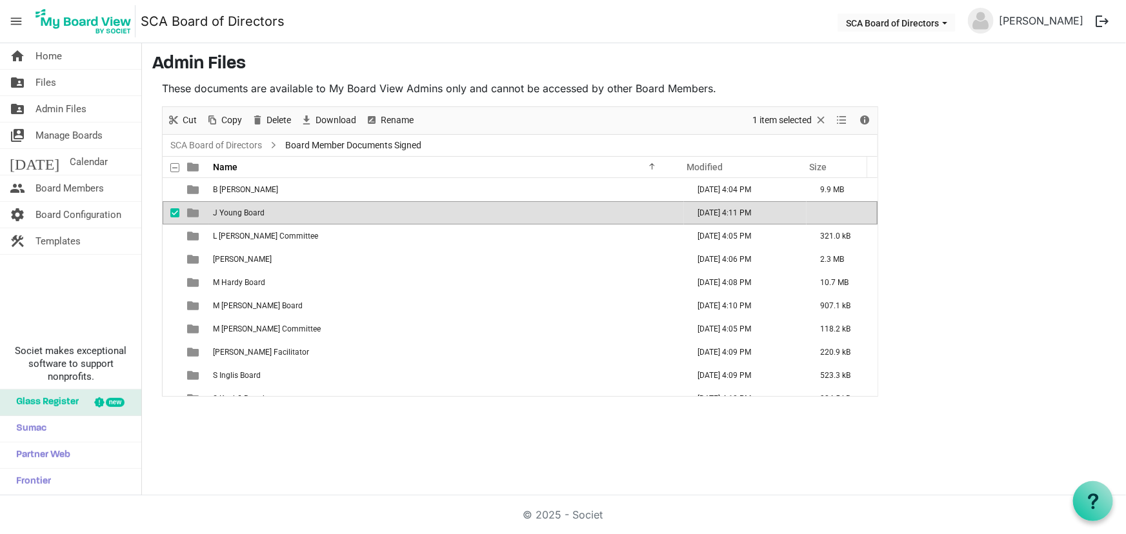
click at [246, 215] on span "J Young Board" at bounding box center [239, 212] width 52 height 9
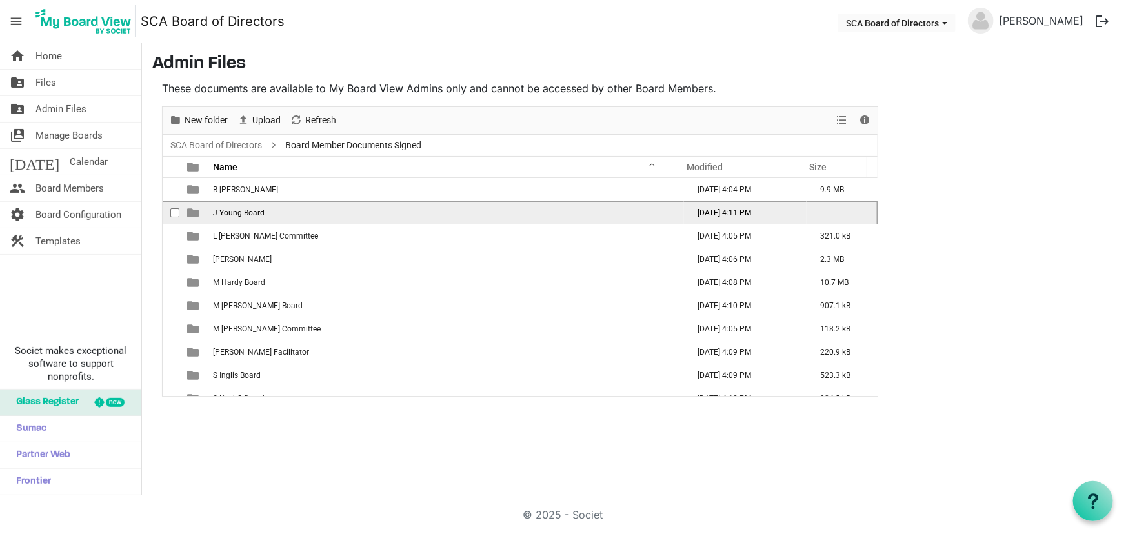
click at [246, 215] on span "J Young Board" at bounding box center [239, 212] width 52 height 9
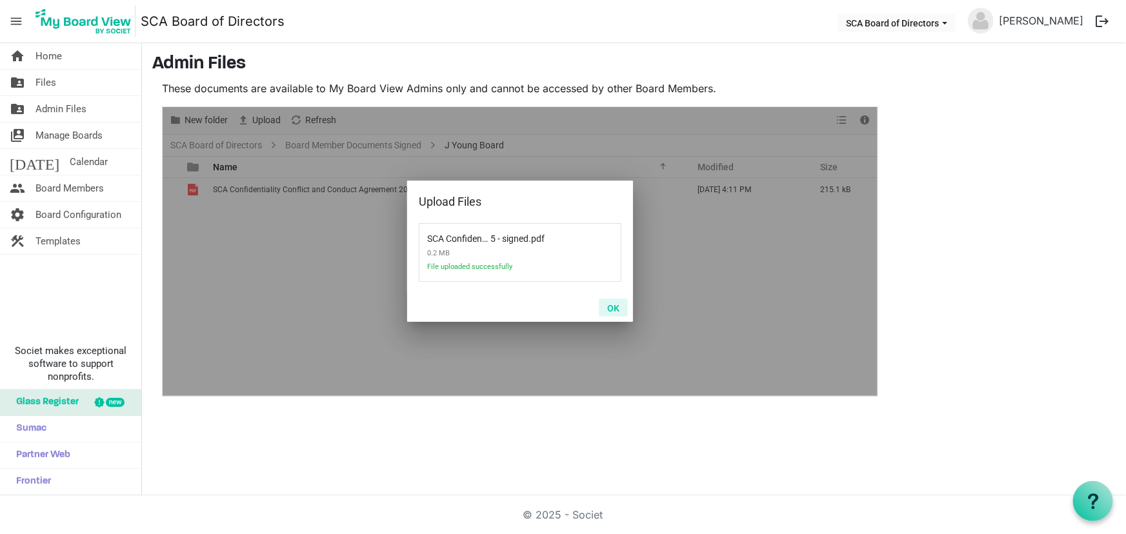
click at [621, 309] on button "OK" at bounding box center [613, 308] width 29 height 18
click at [609, 308] on button "OK" at bounding box center [613, 308] width 29 height 18
click at [612, 310] on button "OK" at bounding box center [613, 308] width 29 height 18
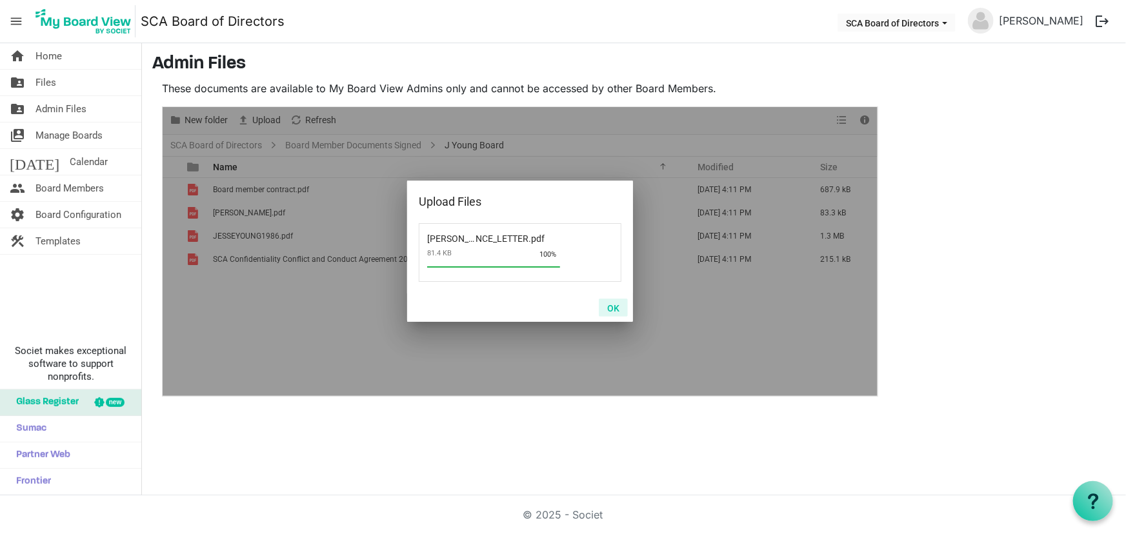
click at [625, 308] on button "OK" at bounding box center [613, 308] width 29 height 18
click at [612, 304] on button "OK" at bounding box center [613, 308] width 29 height 18
click at [607, 303] on button "OK" at bounding box center [613, 308] width 29 height 18
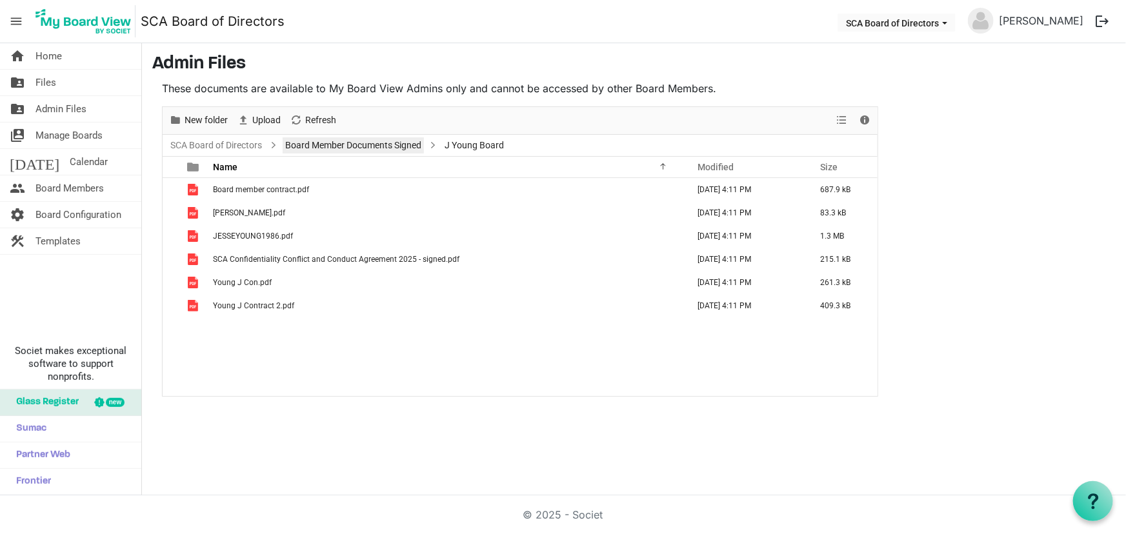
click at [359, 146] on link "Board Member Documents Signed" at bounding box center [353, 145] width 141 height 16
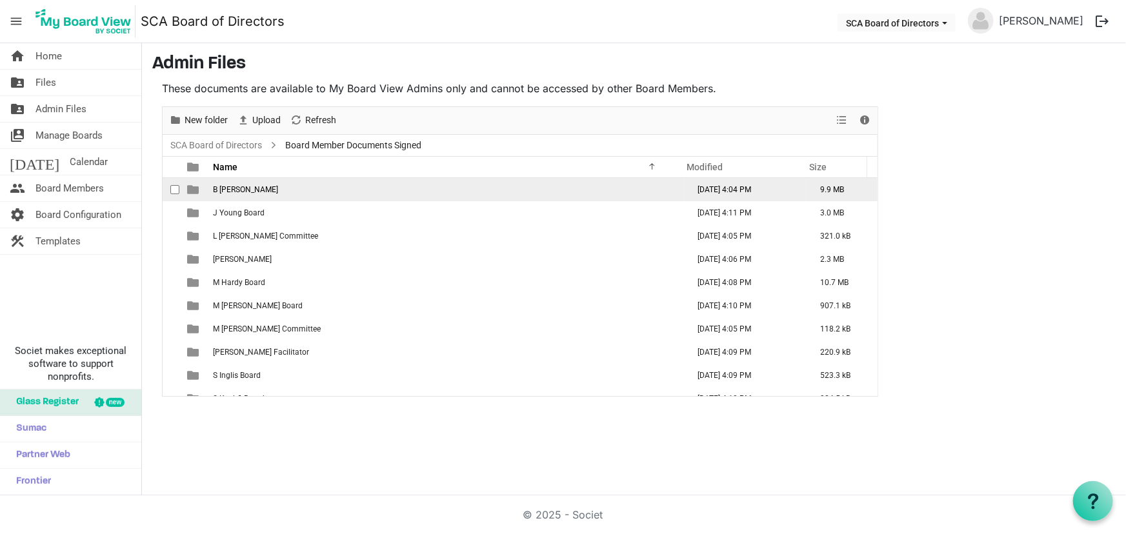
click at [228, 186] on span "B Blackstock" at bounding box center [245, 189] width 65 height 9
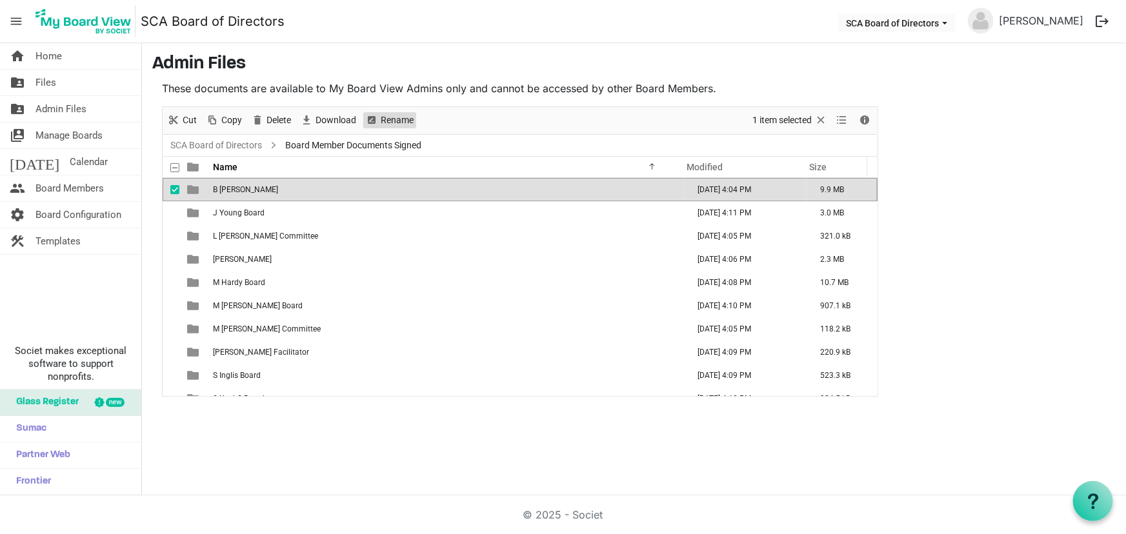
click at [388, 114] on span "Rename" at bounding box center [396, 120] width 35 height 16
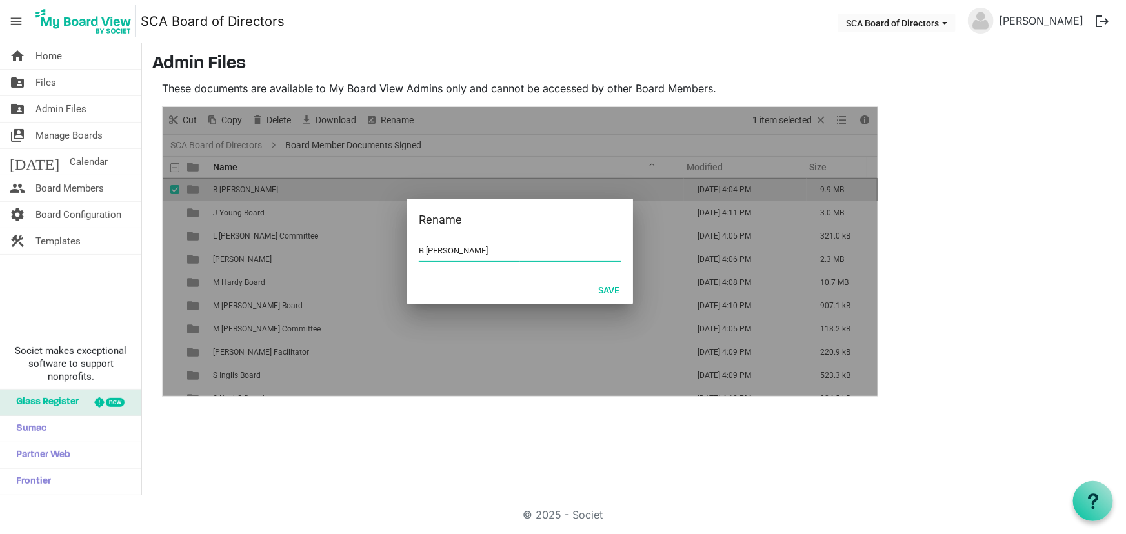
click at [506, 258] on input "B Blackstock" at bounding box center [520, 250] width 203 height 19
click at [601, 290] on button "Save" at bounding box center [609, 290] width 38 height 18
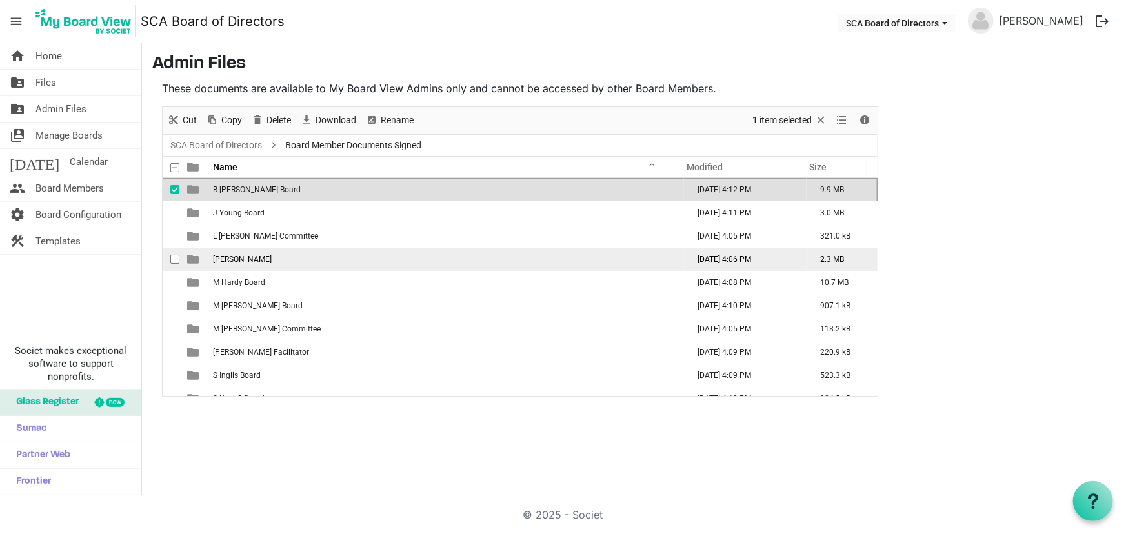
click at [258, 263] on td "L Gibson" at bounding box center [446, 259] width 475 height 23
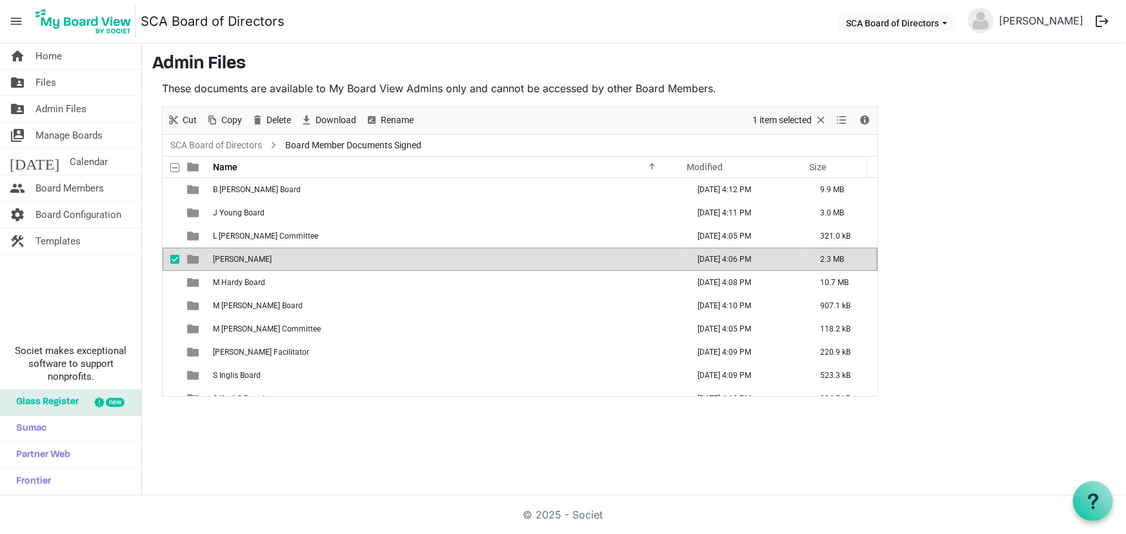
click at [397, 111] on div "Rename" at bounding box center [389, 120] width 57 height 27
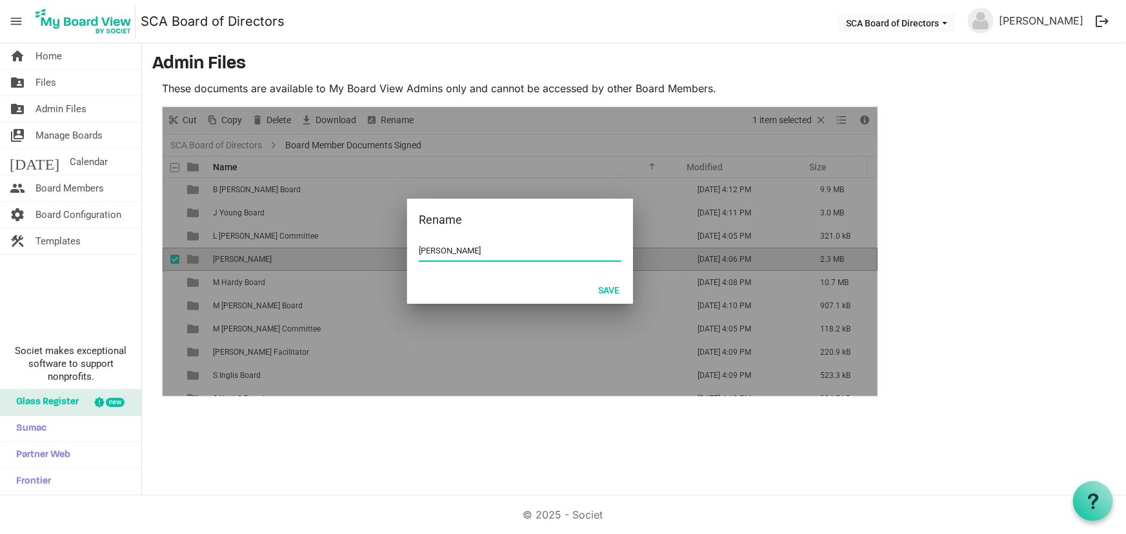
click at [488, 252] on input "L Gibson" at bounding box center [520, 250] width 203 height 19
type input "L Gibson Board"
click at [605, 279] on div "Save" at bounding box center [520, 289] width 226 height 28
click at [610, 290] on button "Save" at bounding box center [609, 290] width 38 height 18
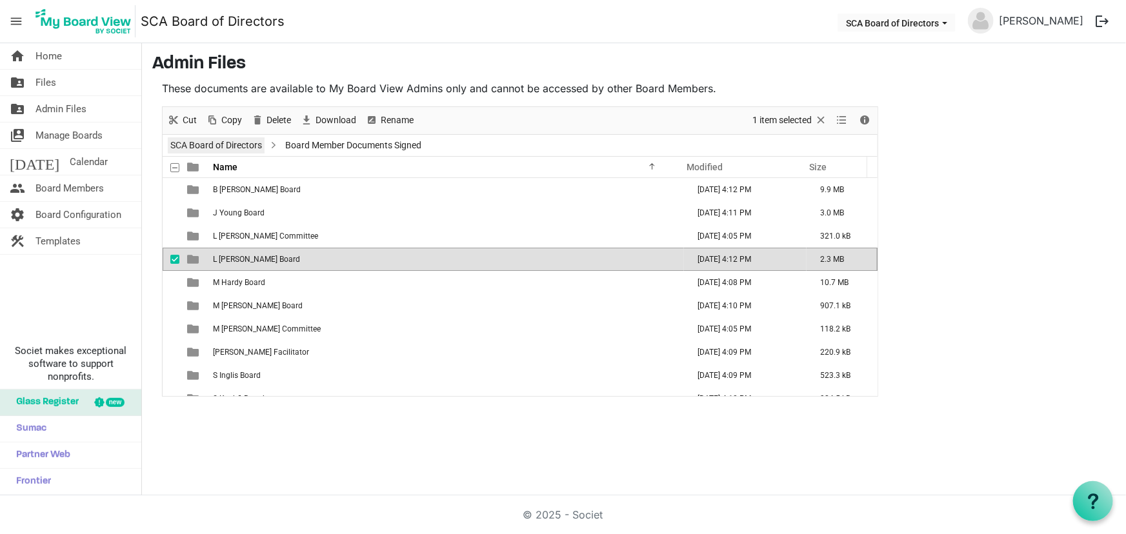
click at [250, 138] on link "SCA Board of Directors" at bounding box center [216, 145] width 97 height 16
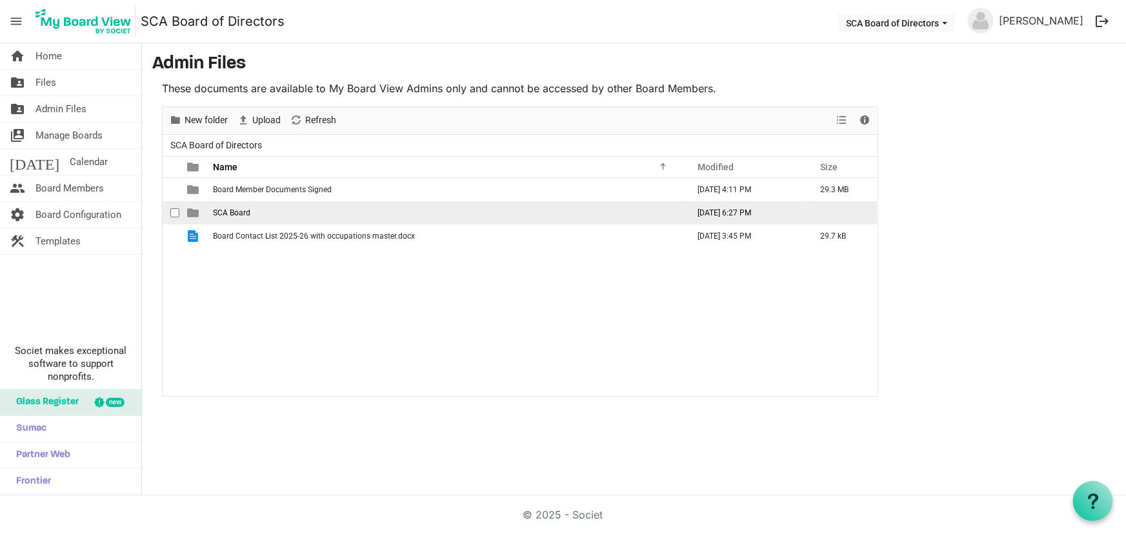
click at [240, 210] on span "SCA Board" at bounding box center [231, 212] width 37 height 9
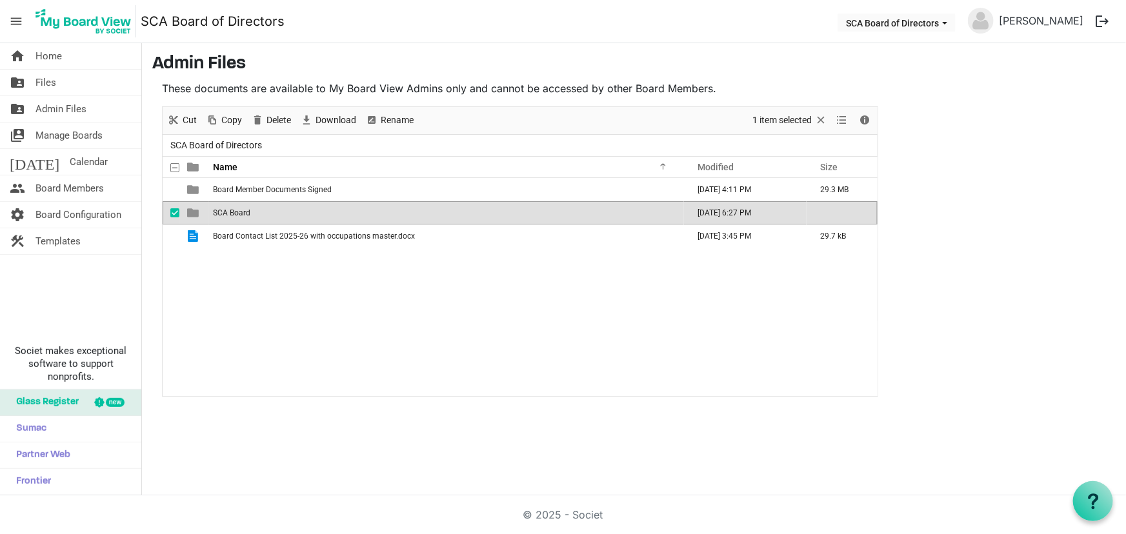
click at [240, 210] on span "SCA Board" at bounding box center [231, 212] width 37 height 9
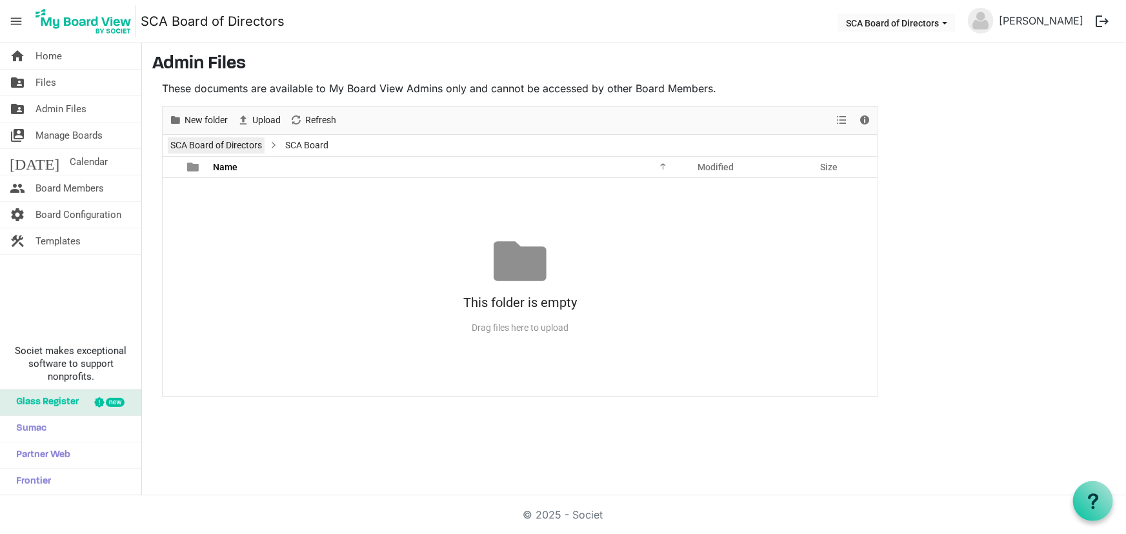
click at [259, 143] on link "SCA Board of Directors" at bounding box center [216, 145] width 97 height 16
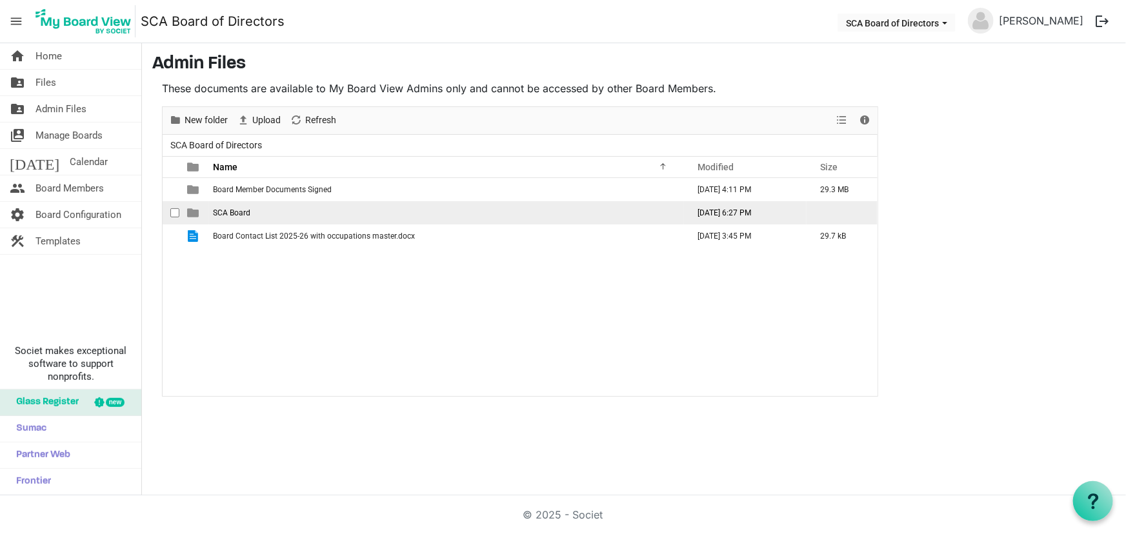
click at [238, 213] on span "SCA Board" at bounding box center [231, 212] width 37 height 9
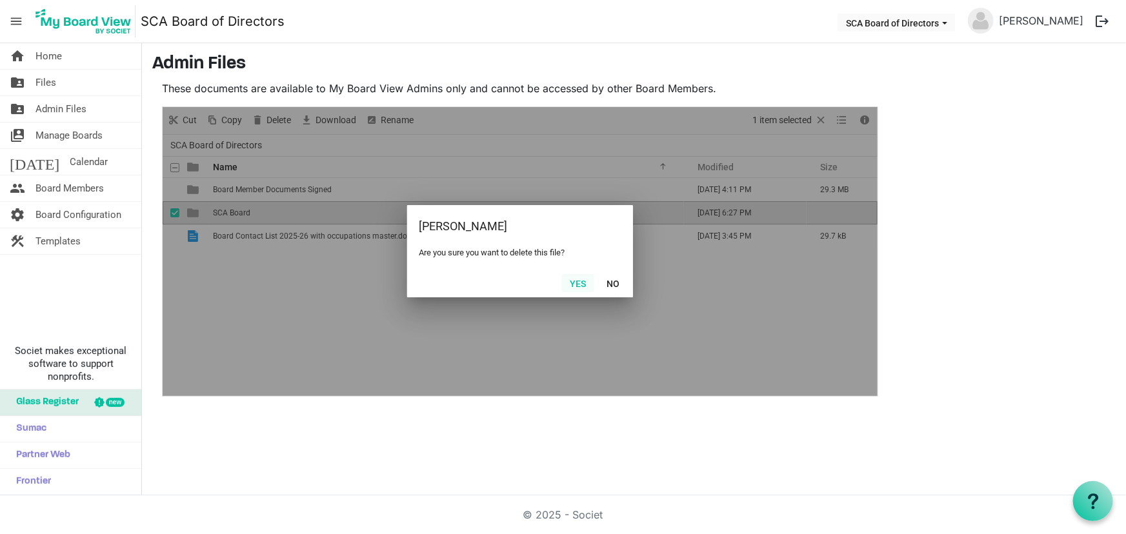
click at [580, 283] on button "Yes" at bounding box center [577, 283] width 33 height 18
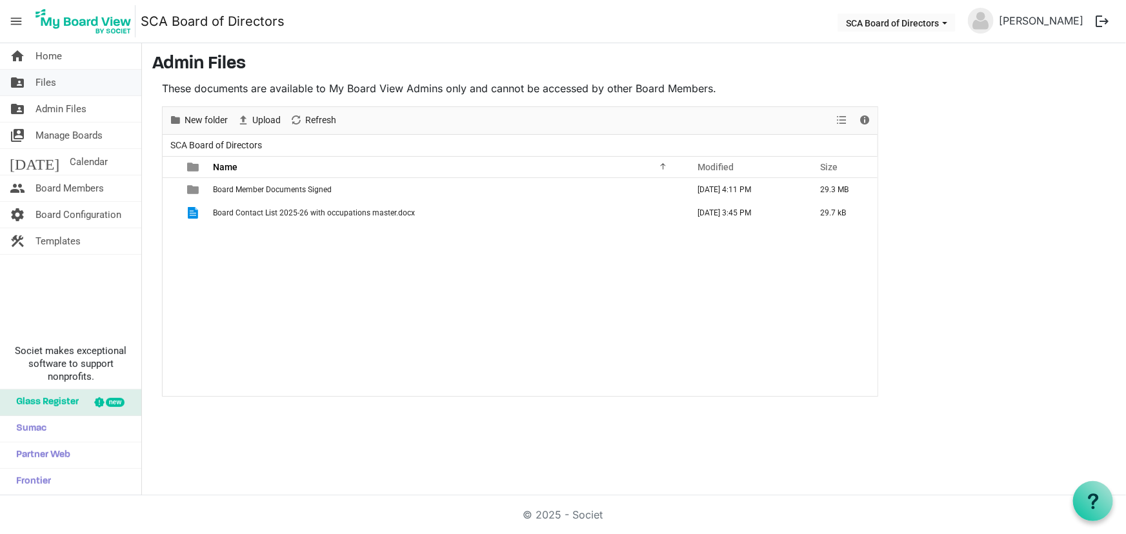
click at [65, 80] on link "folder_shared Files" at bounding box center [70, 83] width 141 height 26
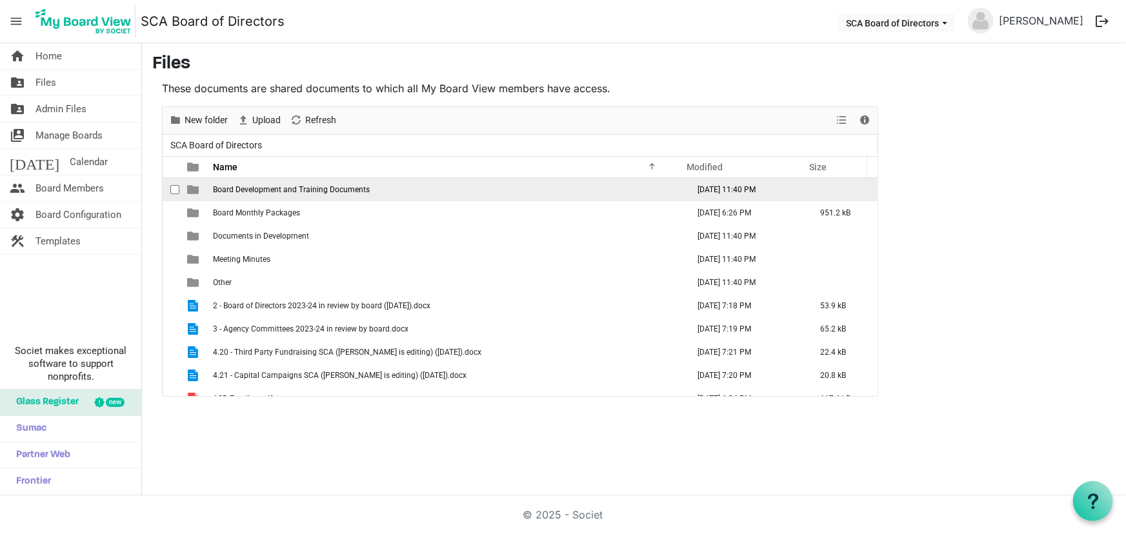
click at [274, 195] on td "Board Development and Training Documents" at bounding box center [446, 189] width 475 height 23
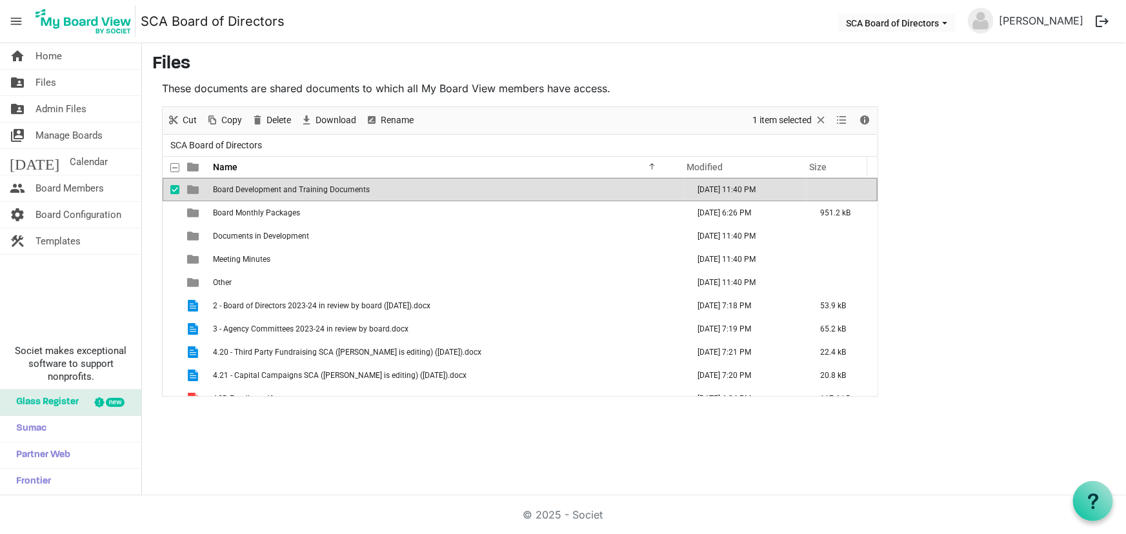
click at [274, 195] on td "Board Development and Training Documents" at bounding box center [446, 189] width 475 height 23
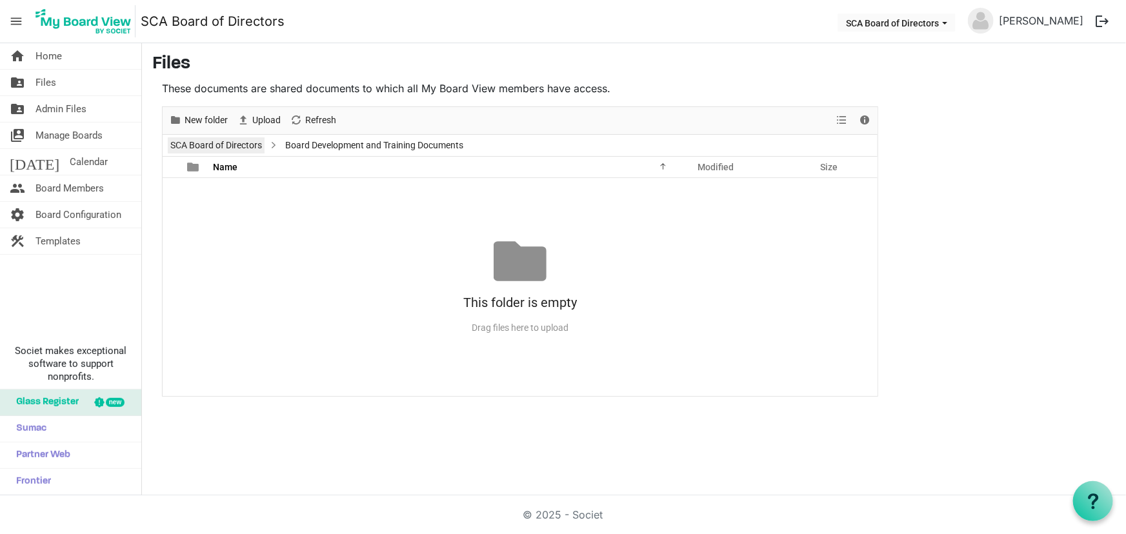
click at [231, 141] on link "SCA Board of Directors" at bounding box center [216, 145] width 97 height 16
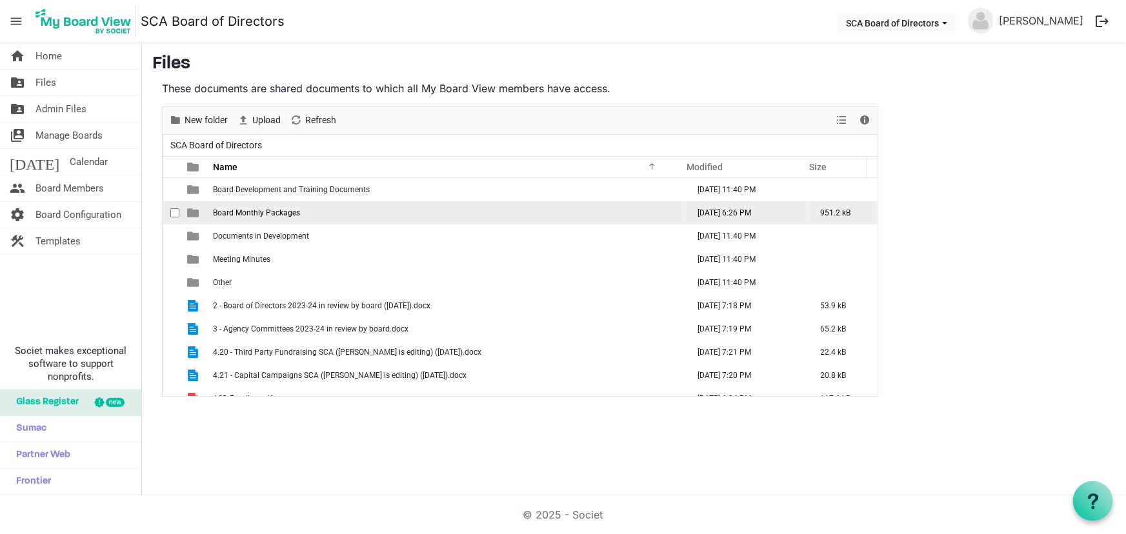
click at [267, 214] on span "Board Monthly Packages" at bounding box center [256, 212] width 87 height 9
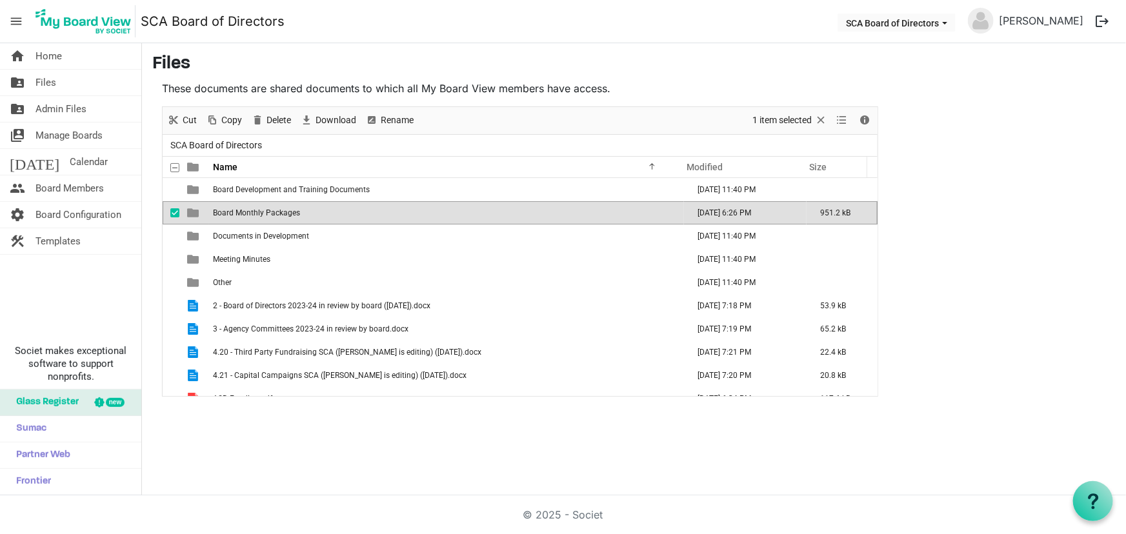
click at [267, 214] on span "Board Monthly Packages" at bounding box center [256, 212] width 87 height 9
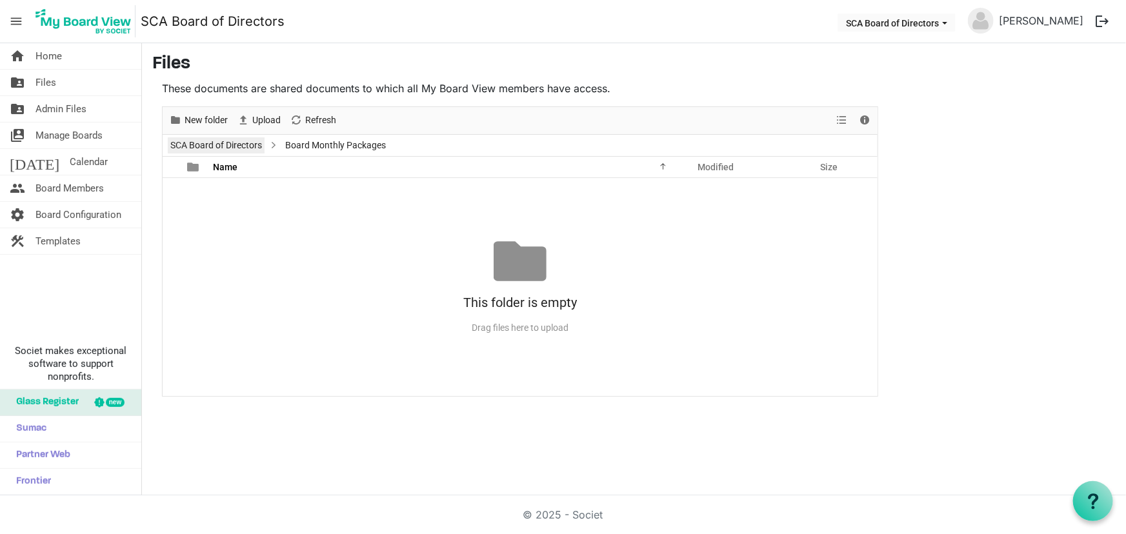
click at [230, 143] on link "SCA Board of Directors" at bounding box center [216, 145] width 97 height 16
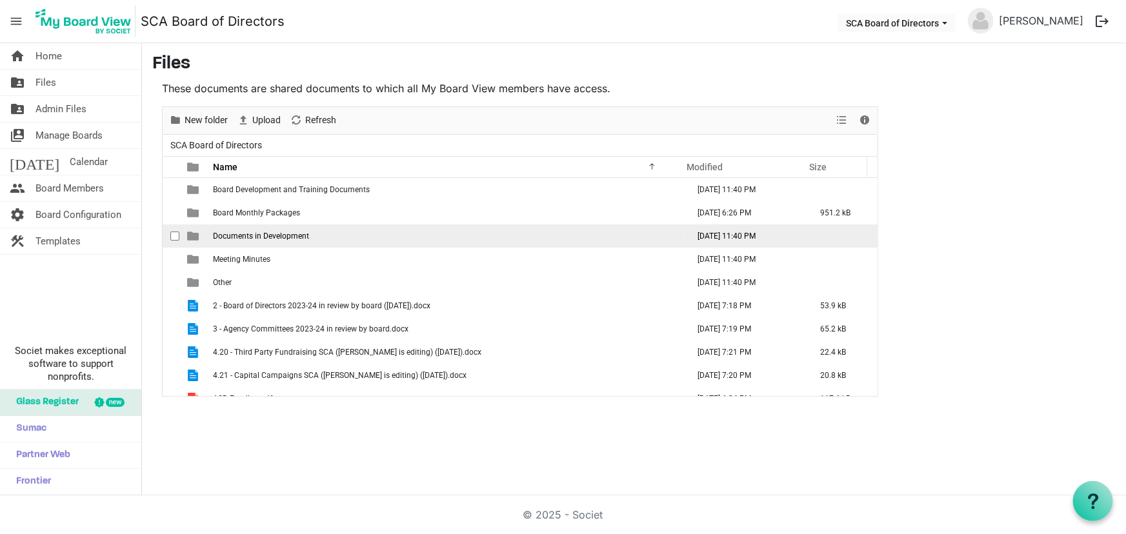
click at [266, 235] on span "Documents in Development" at bounding box center [261, 236] width 96 height 9
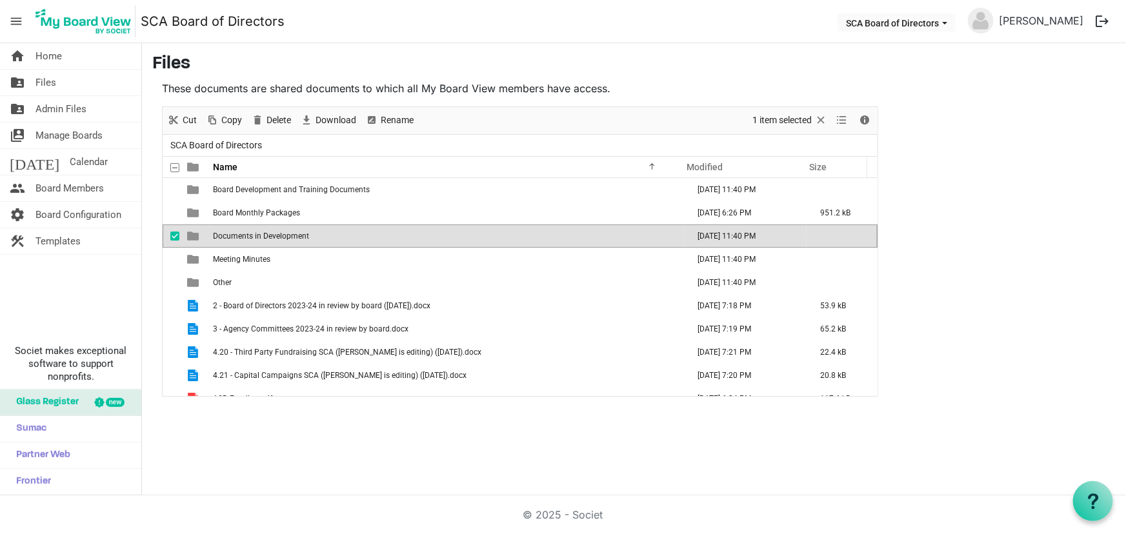
click at [266, 235] on span "Documents in Development" at bounding box center [261, 236] width 96 height 9
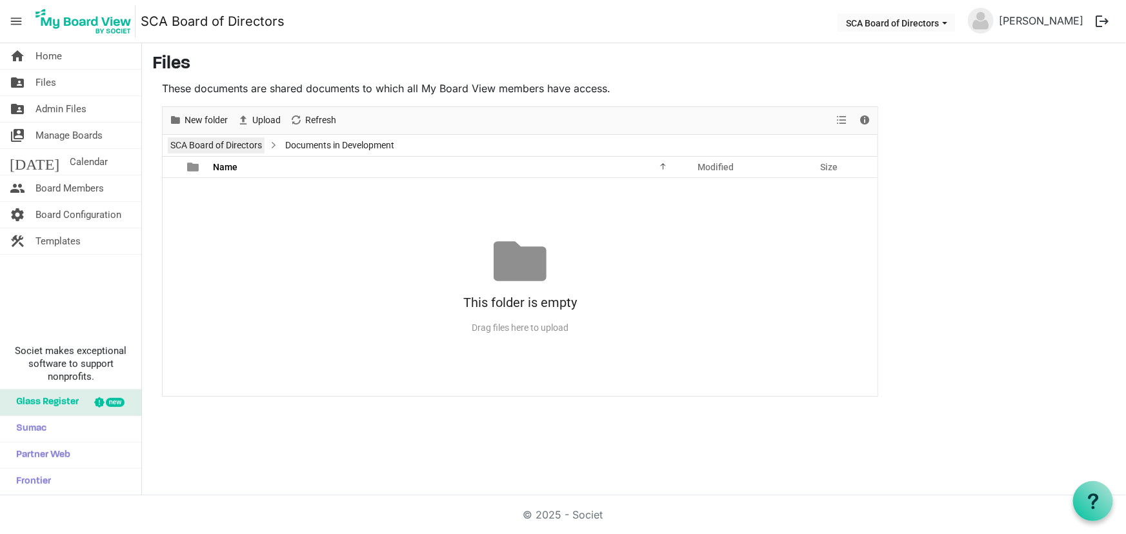
click at [245, 144] on link "SCA Board of Directors" at bounding box center [216, 145] width 97 height 16
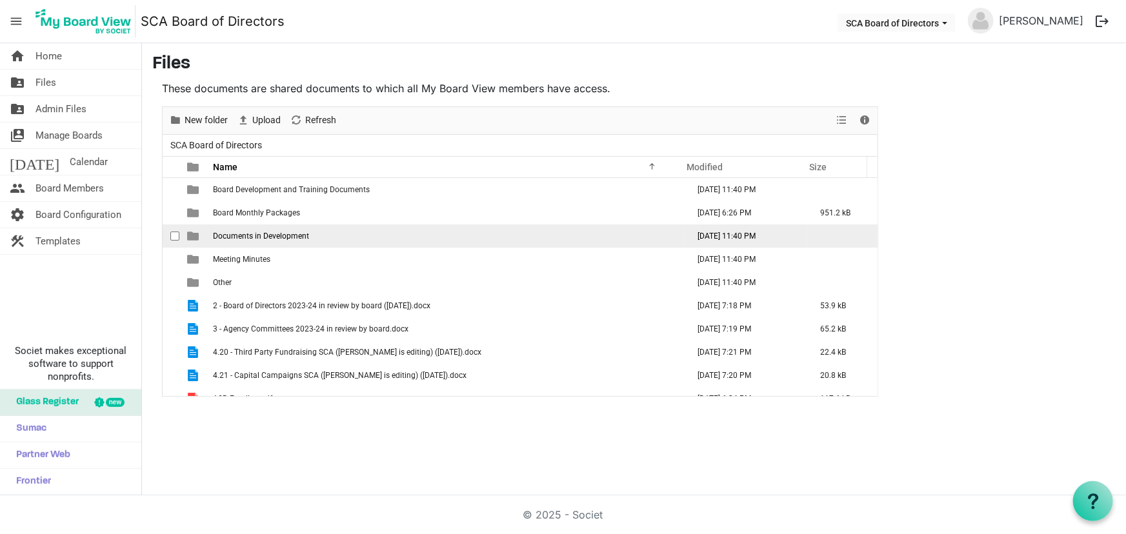
click at [305, 235] on span "Documents in Development" at bounding box center [261, 236] width 96 height 9
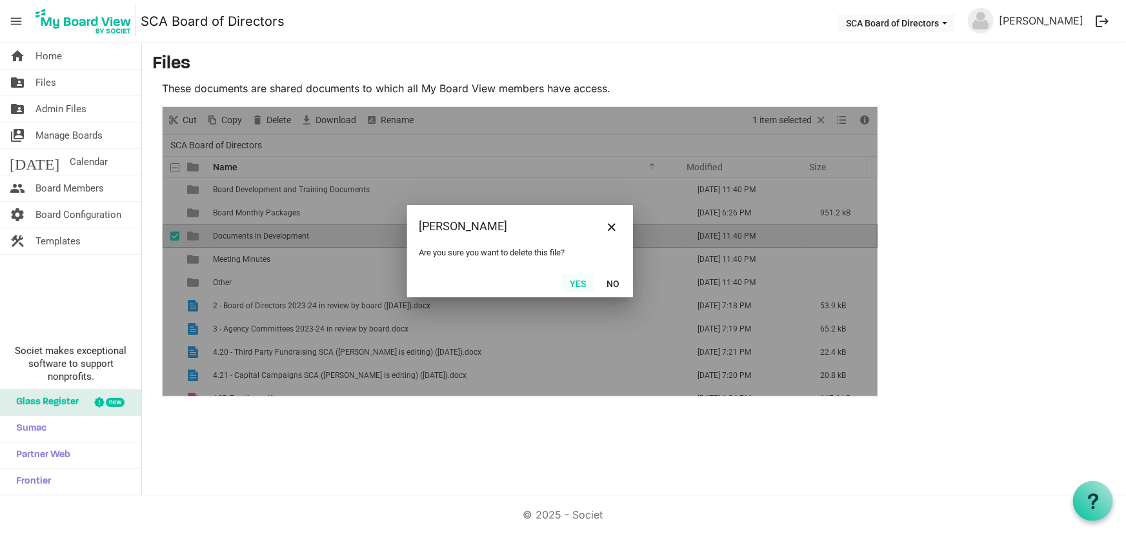
click at [577, 285] on button "Yes" at bounding box center [577, 283] width 33 height 18
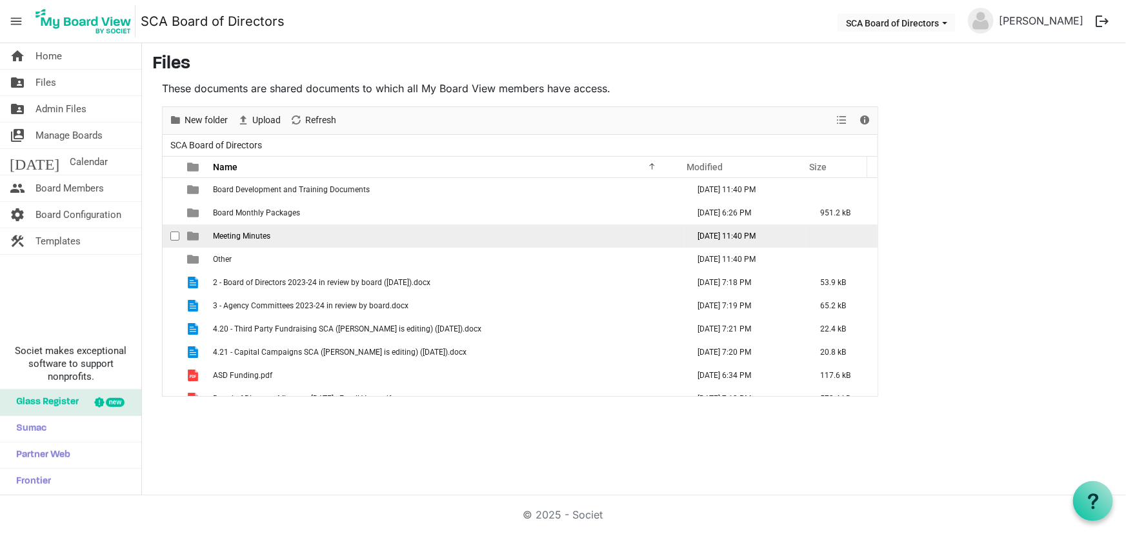
click at [266, 237] on span "Meeting Minutes" at bounding box center [241, 236] width 57 height 9
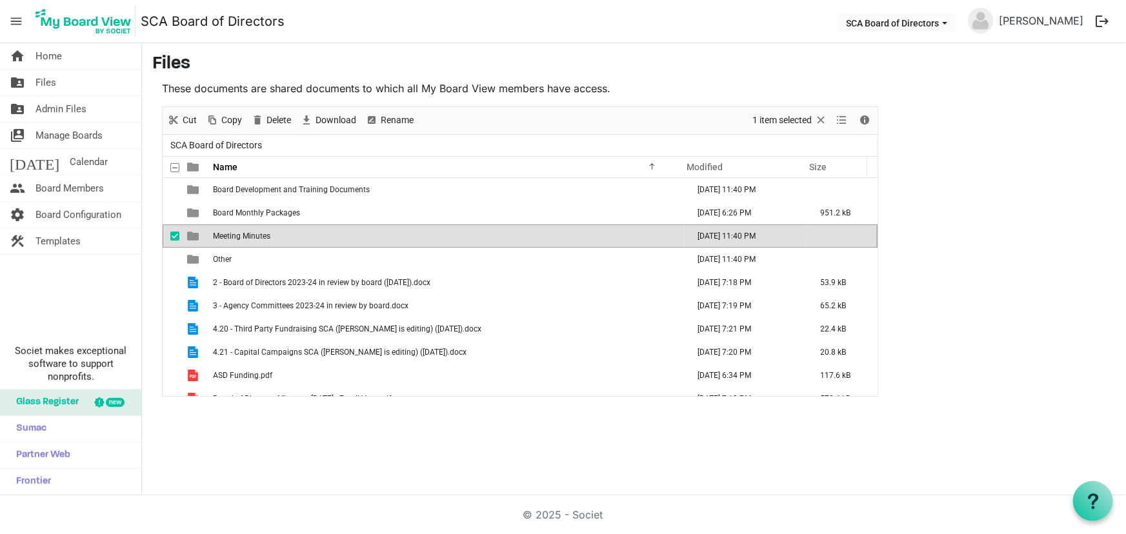
click at [266, 237] on span "Meeting Minutes" at bounding box center [241, 236] width 57 height 9
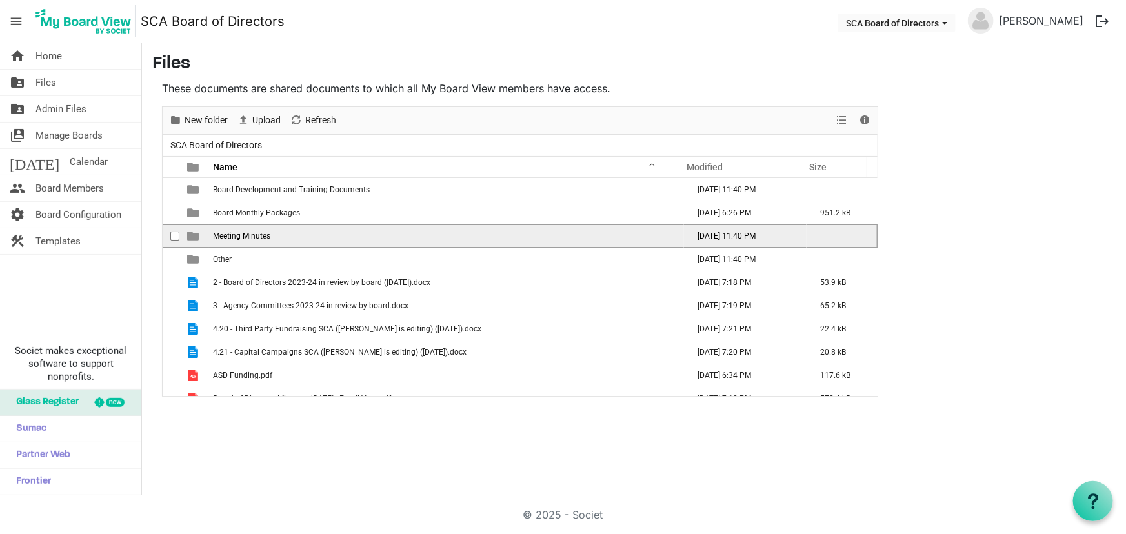
click at [266, 237] on span "Meeting Minutes" at bounding box center [241, 236] width 57 height 9
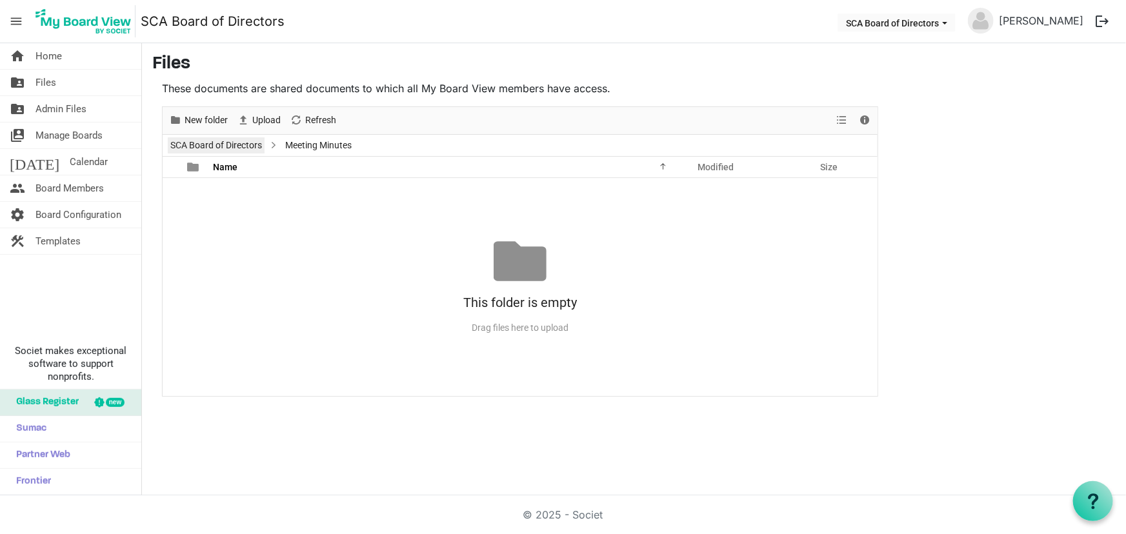
click at [221, 148] on link "SCA Board of Directors" at bounding box center [216, 145] width 97 height 16
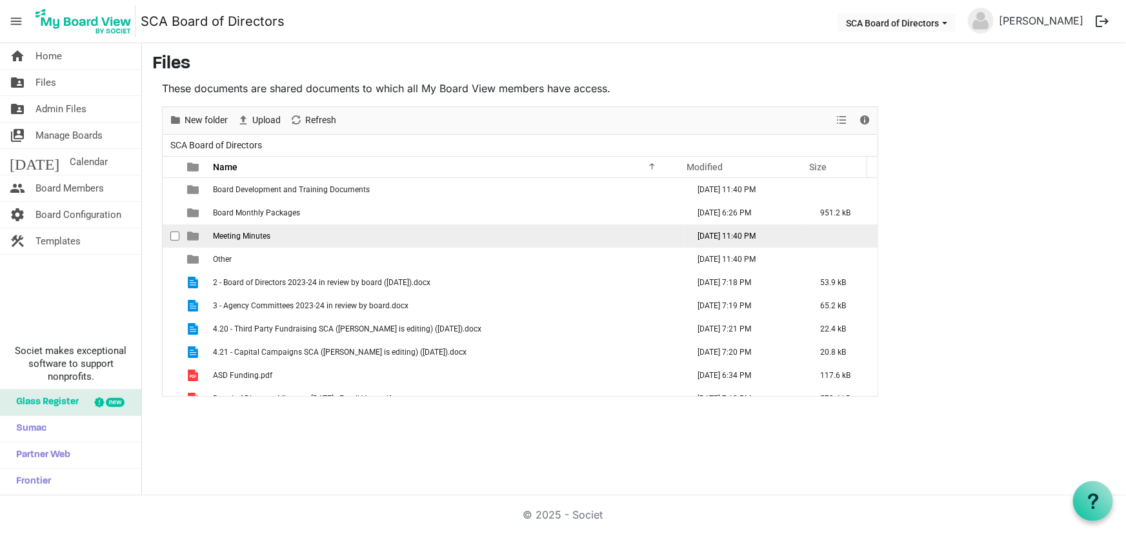
click at [274, 235] on td "Meeting Minutes" at bounding box center [446, 236] width 475 height 23
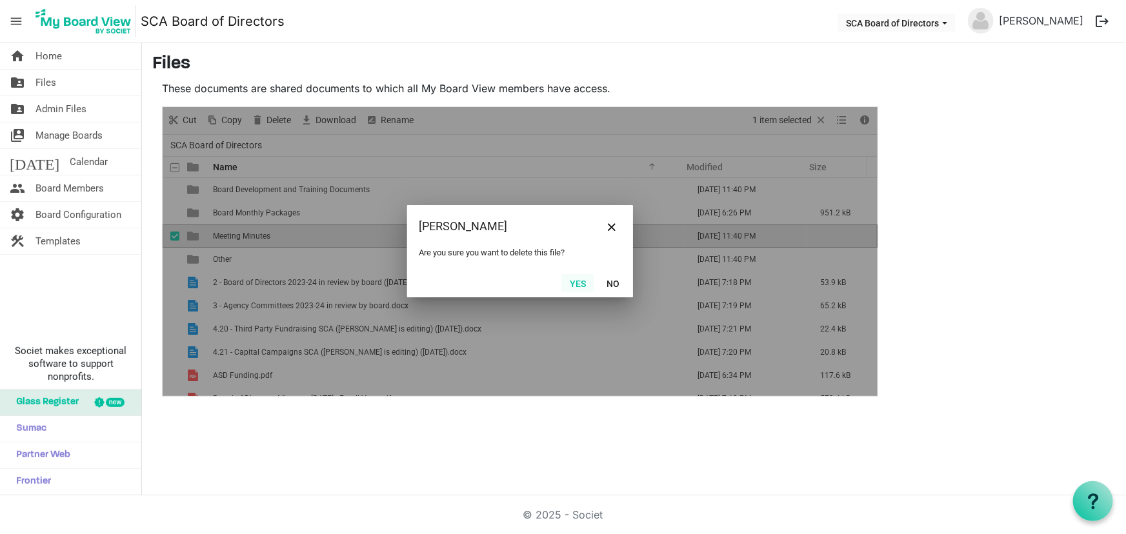
click at [575, 283] on button "Yes" at bounding box center [577, 283] width 33 height 18
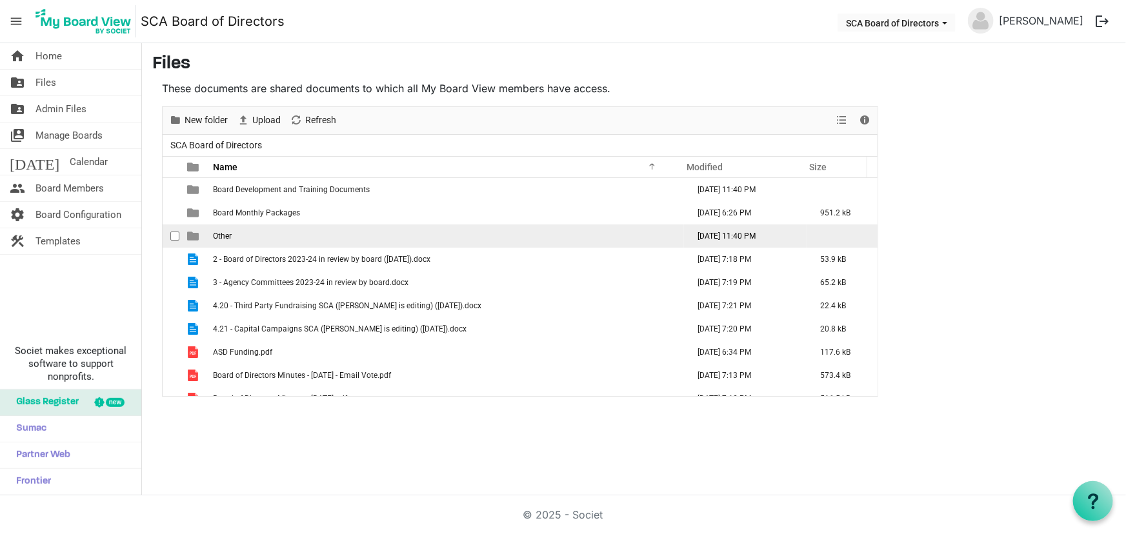
click at [251, 234] on td "Other" at bounding box center [446, 236] width 475 height 23
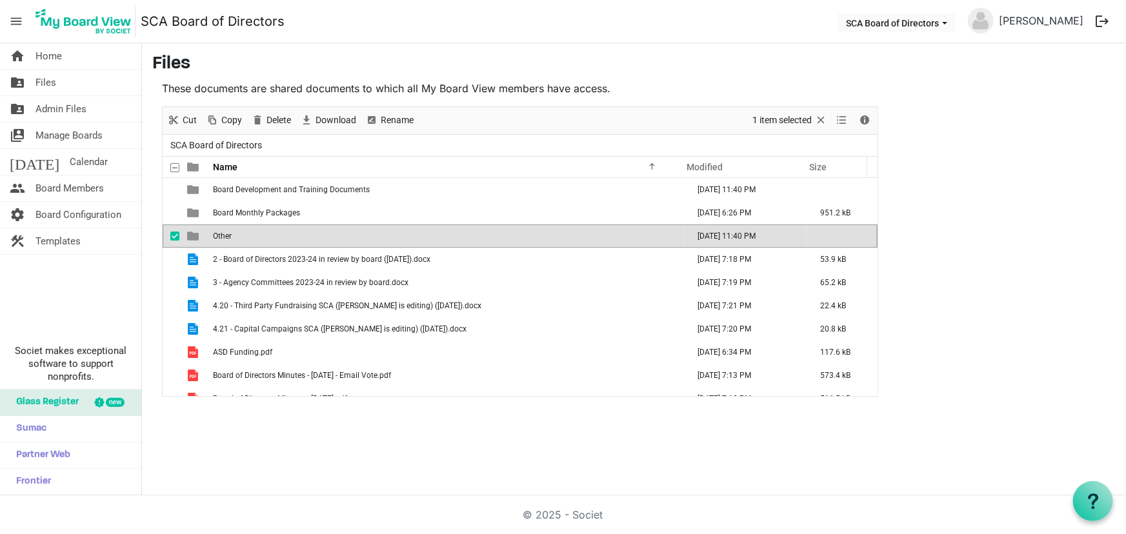
click at [251, 234] on td "Other" at bounding box center [446, 236] width 475 height 23
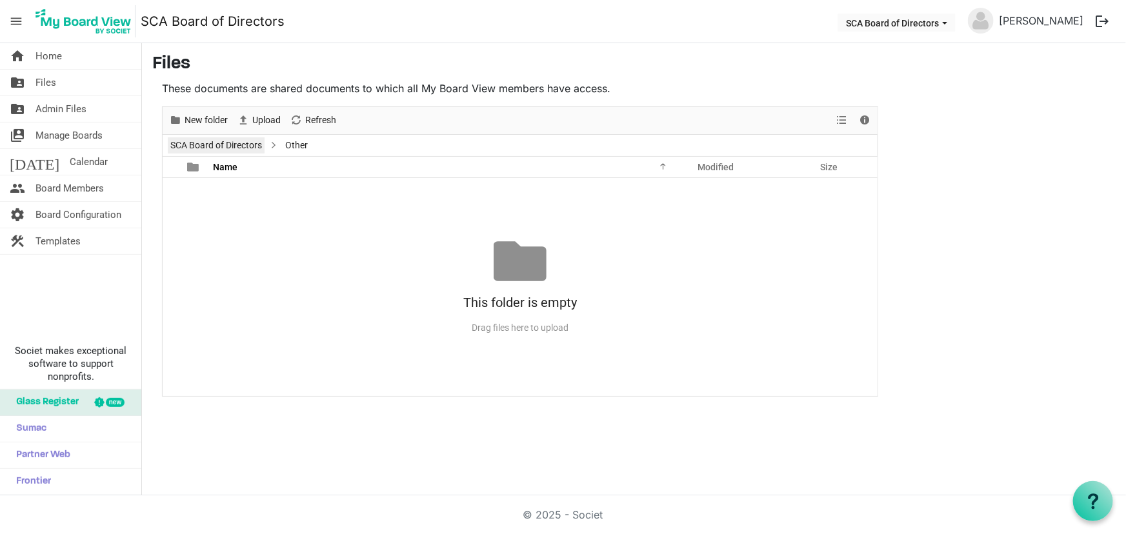
click at [232, 145] on link "SCA Board of Directors" at bounding box center [216, 145] width 97 height 16
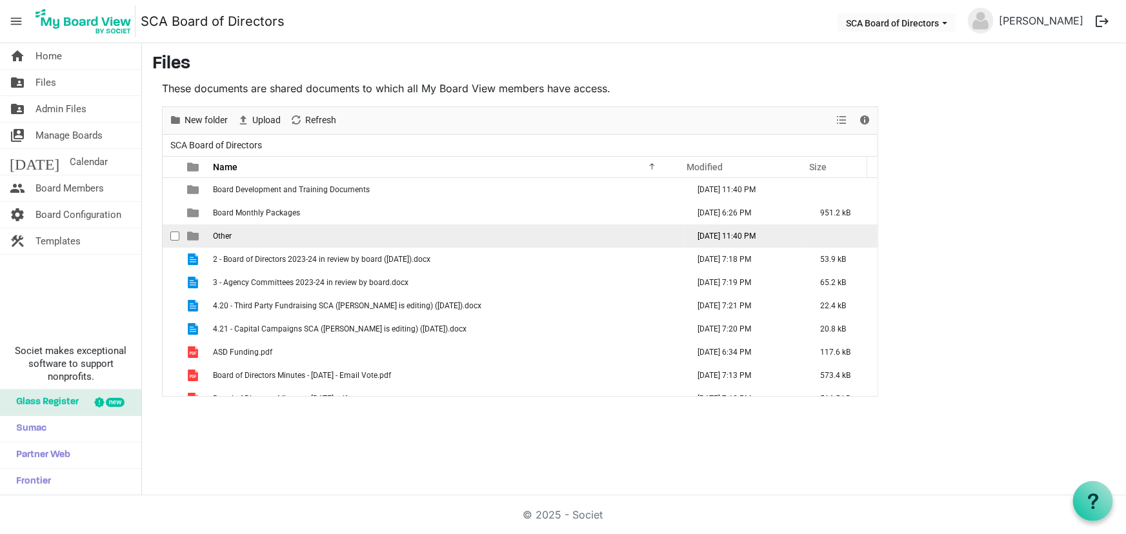
click at [281, 239] on td "Other" at bounding box center [446, 236] width 475 height 23
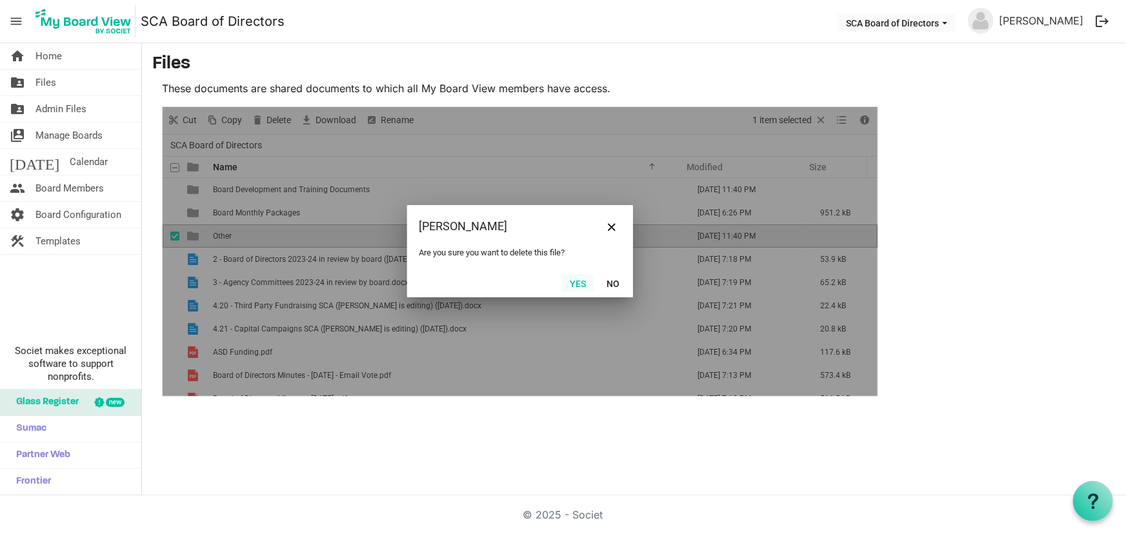
click at [579, 281] on button "Yes" at bounding box center [577, 283] width 33 height 18
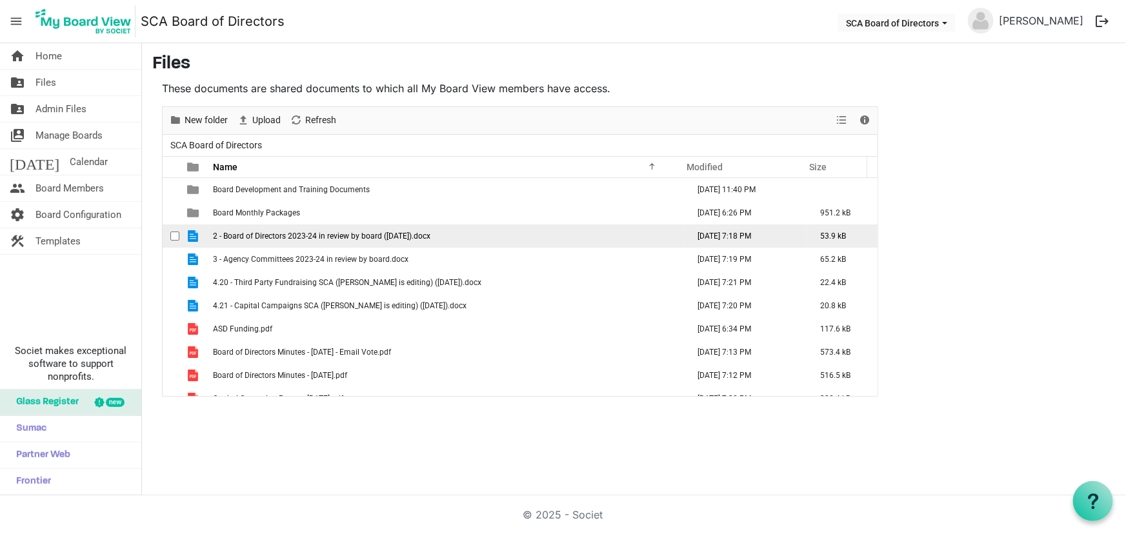
click at [279, 237] on span "2 - Board of Directors 2023-24 in review by board (August 2025).docx" at bounding box center [321, 236] width 217 height 9
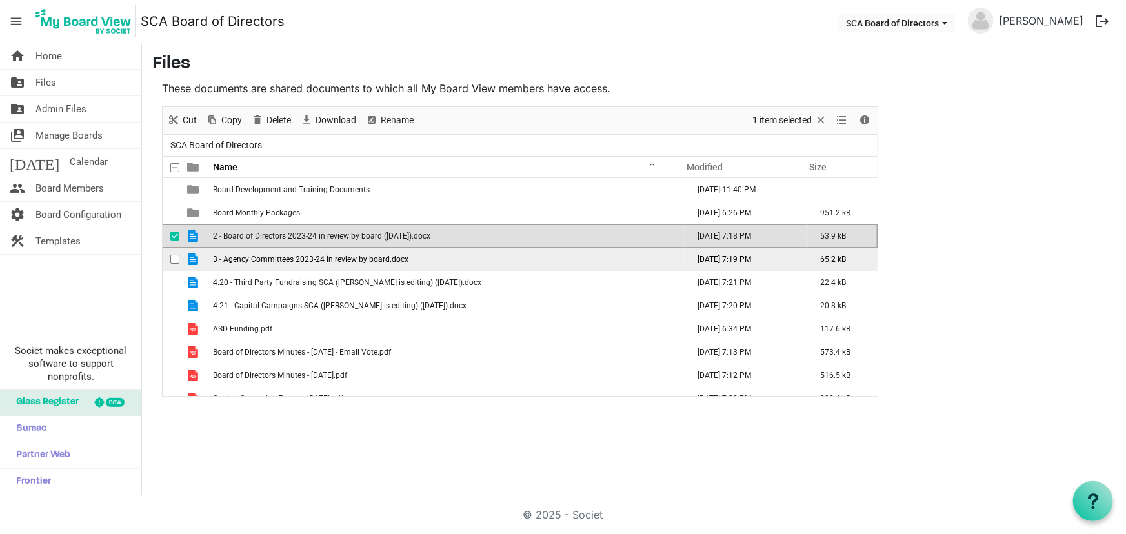
click at [274, 258] on span "3 - Agency Committees 2023-24 in review by board.docx" at bounding box center [310, 259] width 195 height 9
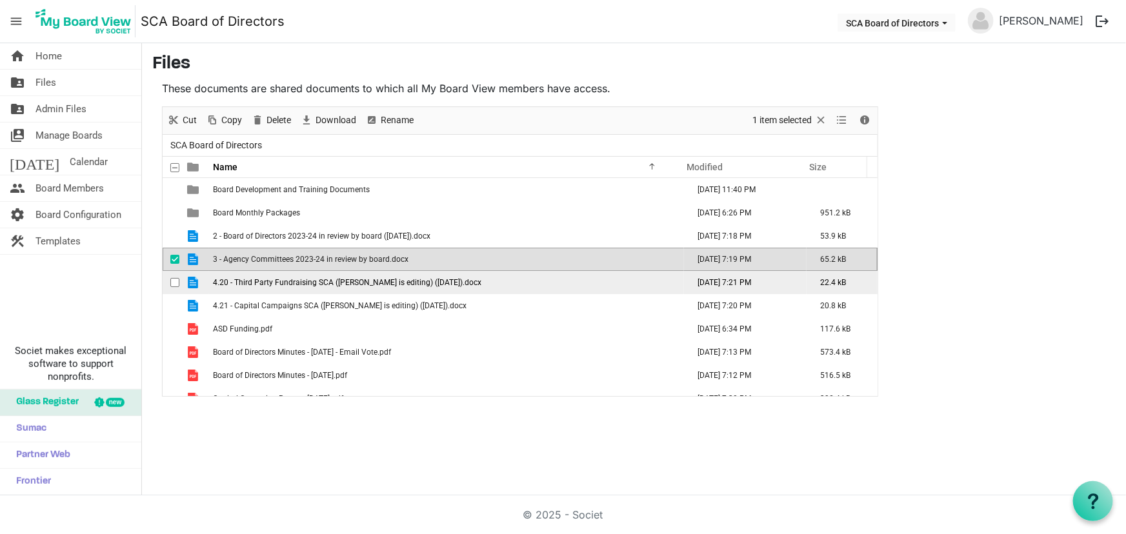
click at [274, 280] on span "4.20 - Third Party Fundraising SCA (Tim is editing) (August 2025).docx" at bounding box center [347, 282] width 268 height 9
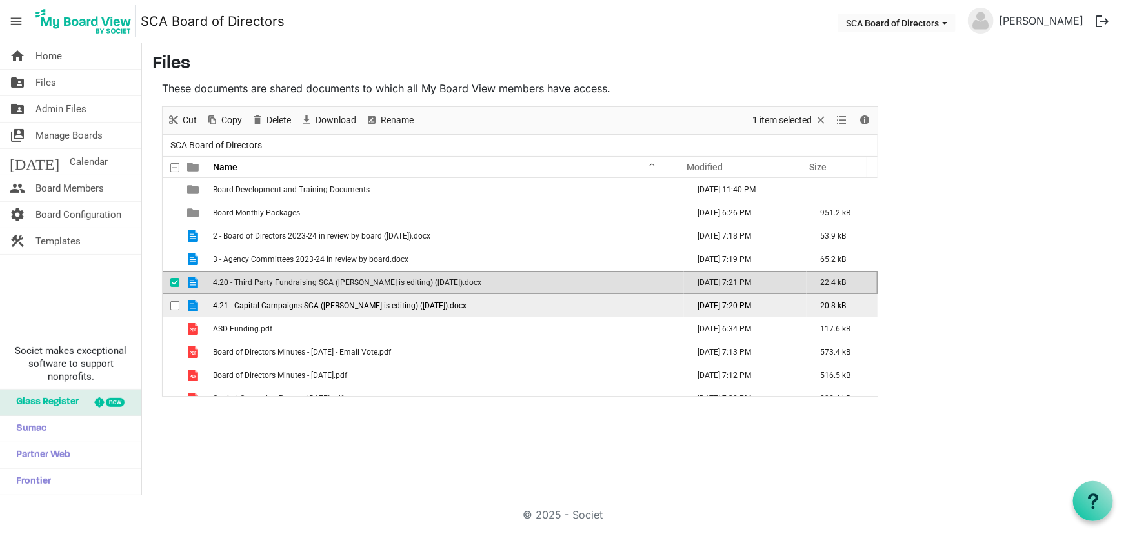
click at [277, 309] on span "4.21 - Capital Campaigns SCA (Tim is editing) (August 2025).docx" at bounding box center [340, 305] width 254 height 9
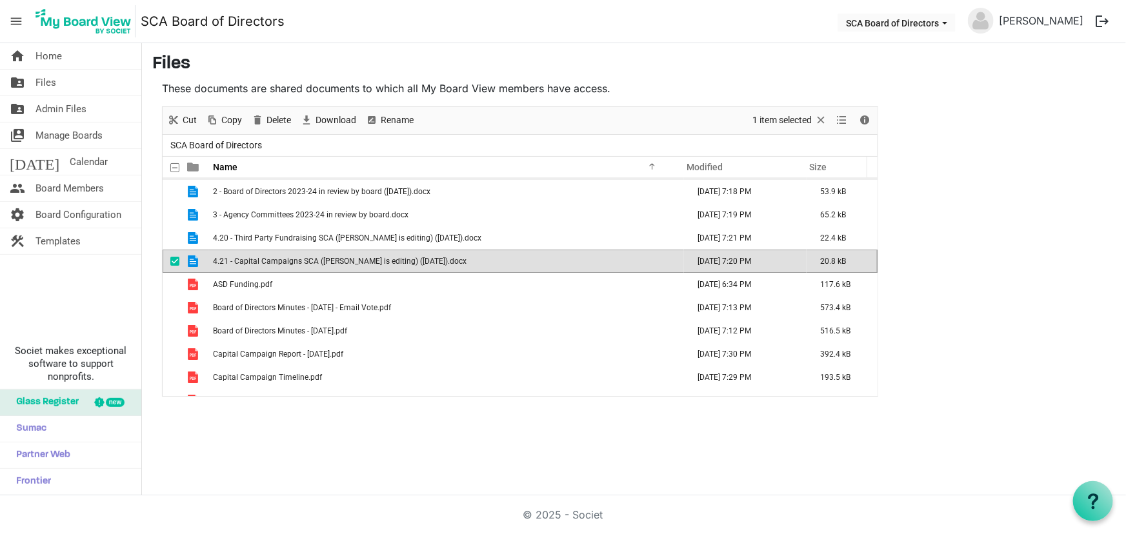
scroll to position [117, 0]
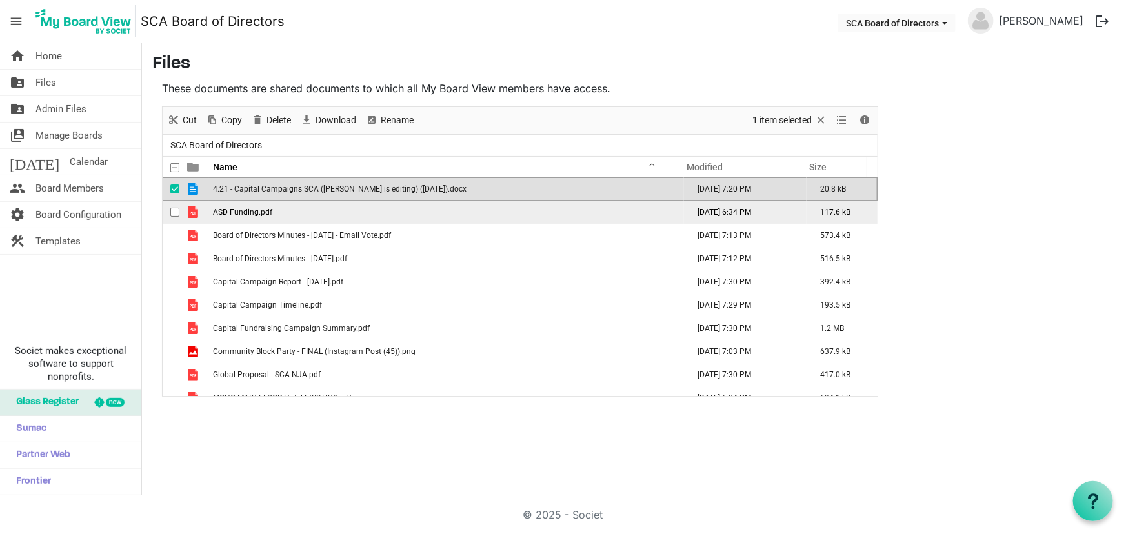
click at [316, 215] on td "ASD Funding.pdf" at bounding box center [446, 212] width 475 height 23
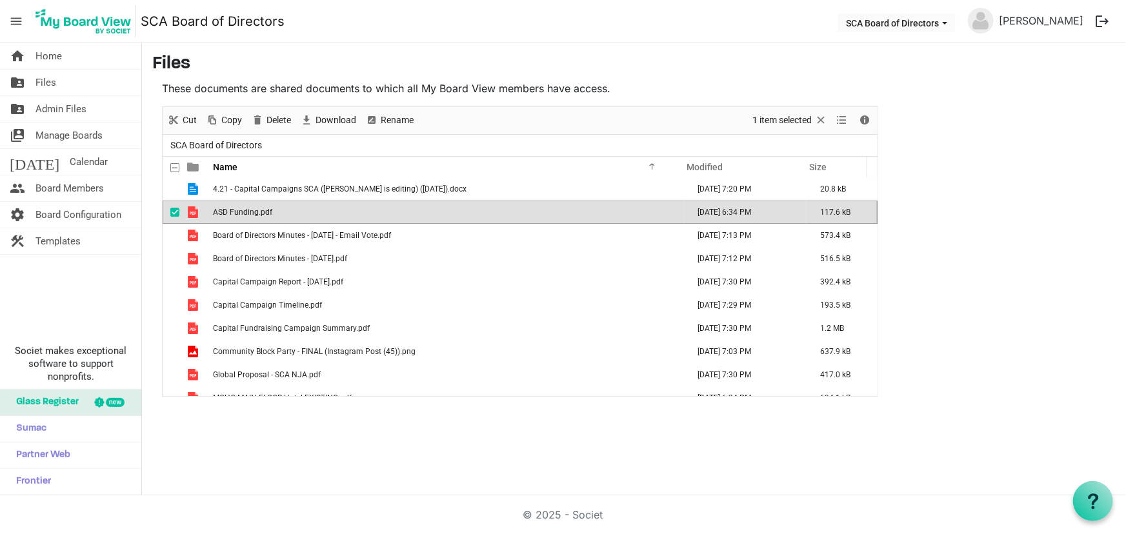
click at [262, 215] on span "ASD Funding.pdf" at bounding box center [242, 212] width 59 height 9
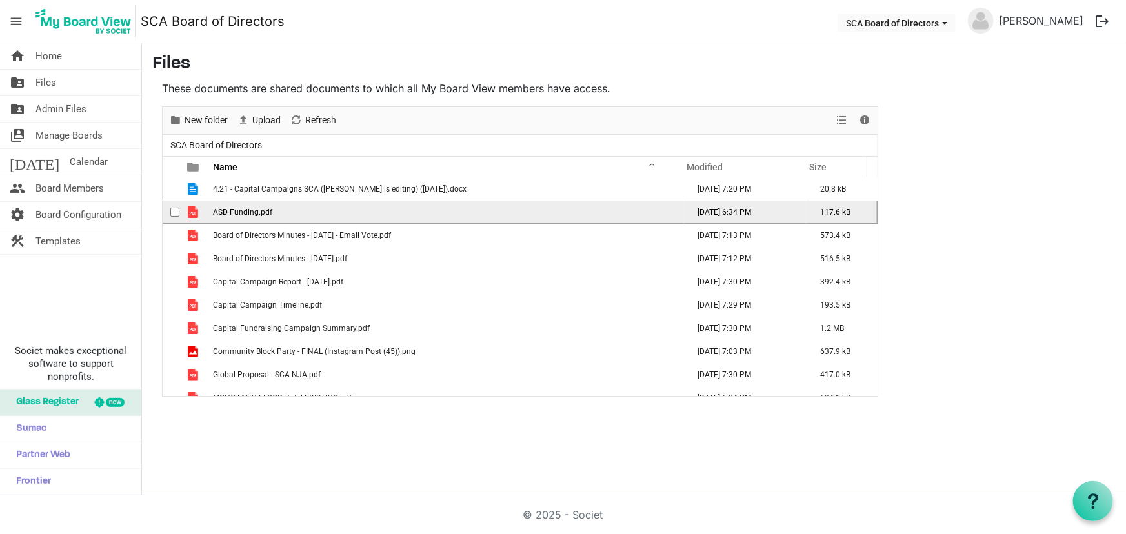
click at [262, 215] on span "ASD Funding.pdf" at bounding box center [242, 212] width 59 height 9
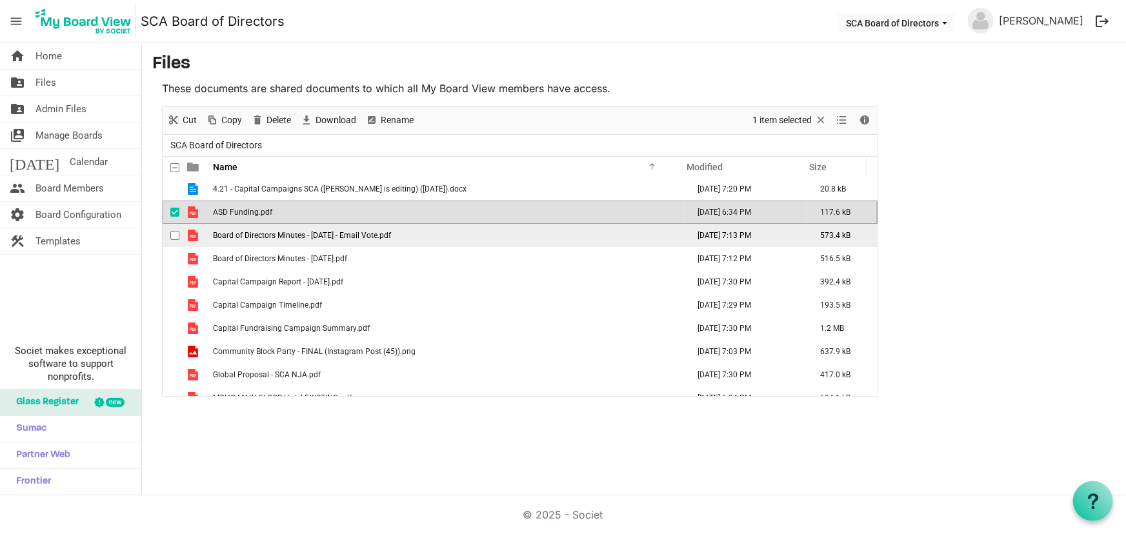
click at [288, 238] on span "Board of Directors Minutes - [DATE] - Email Vote.pdf" at bounding box center [302, 235] width 178 height 9
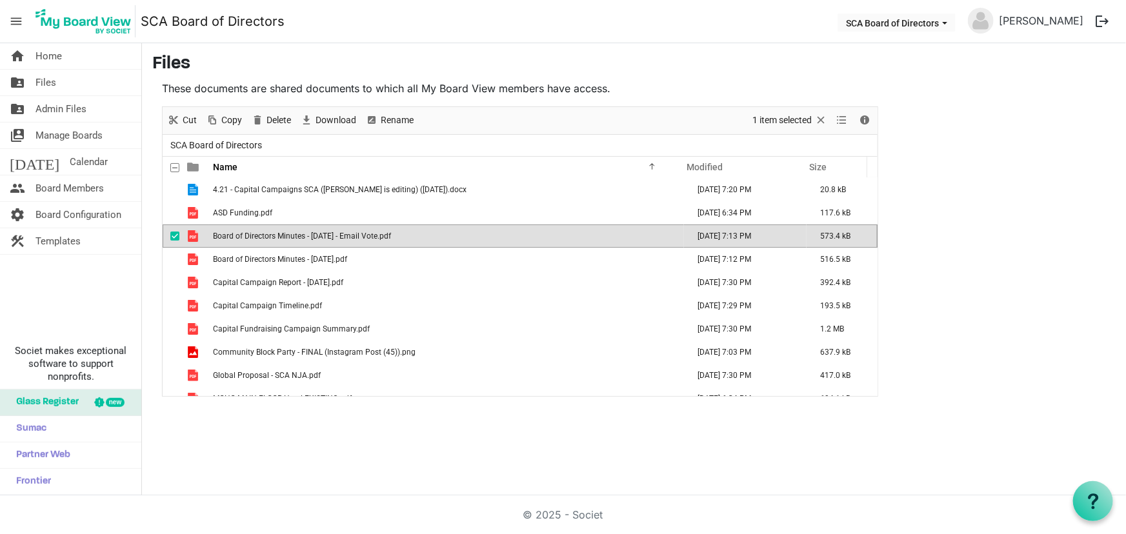
scroll to position [234, 0]
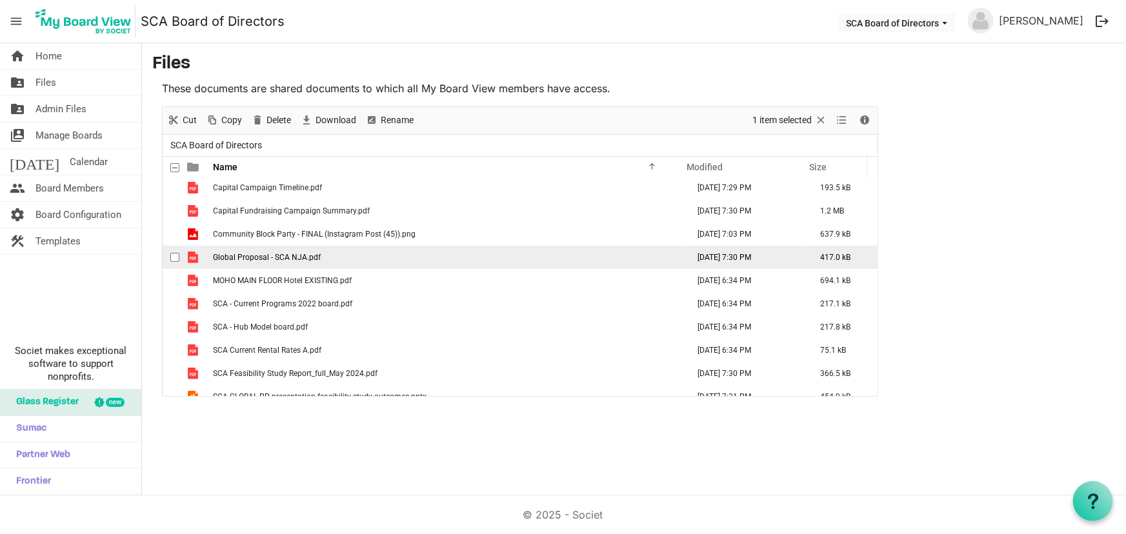
click at [291, 259] on span "Global Proposal - SCA NJA.pdf" at bounding box center [267, 257] width 108 height 9
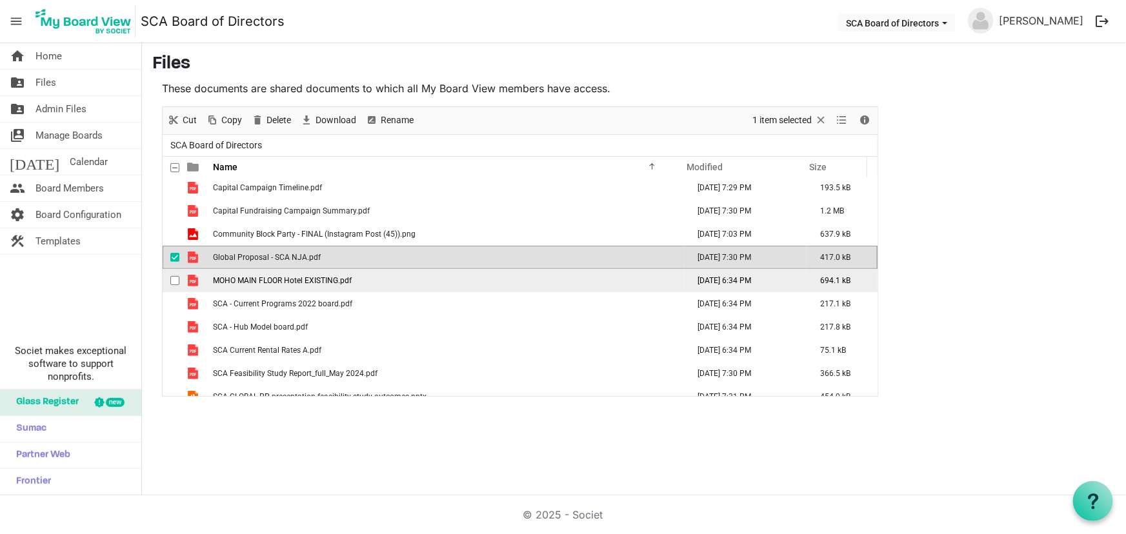
click at [291, 277] on span "MOHO MAIN FLOOR Hotel EXISTING.pdf" at bounding box center [282, 280] width 139 height 9
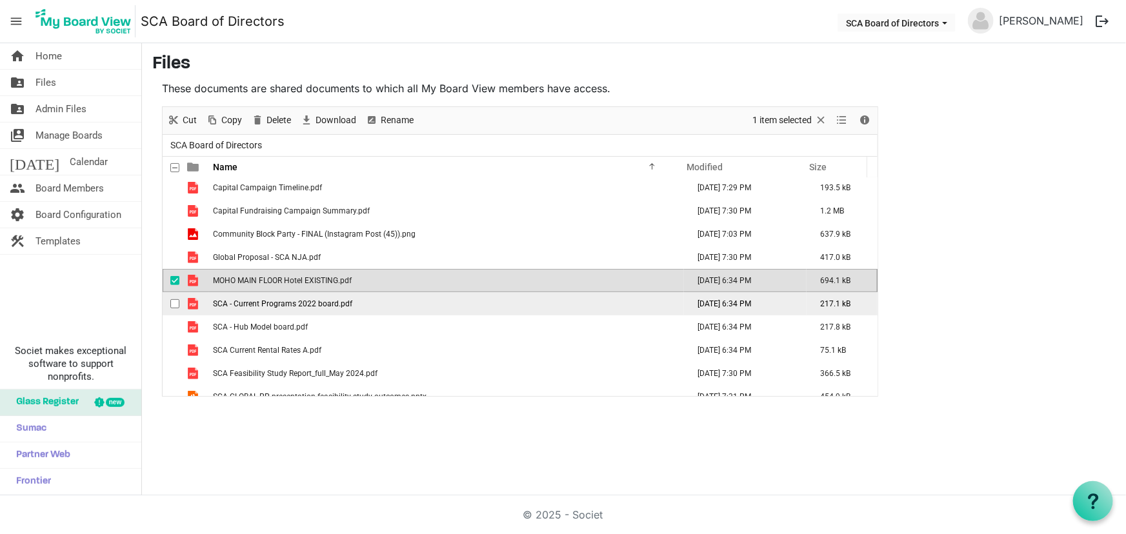
click at [290, 299] on span "SCA - Current Programs 2022 board.pdf" at bounding box center [282, 303] width 139 height 9
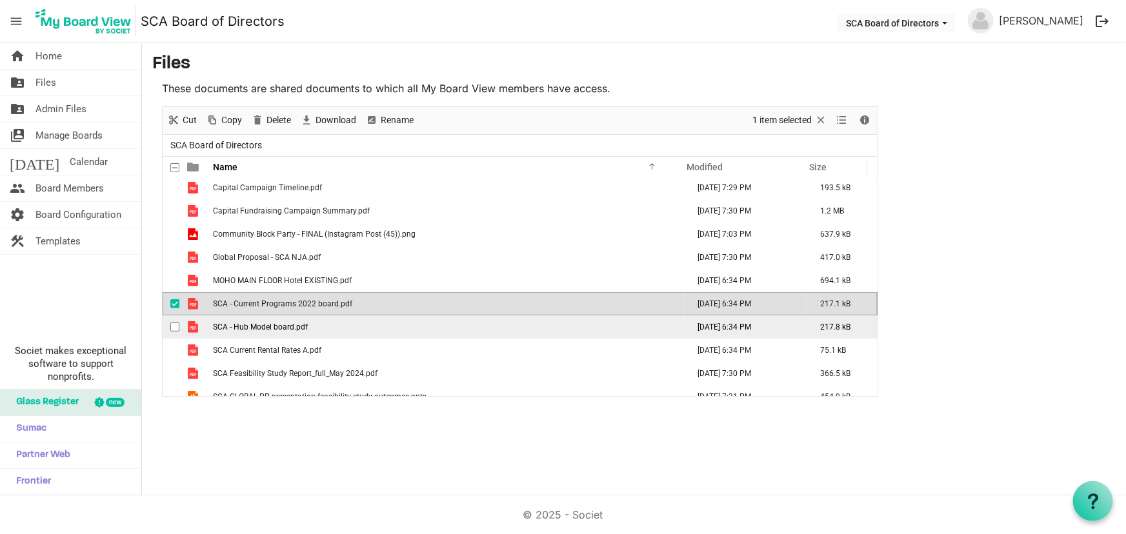
click at [290, 323] on span "SCA - Hub Model board.pdf" at bounding box center [260, 327] width 95 height 9
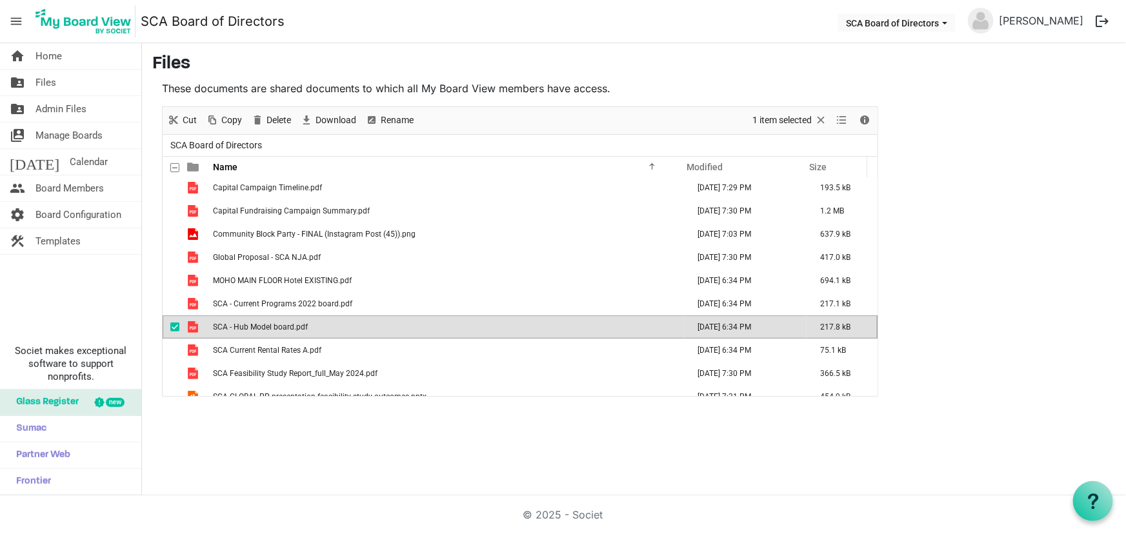
scroll to position [292, 0]
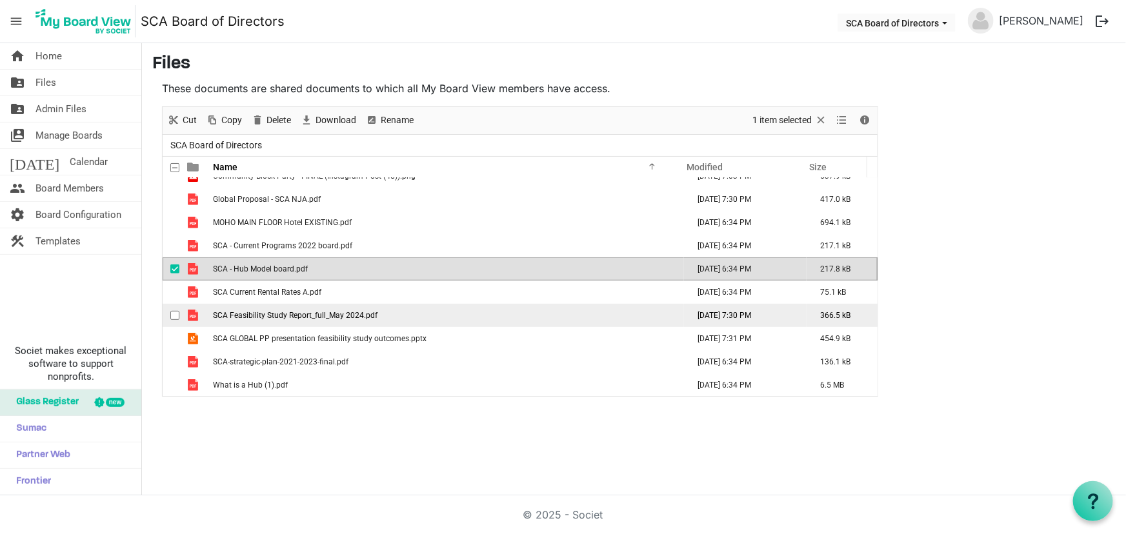
click at [338, 316] on span "SCA Feasibility Study Report_full_May 2024.pdf" at bounding box center [295, 315] width 165 height 9
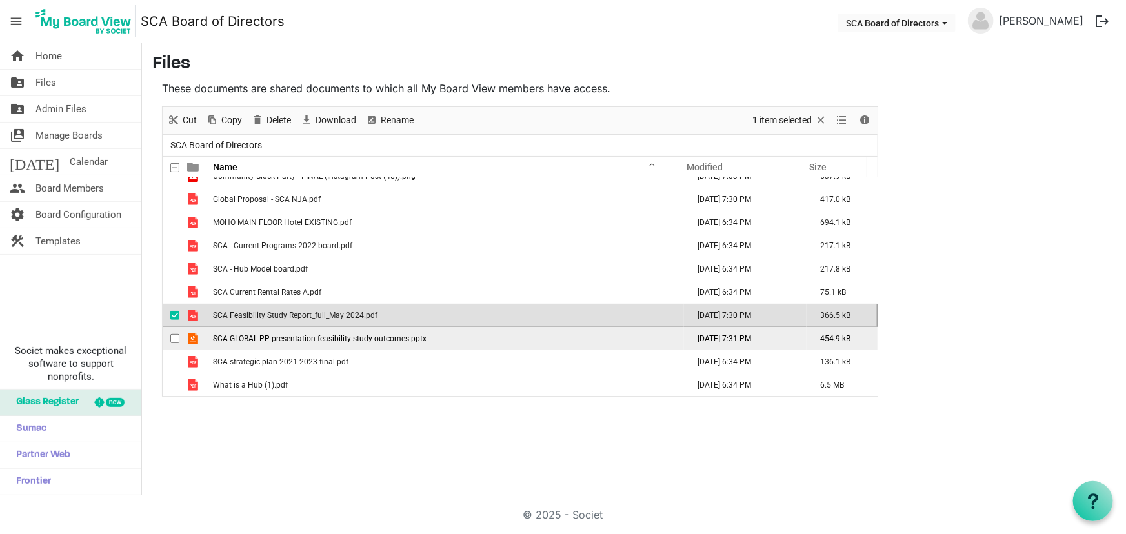
click at [334, 339] on span "SCA GLOBAL PP presentation feasibility study outcomes.pptx" at bounding box center [320, 338] width 214 height 9
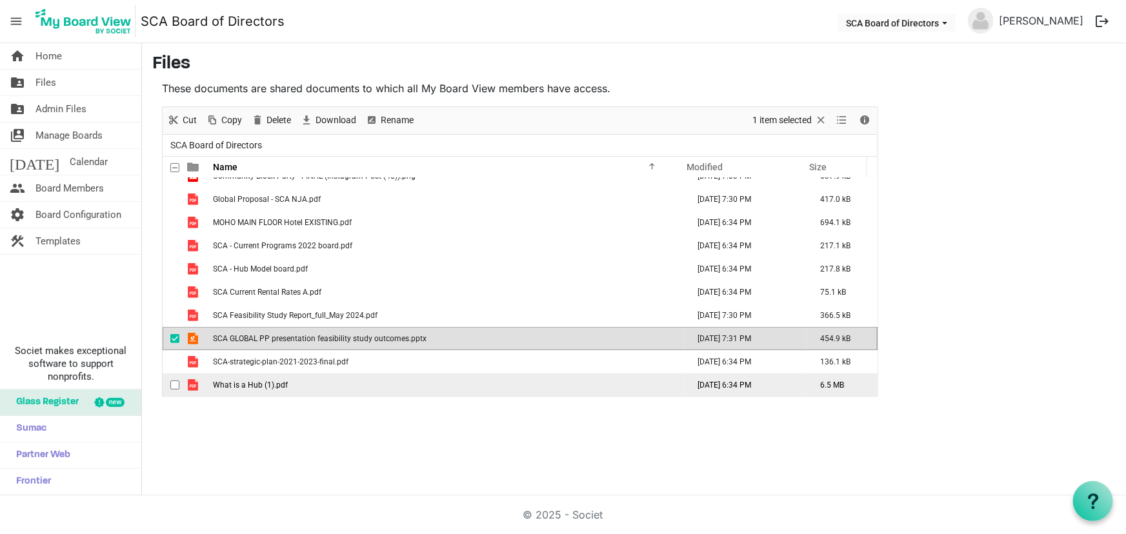
click at [315, 378] on td "What is a Hub (1).pdf" at bounding box center [446, 385] width 475 height 23
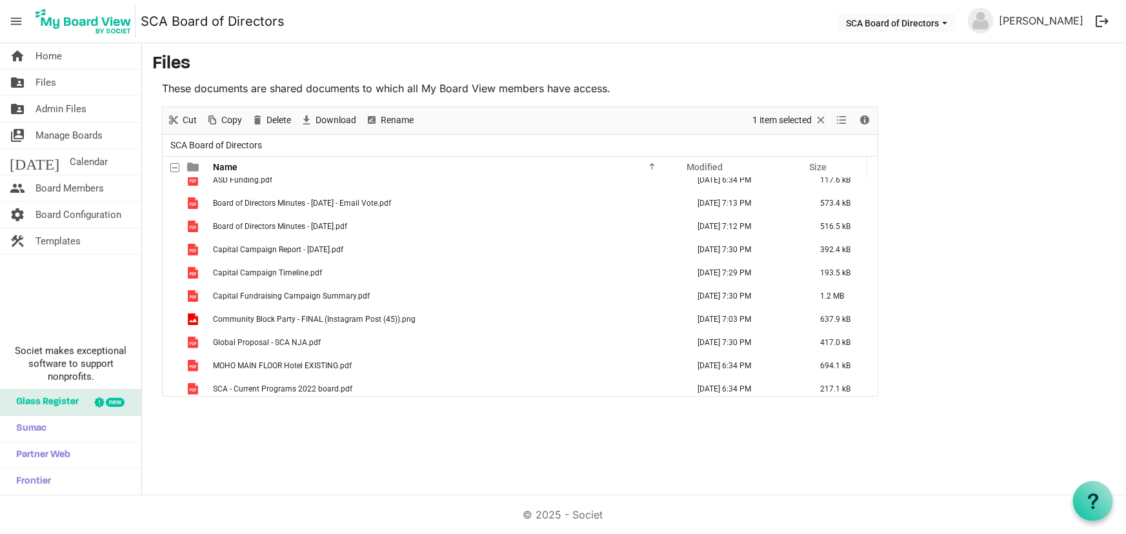
scroll to position [0, 0]
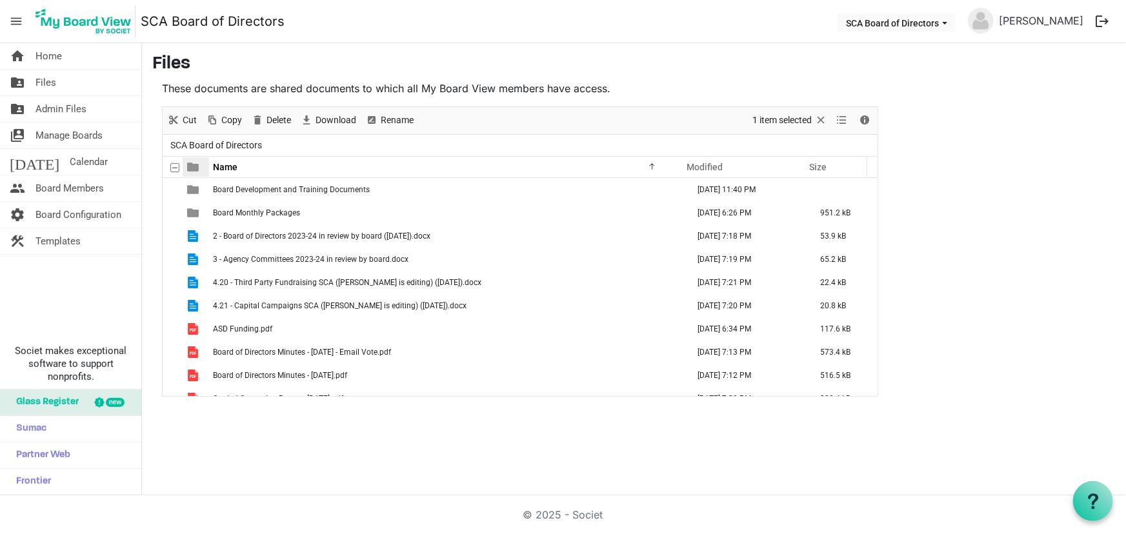
click at [190, 166] on span at bounding box center [193, 167] width 12 height 12
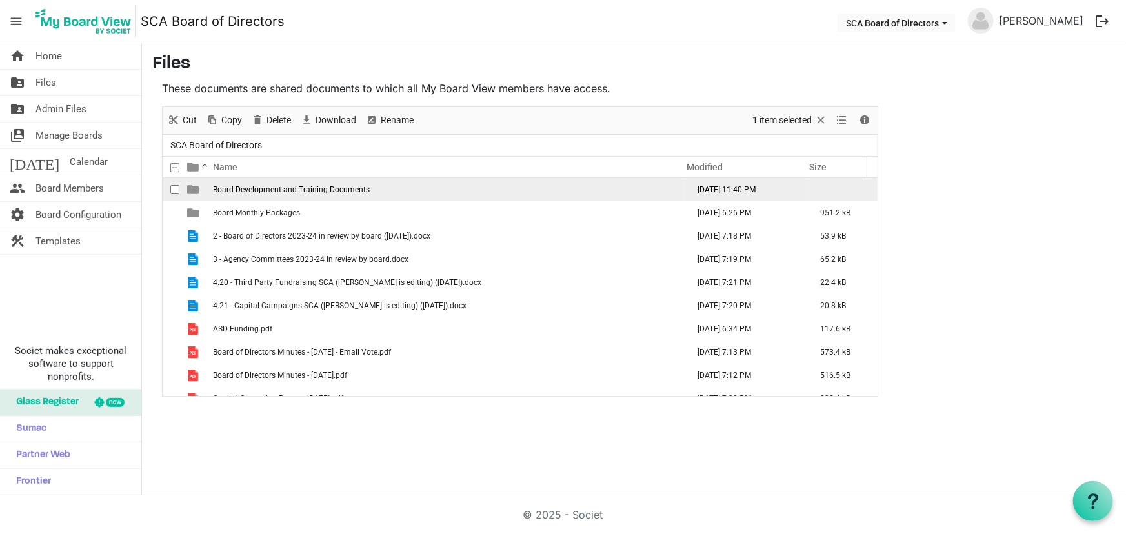
click at [298, 190] on span "Board Development and Training Documents" at bounding box center [291, 189] width 157 height 9
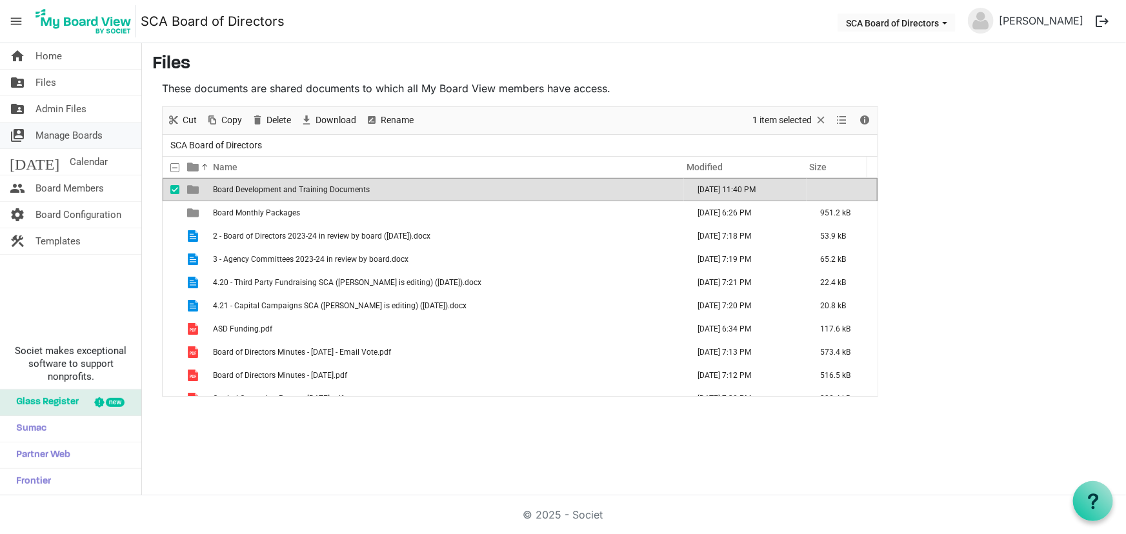
click at [79, 134] on span "Manage Boards" at bounding box center [68, 136] width 67 height 26
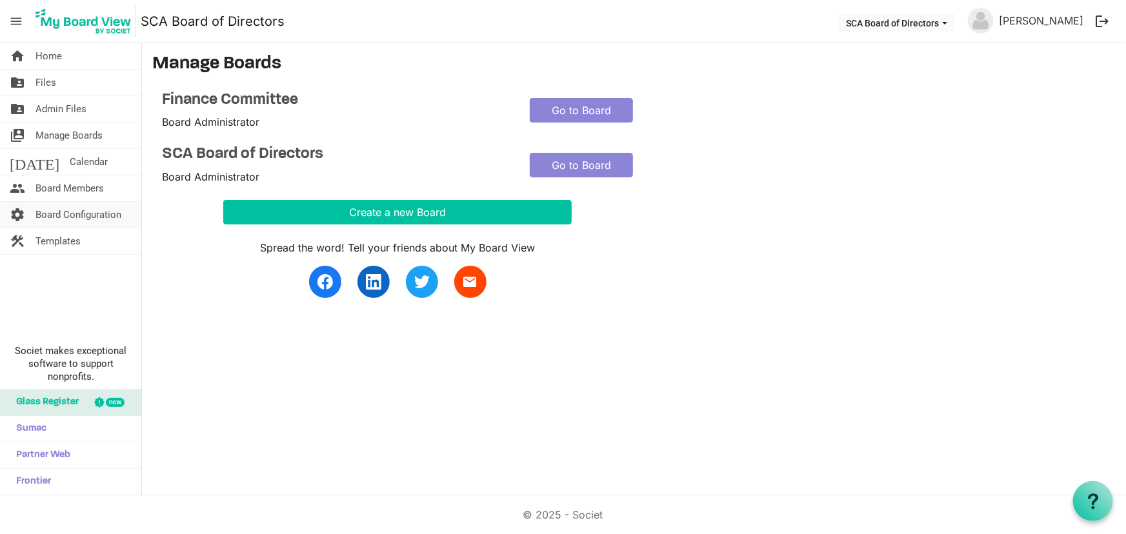
click at [88, 217] on span "Board Configuration" at bounding box center [78, 215] width 86 height 26
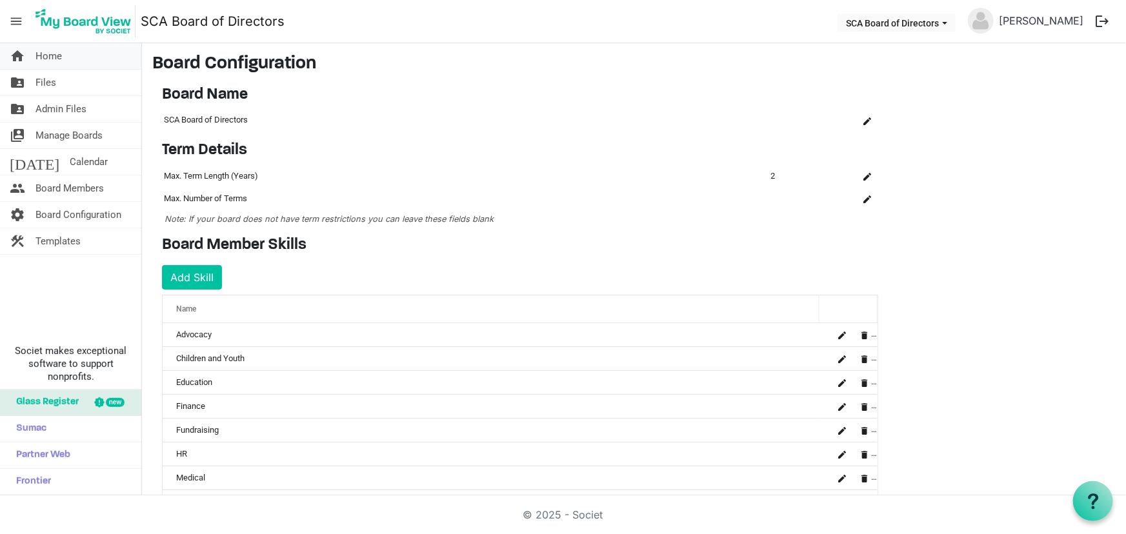
click at [54, 55] on span "Home" at bounding box center [48, 56] width 26 height 26
